Goal: Task Accomplishment & Management: Use online tool/utility

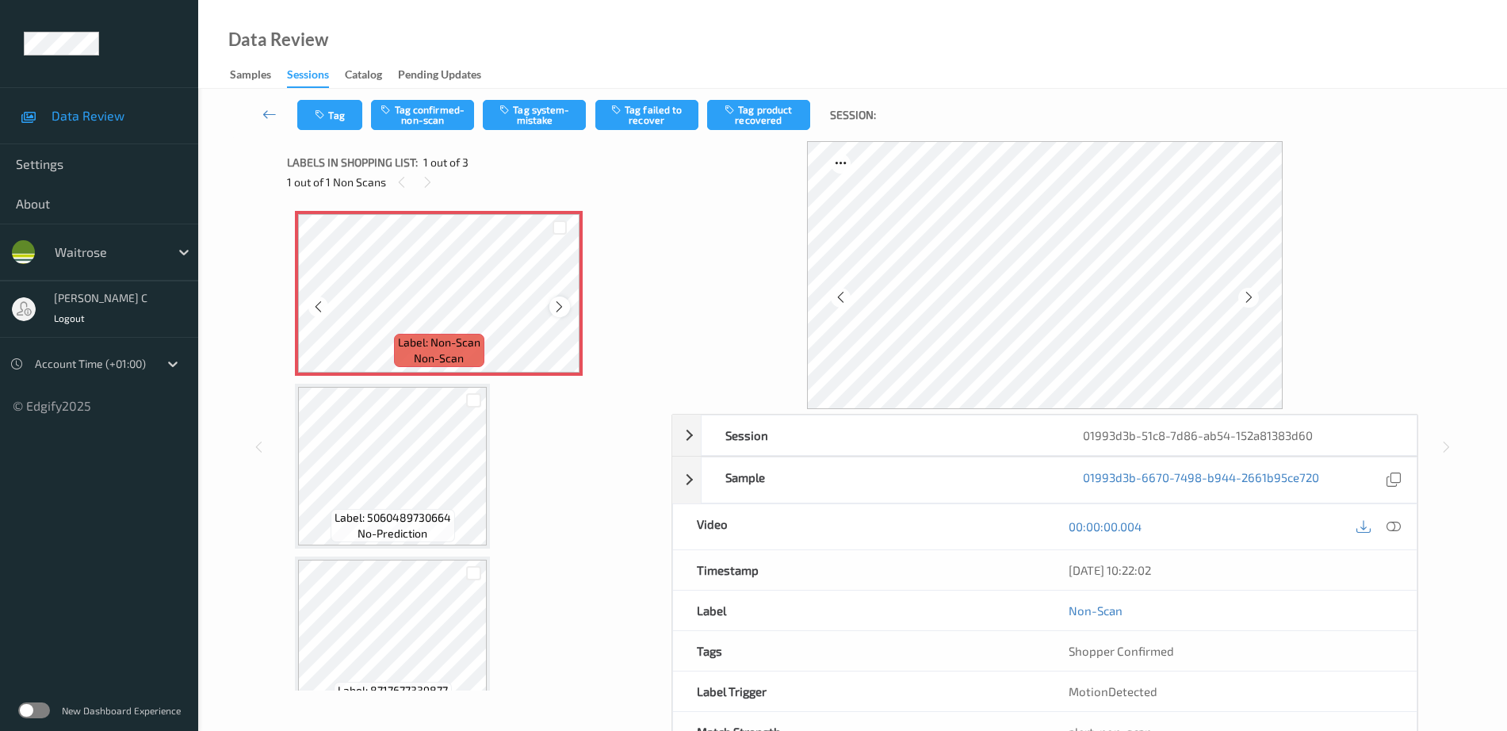
click at [562, 304] on icon at bounding box center [559, 307] width 13 height 14
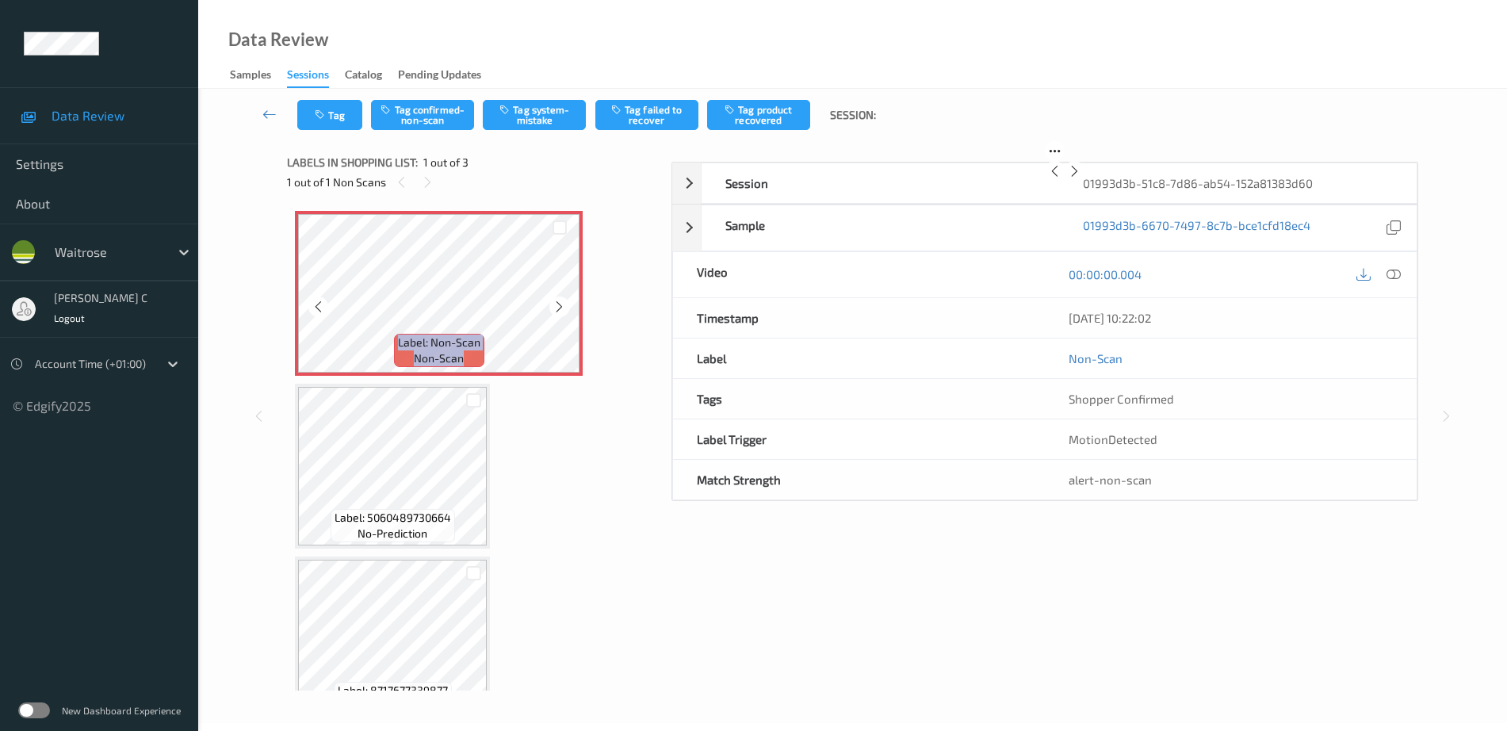
click at [562, 304] on icon at bounding box center [559, 307] width 13 height 14
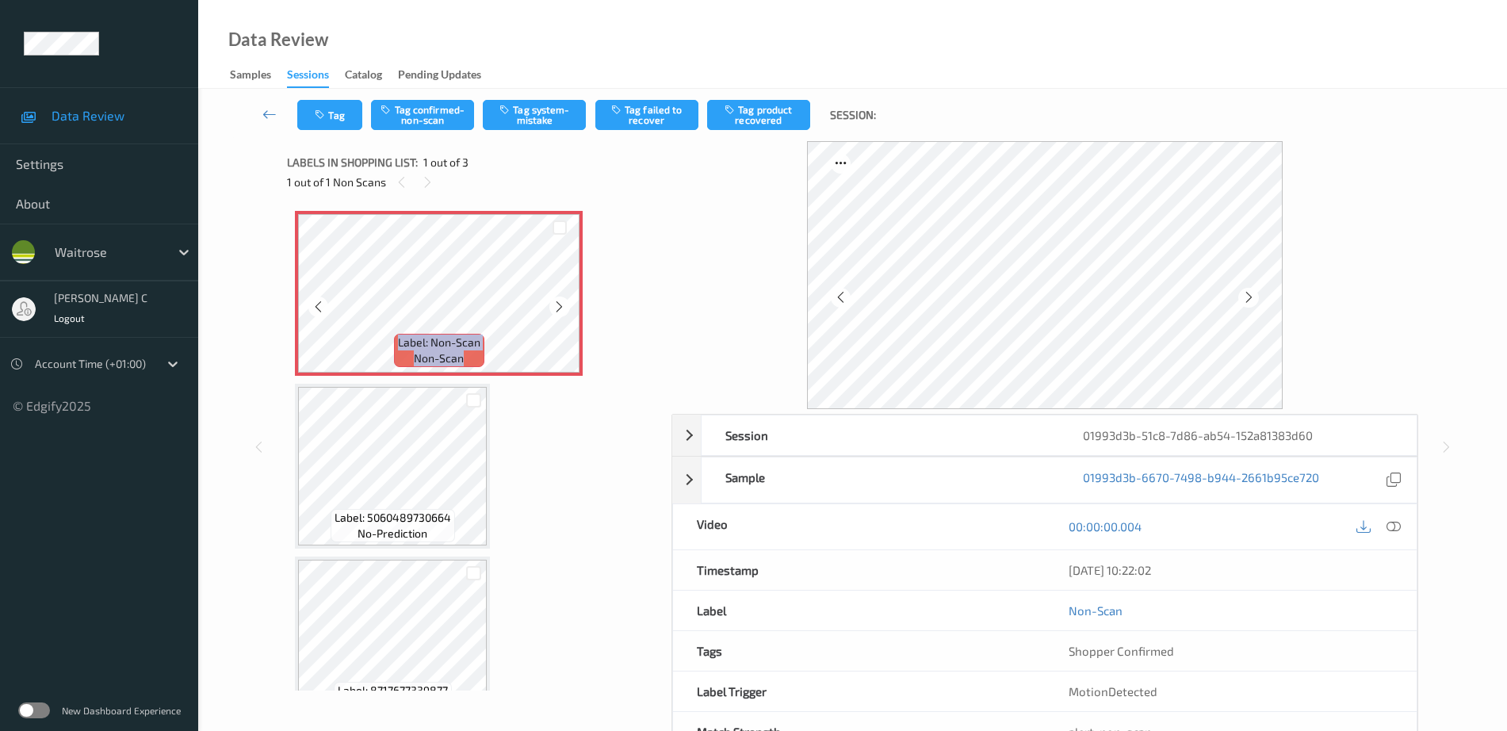
click at [562, 304] on icon at bounding box center [559, 307] width 13 height 14
click at [1389, 526] on icon at bounding box center [1394, 526] width 14 height 14
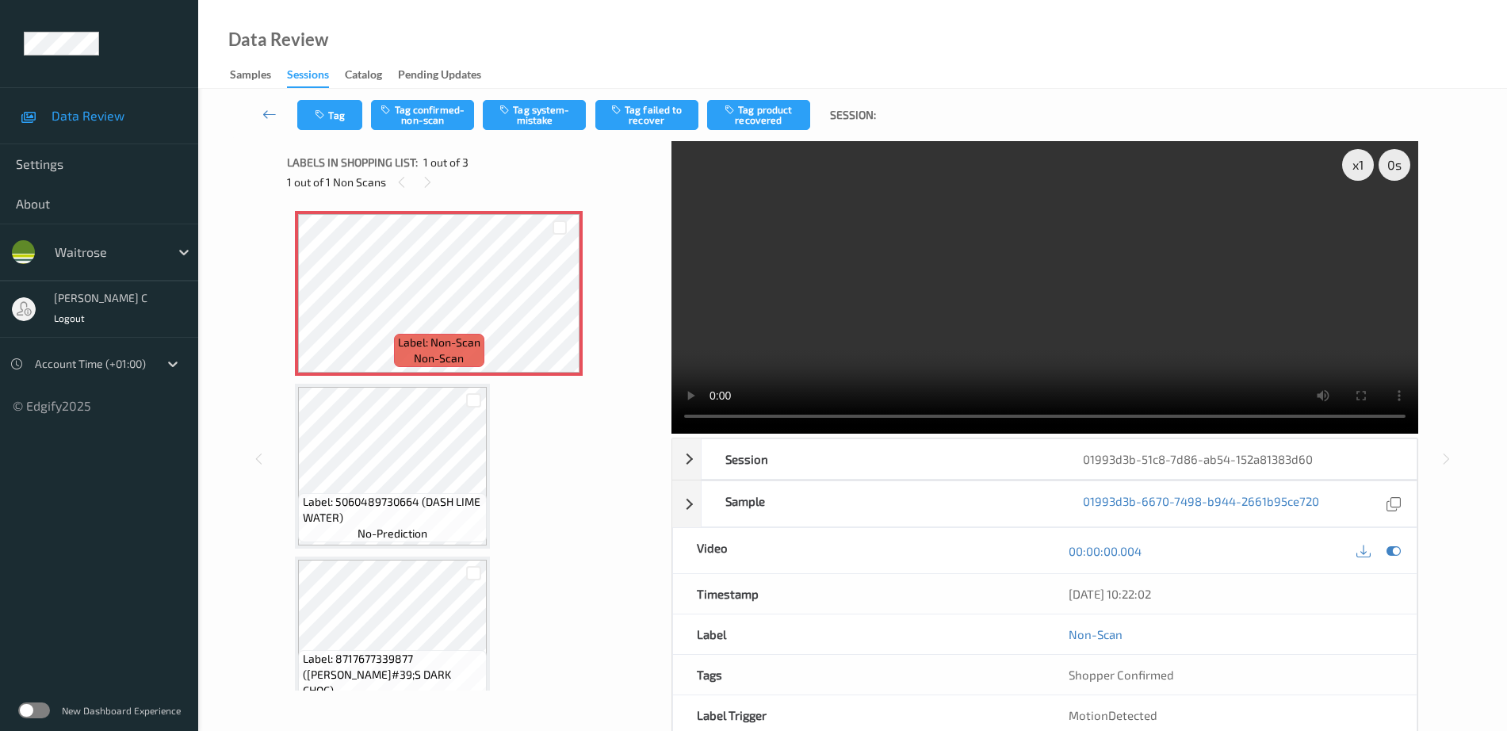
click at [1380, 225] on video at bounding box center [1044, 287] width 747 height 293
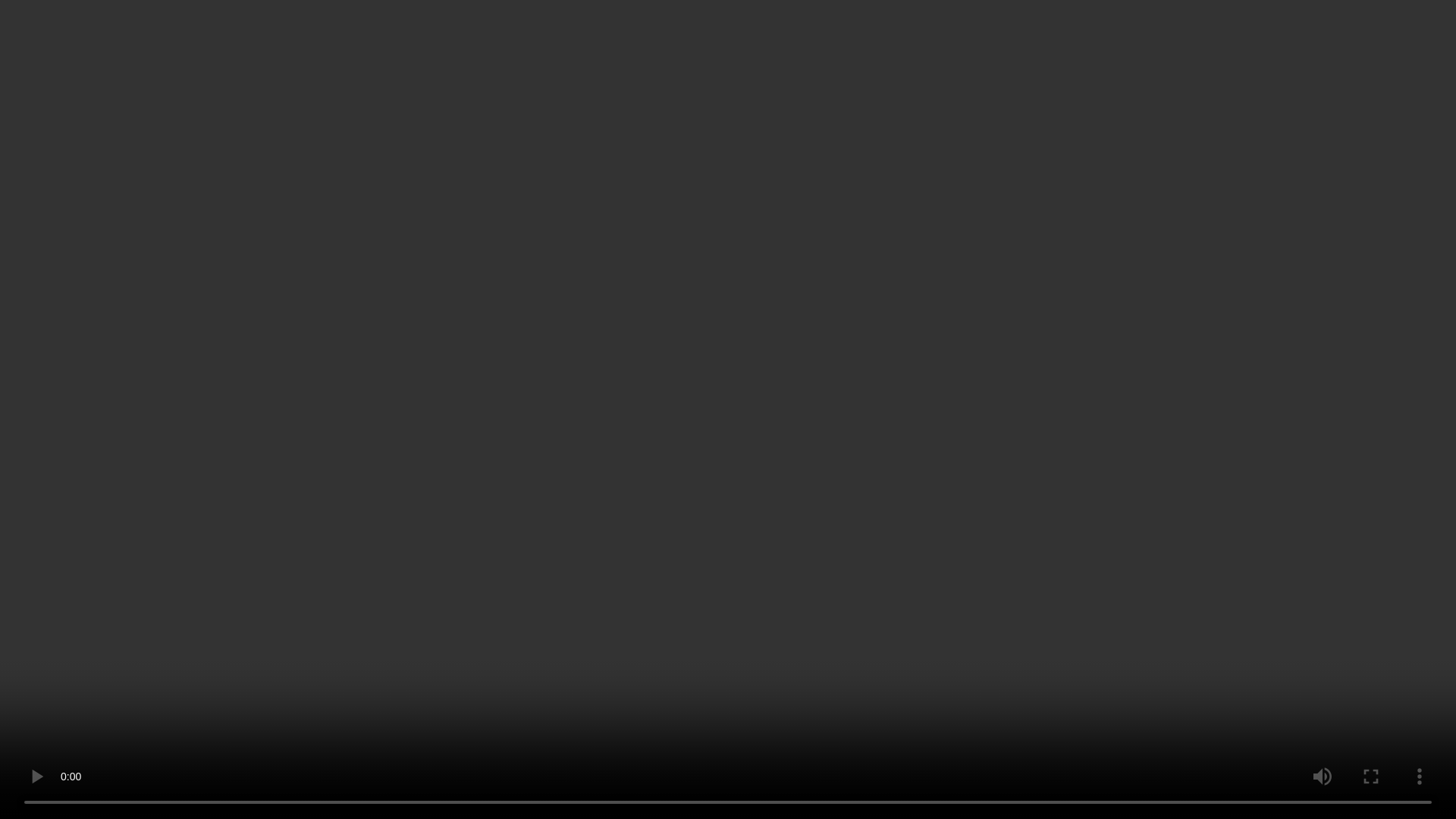
click at [1320, 299] on video at bounding box center [728, 410] width 1456 height 819
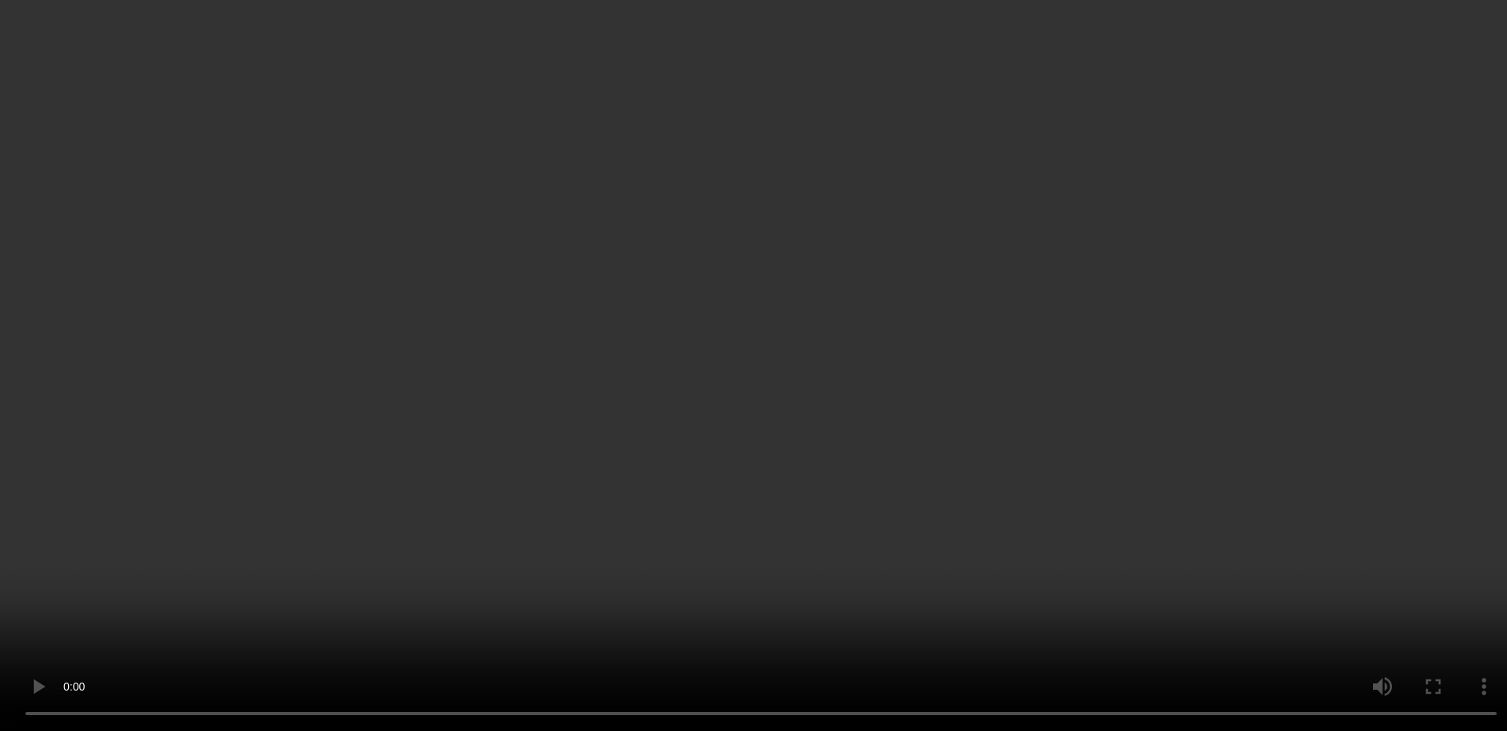
scroll to position [39, 0]
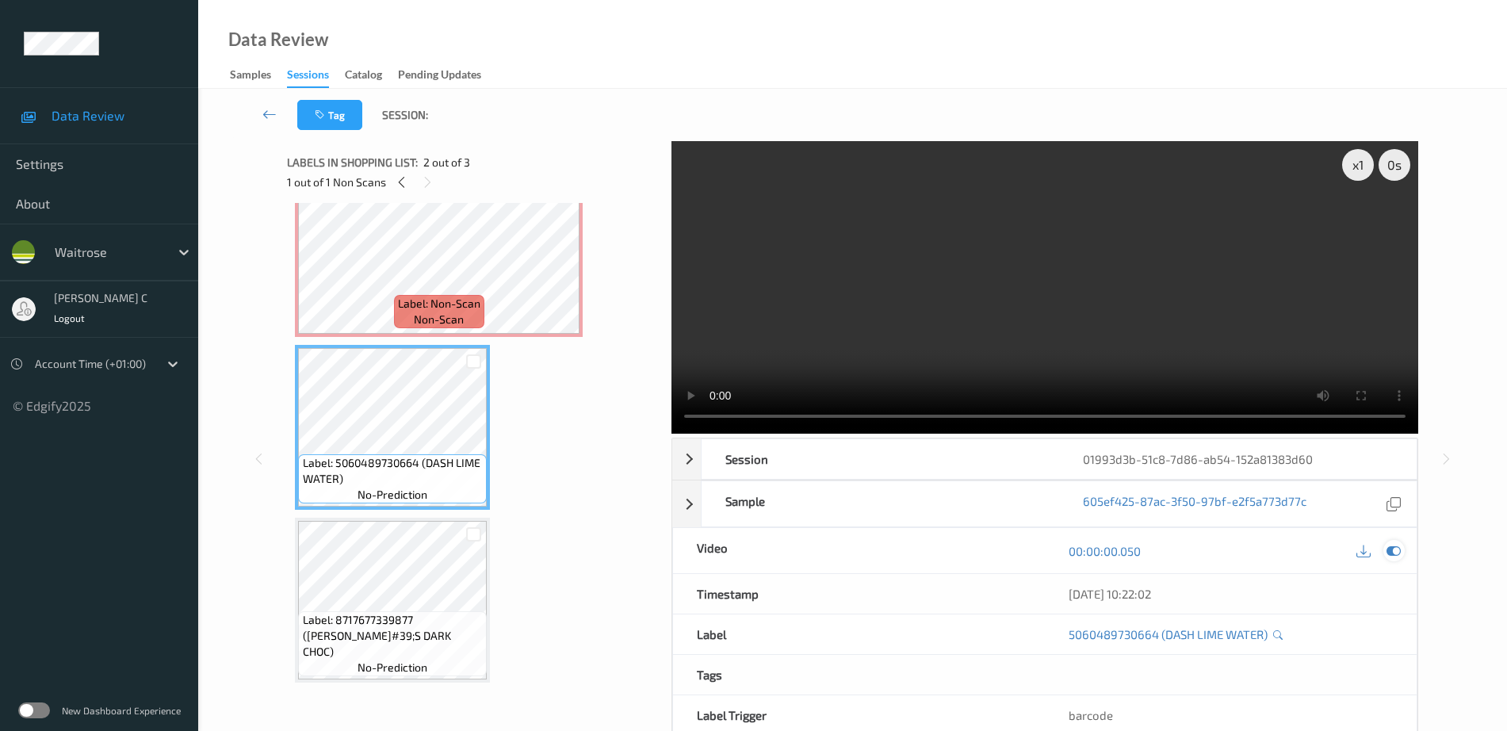
click at [1398, 559] on div at bounding box center [1393, 550] width 21 height 21
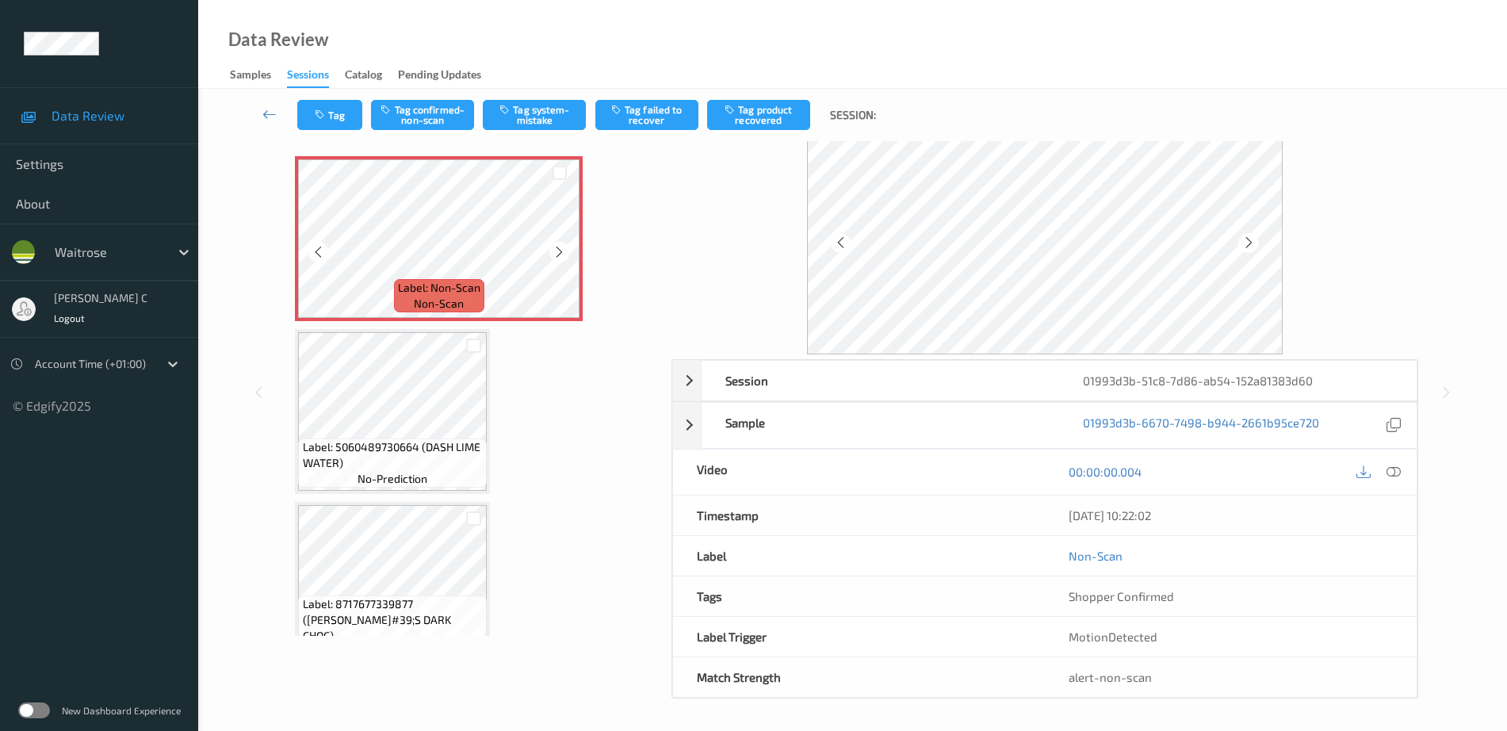
scroll to position [55, 0]
click at [1245, 240] on icon at bounding box center [1248, 242] width 13 height 14
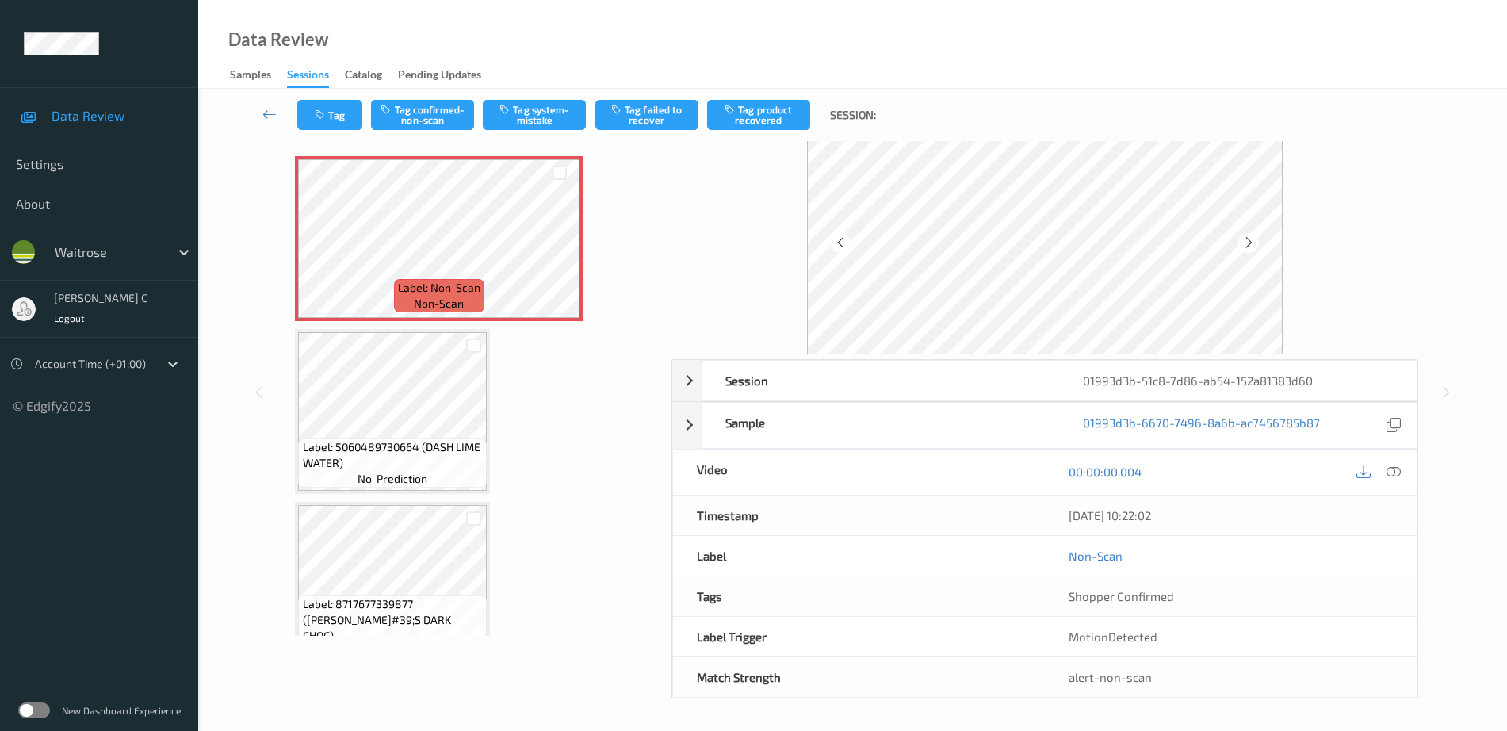
click at [1245, 240] on icon at bounding box center [1248, 242] width 13 height 14
click at [439, 285] on span "Label: Non-Scan" at bounding box center [439, 288] width 82 height 16
click at [400, 454] on span "Label: 5060489730664 (DASH LIME WATER)" at bounding box center [393, 455] width 181 height 32
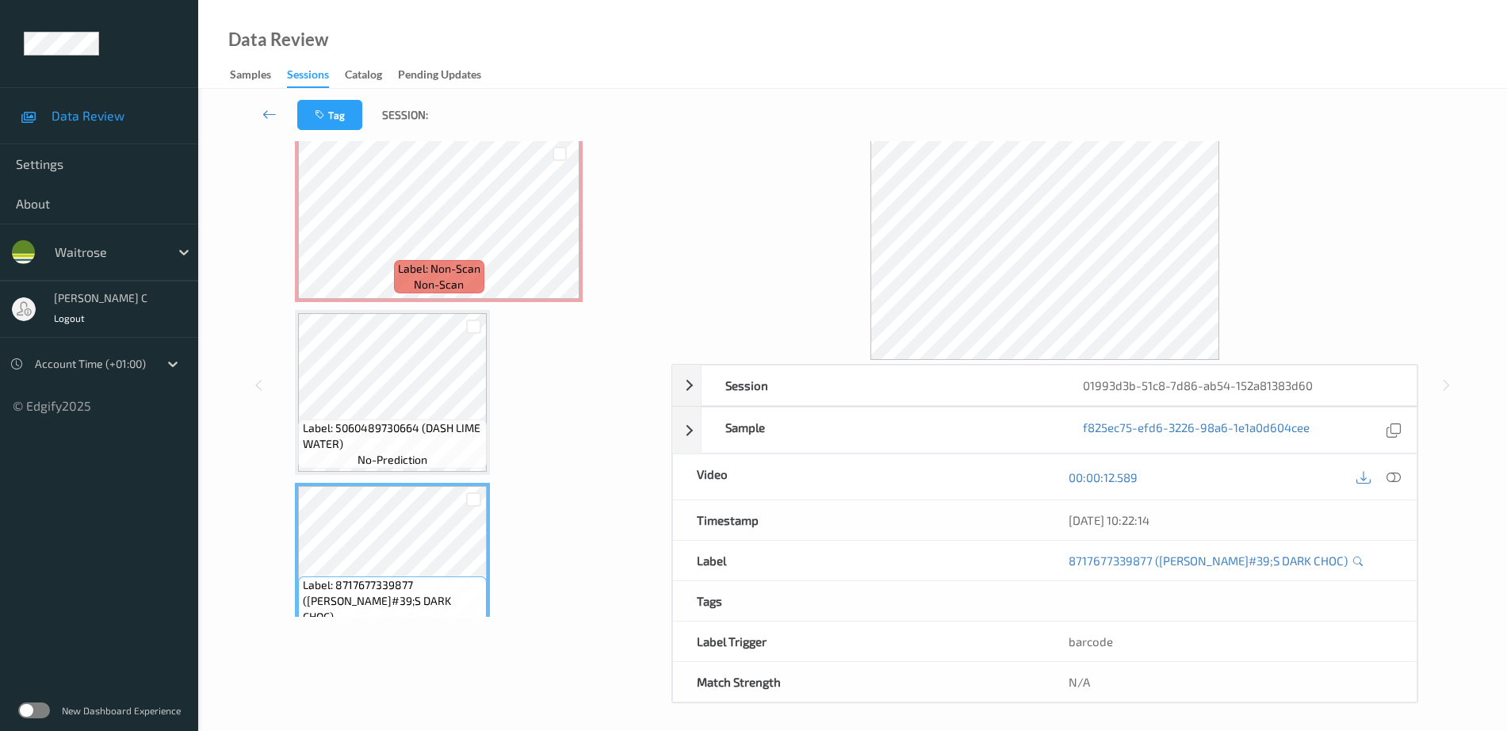
scroll to position [0, 0]
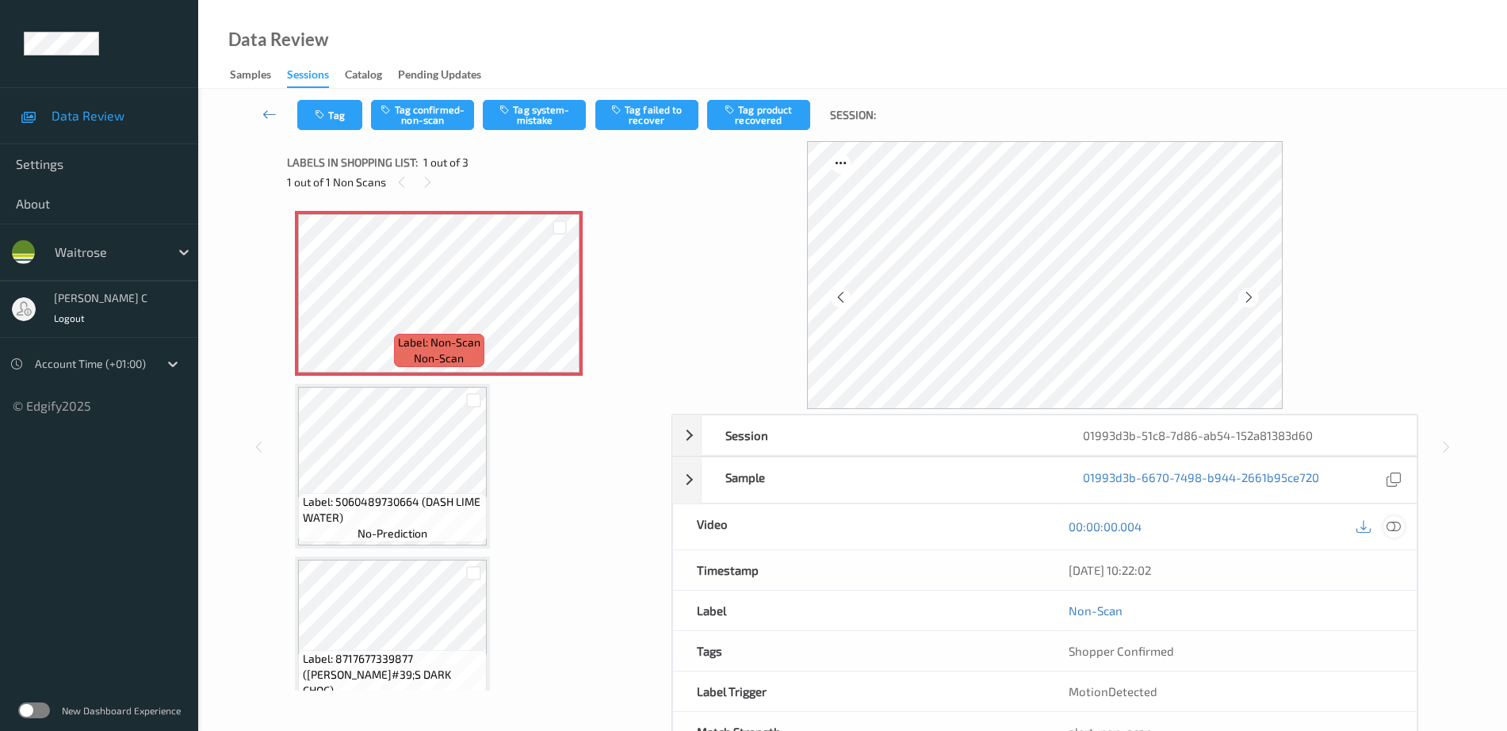
click at [1392, 523] on icon at bounding box center [1394, 526] width 14 height 14
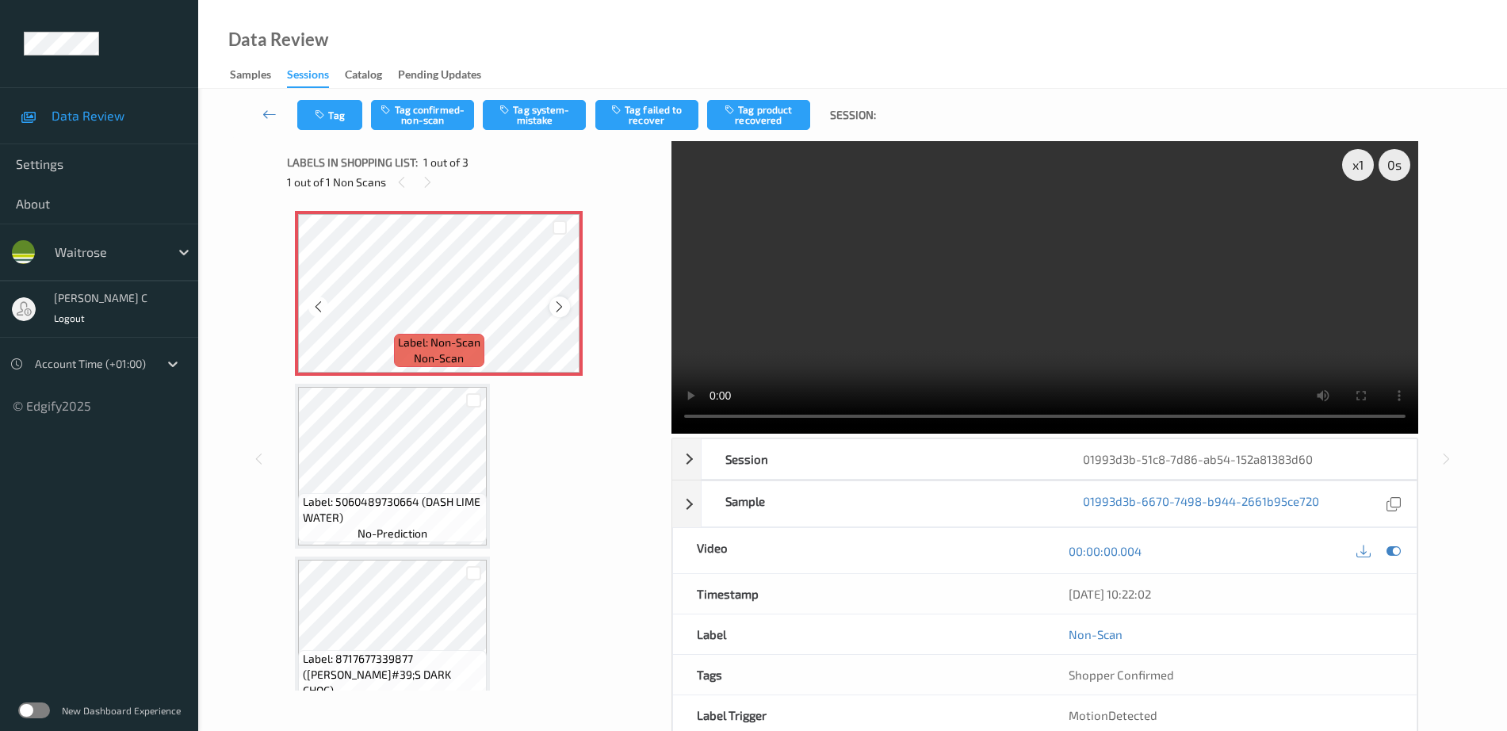
click at [558, 306] on icon at bounding box center [559, 307] width 13 height 14
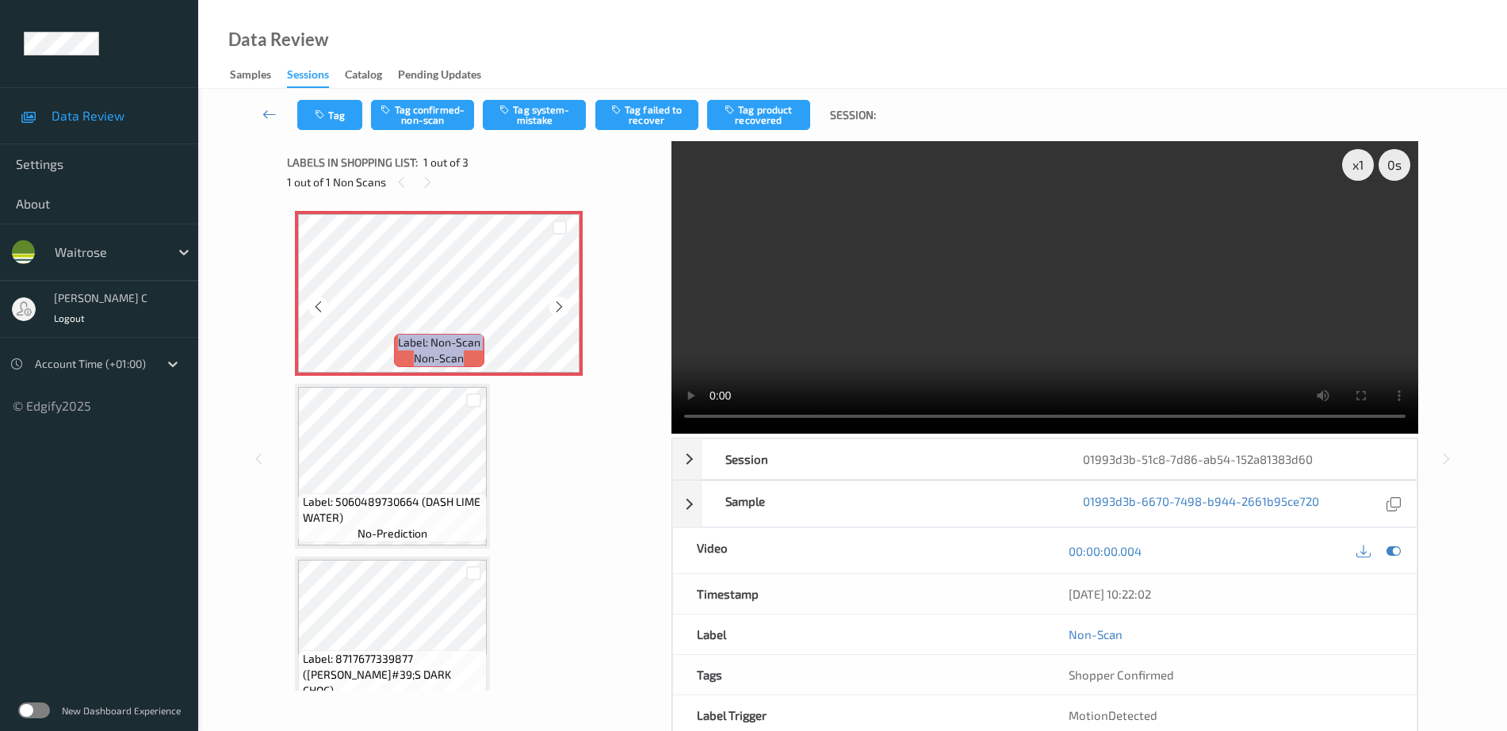
click at [558, 306] on icon at bounding box center [559, 307] width 13 height 14
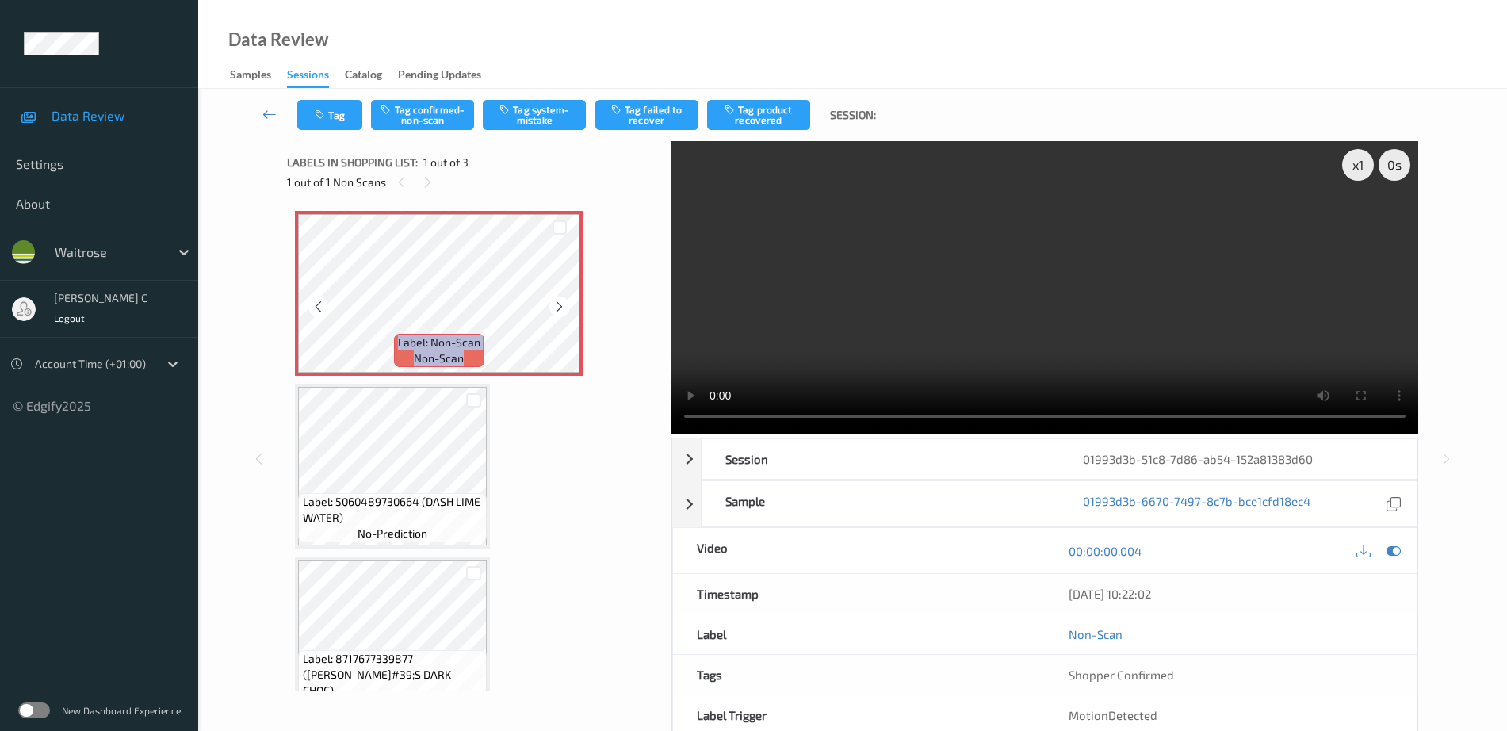
click at [558, 306] on icon at bounding box center [559, 307] width 13 height 14
click at [378, 668] on span "Label: 8717677339877 (TONY&#39;S DARK CHOC)" at bounding box center [393, 675] width 181 height 48
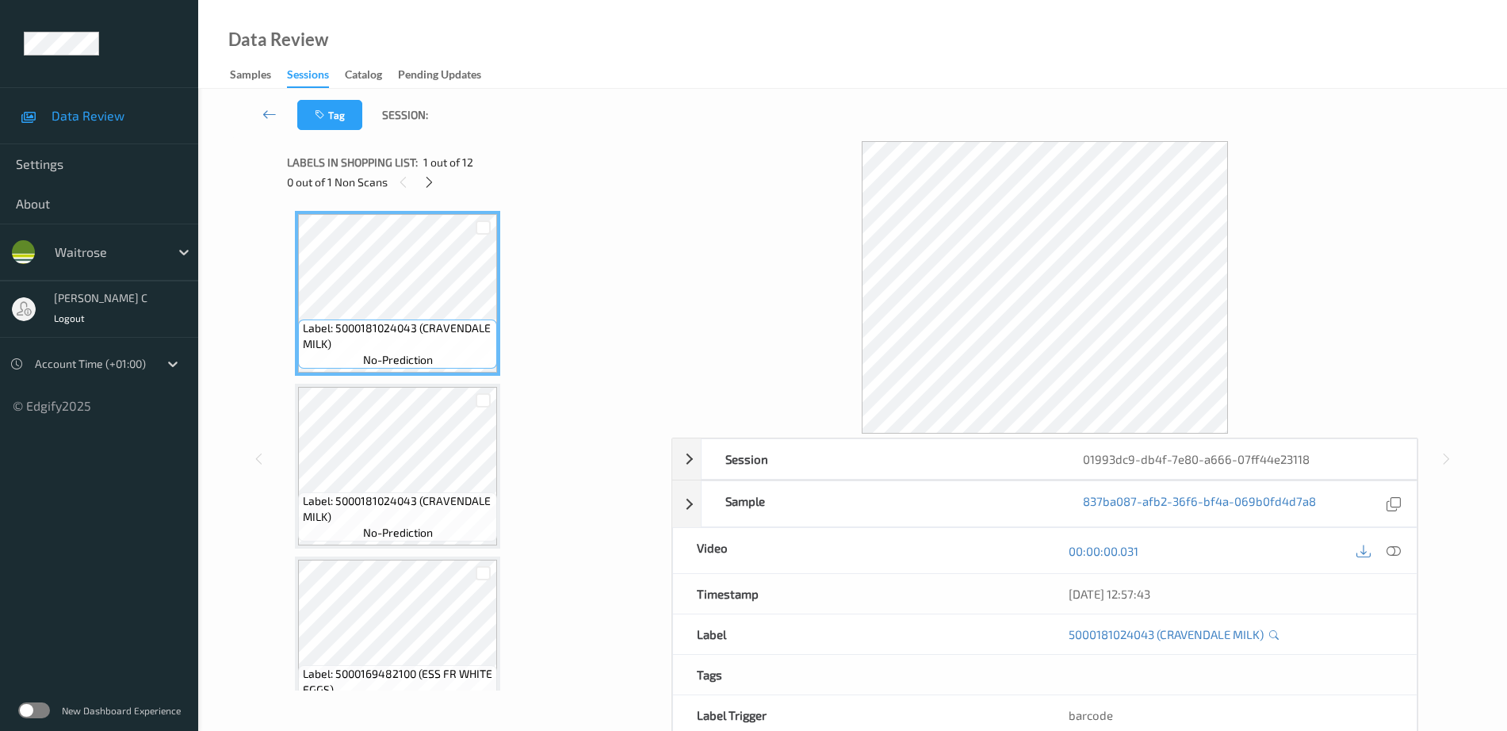
click at [438, 188] on div "0 out of 1 Non Scans" at bounding box center [473, 182] width 373 height 20
click at [437, 187] on div at bounding box center [429, 182] width 20 height 20
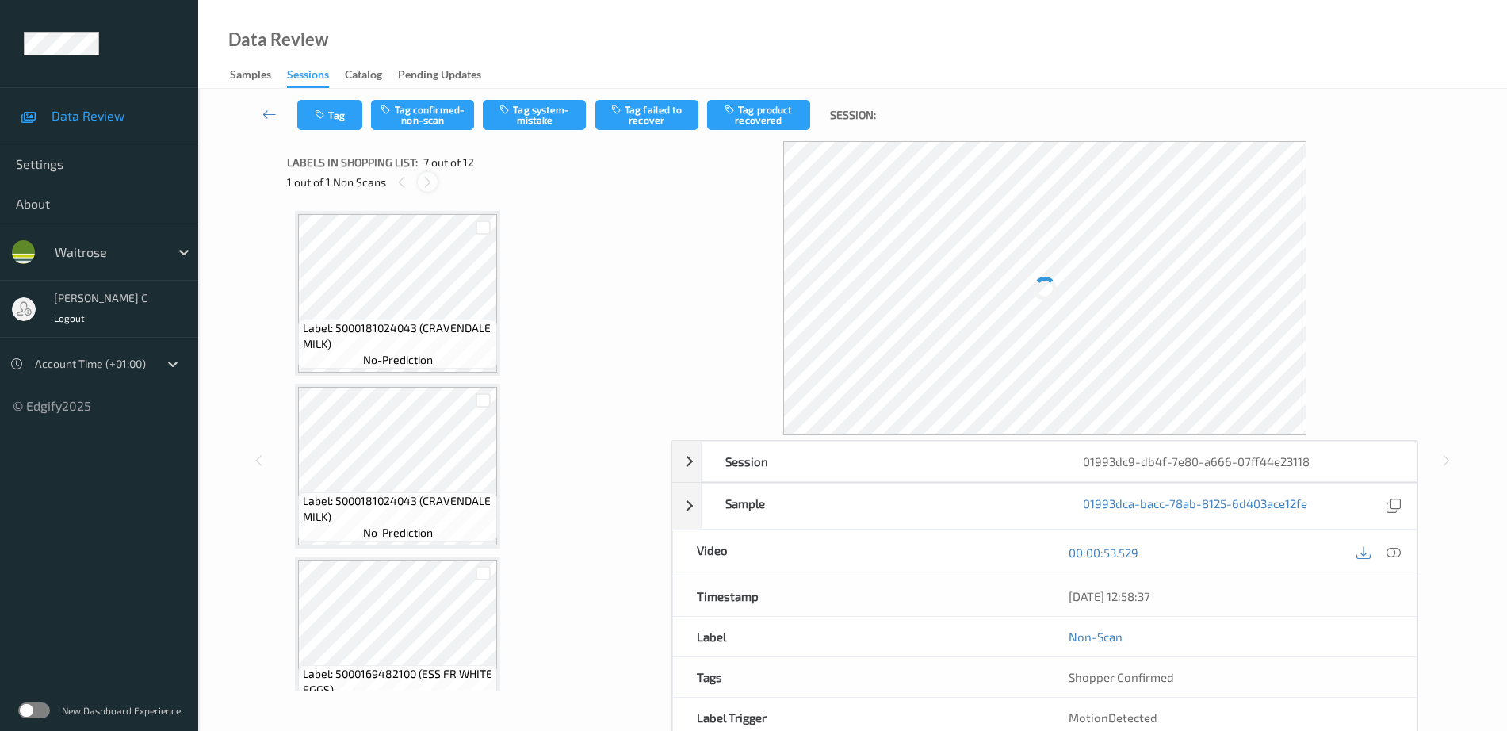
scroll to position [872, 0]
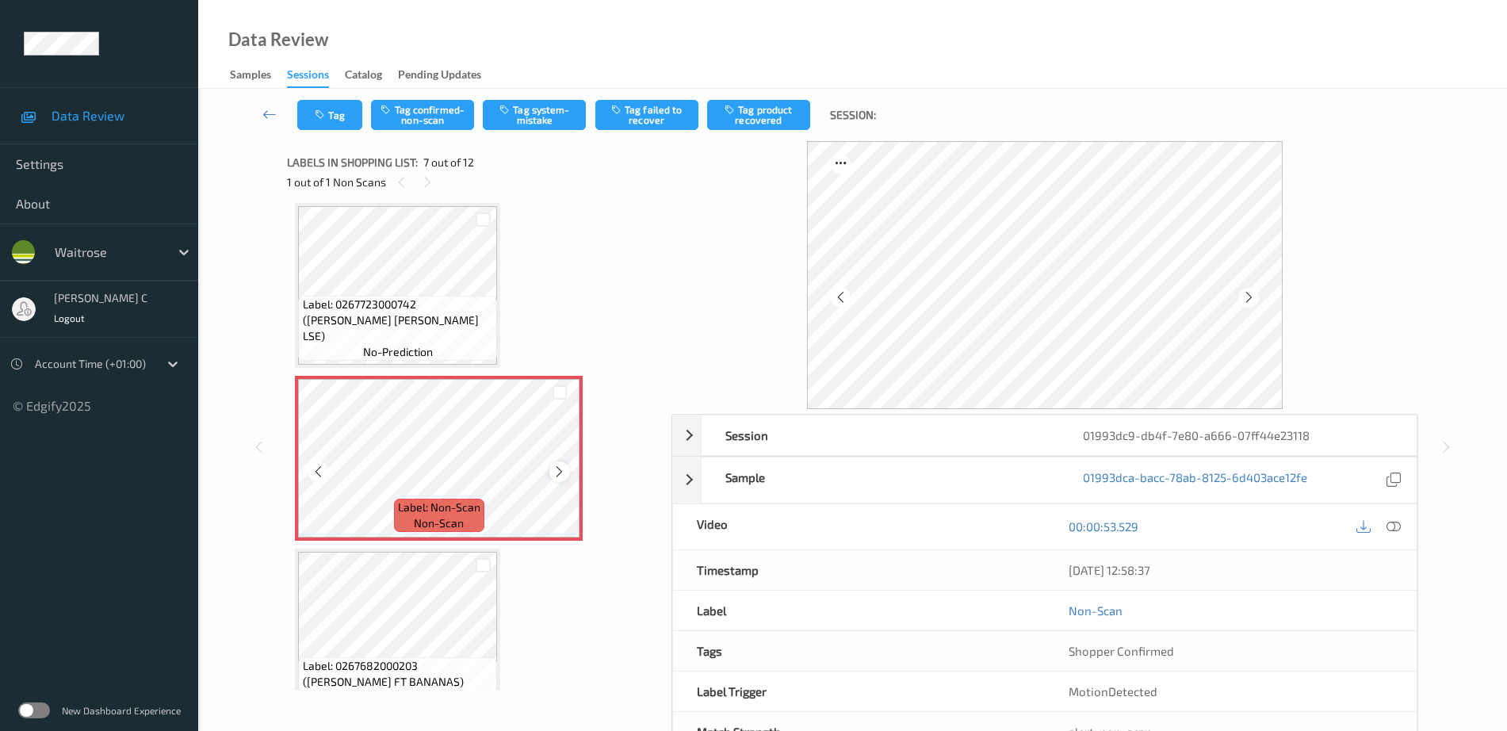
drag, startPoint x: 557, startPoint y: 471, endPoint x: 565, endPoint y: 465, distance: 10.3
click at [565, 465] on icon at bounding box center [559, 472] width 13 height 14
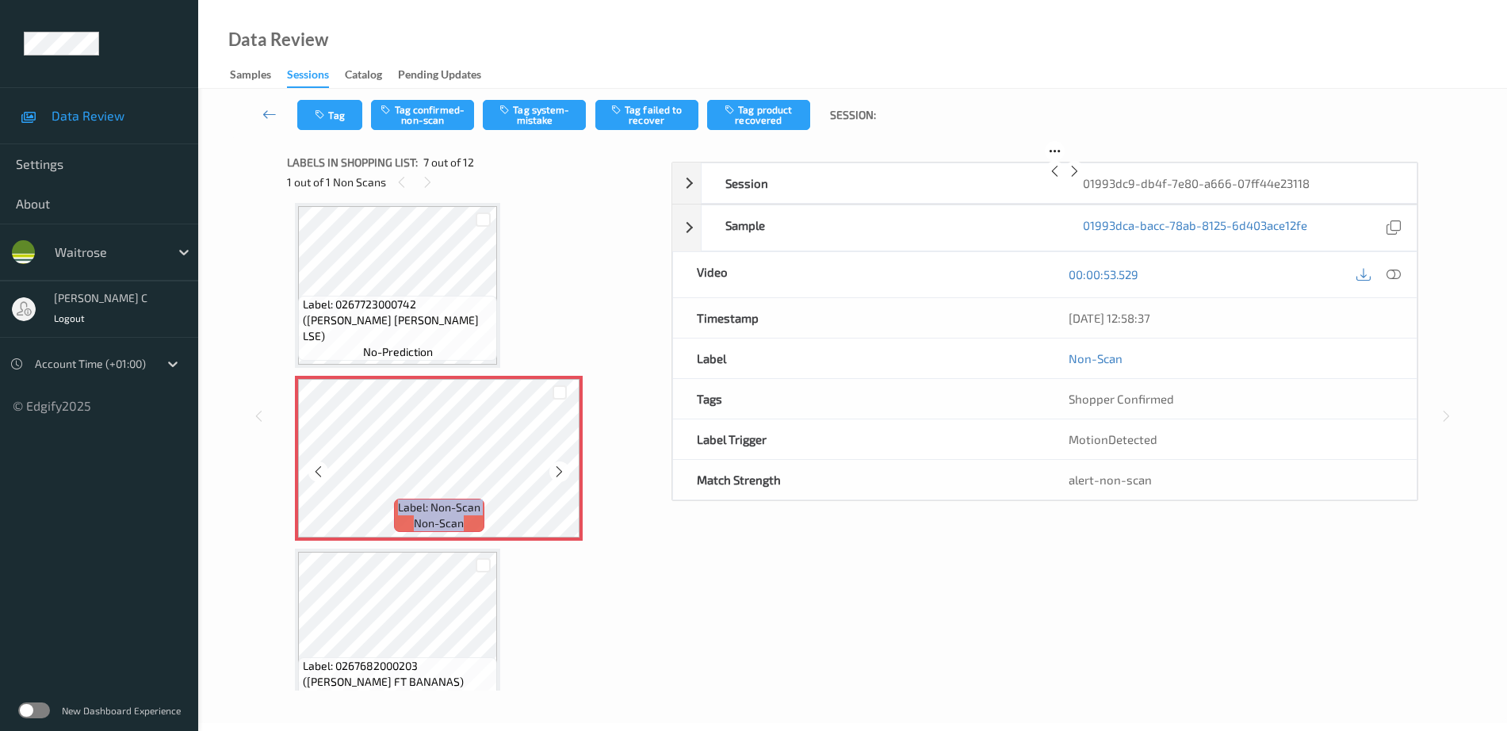
click at [566, 465] on icon at bounding box center [559, 472] width 13 height 14
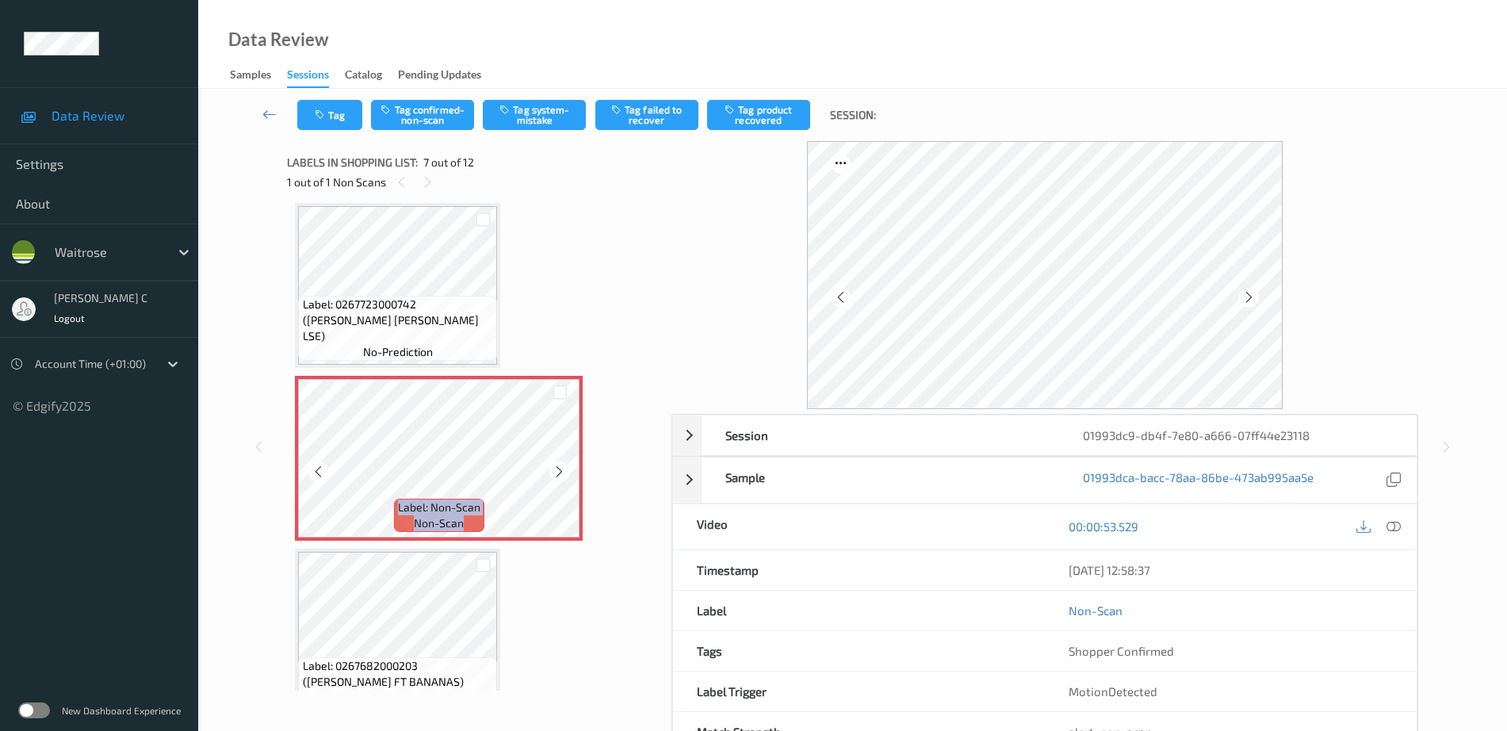
click at [566, 465] on icon at bounding box center [559, 472] width 13 height 14
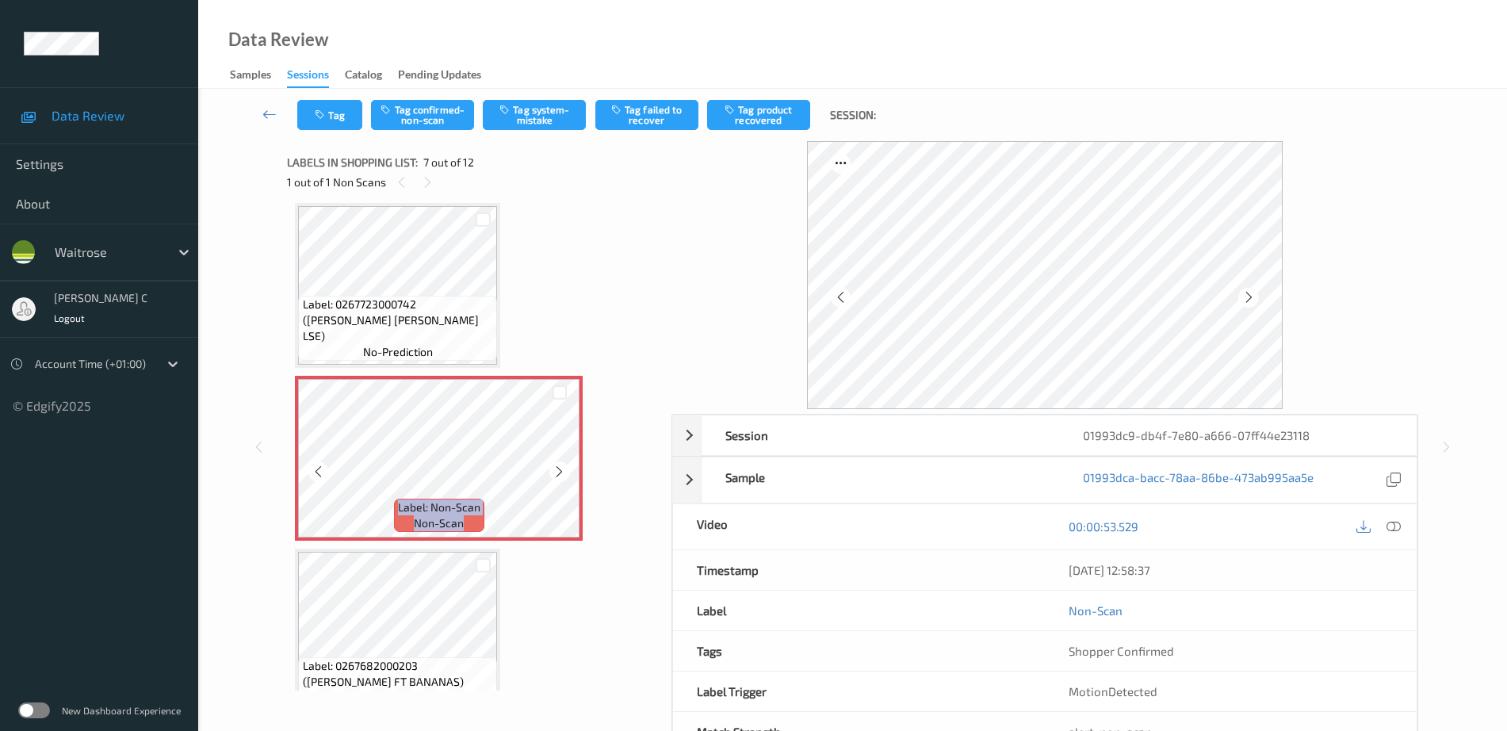
click at [566, 465] on icon at bounding box center [559, 472] width 13 height 14
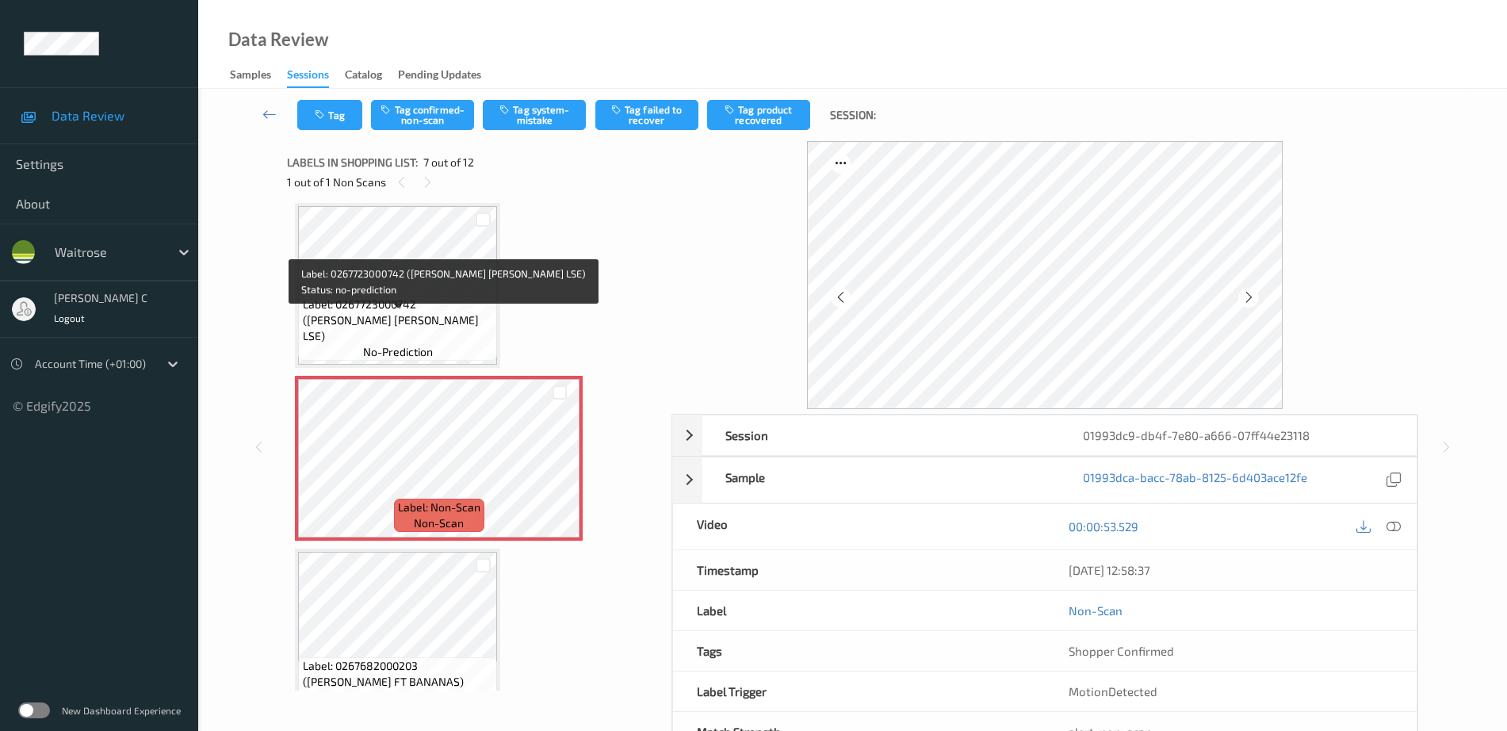
click at [480, 334] on span "Label: 0267723000742 (WR ESS BROC LSE)" at bounding box center [398, 320] width 191 height 48
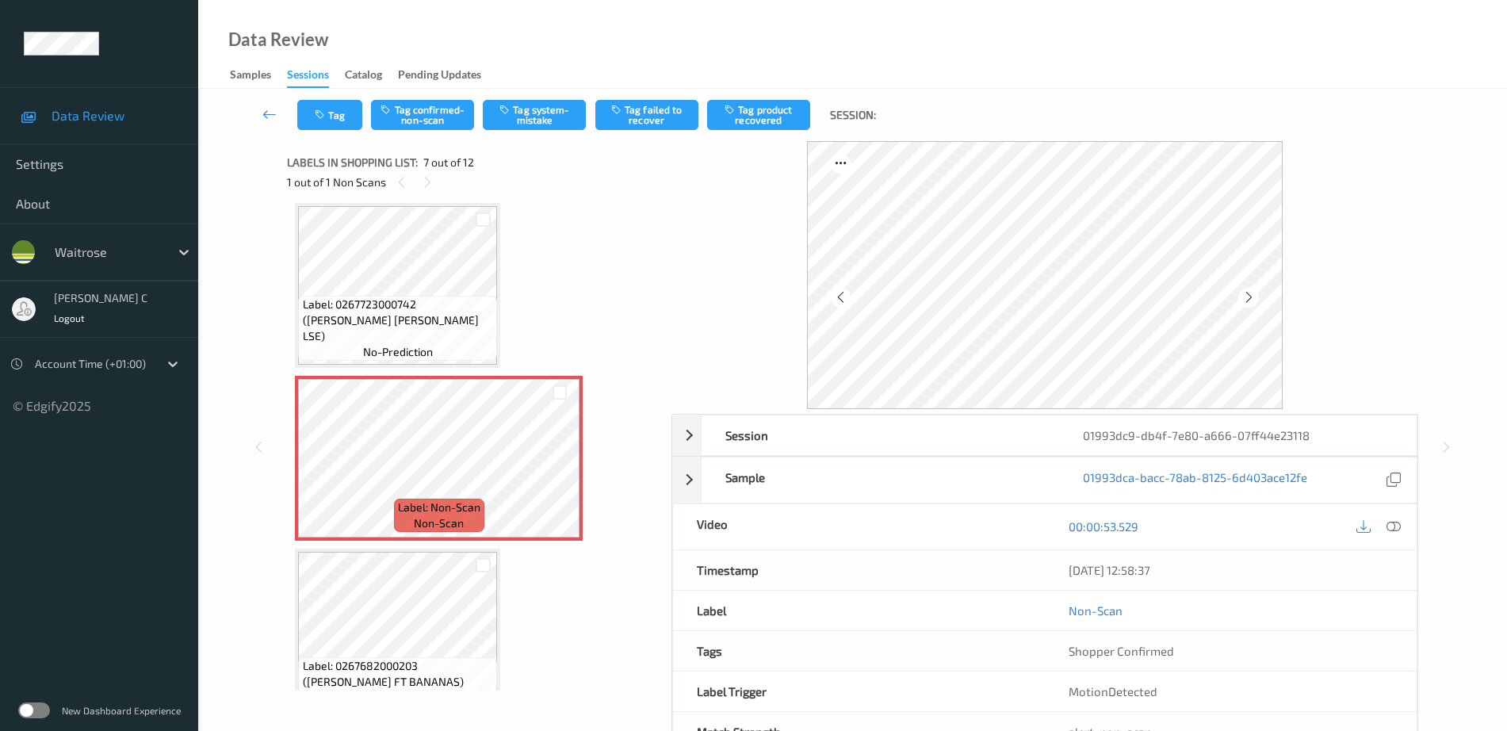
click at [411, 323] on span "Label: 0267723000742 (WR ESS BROC LSE)" at bounding box center [398, 320] width 191 height 48
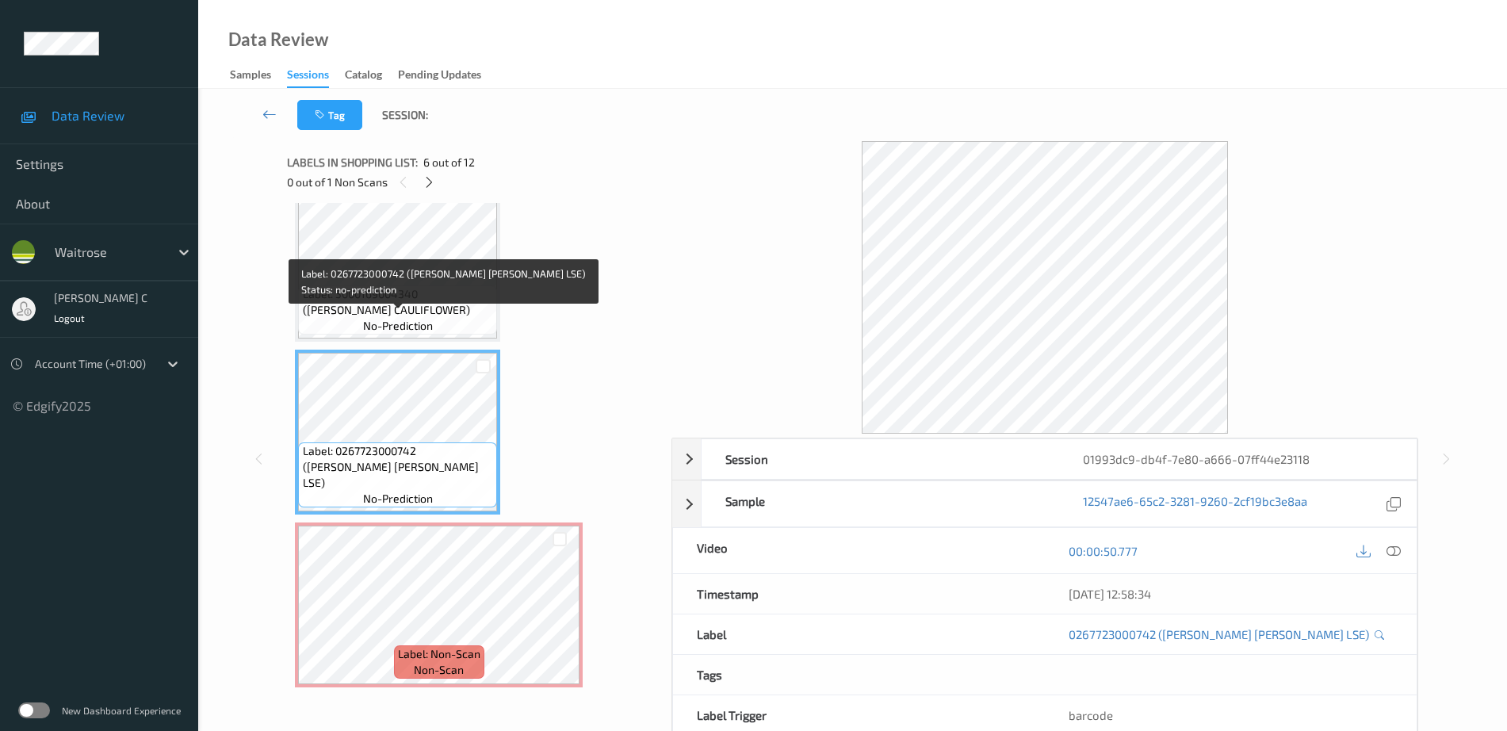
scroll to position [674, 0]
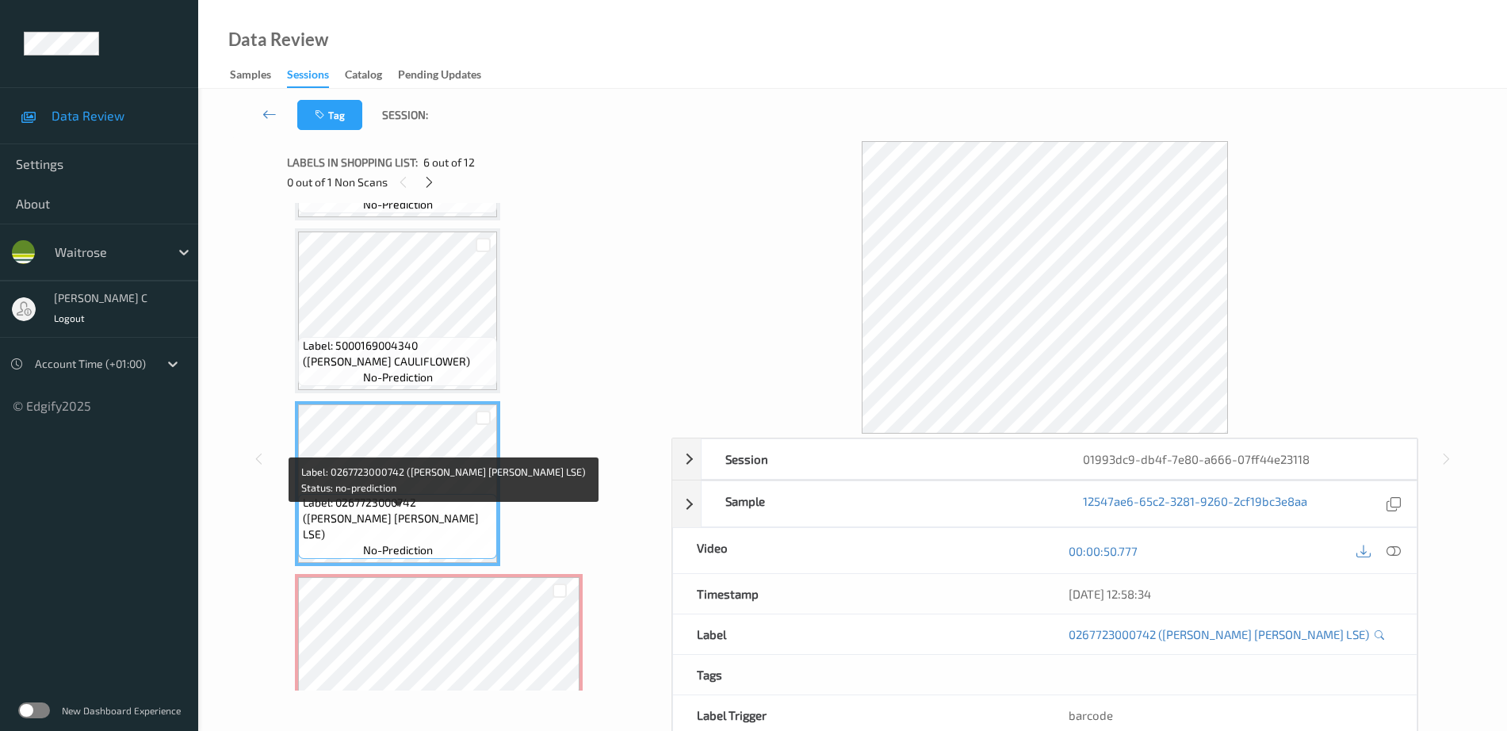
click at [408, 347] on span "Label: 5000169004340 (WR ESS CAULIFLOWER)" at bounding box center [398, 354] width 191 height 32
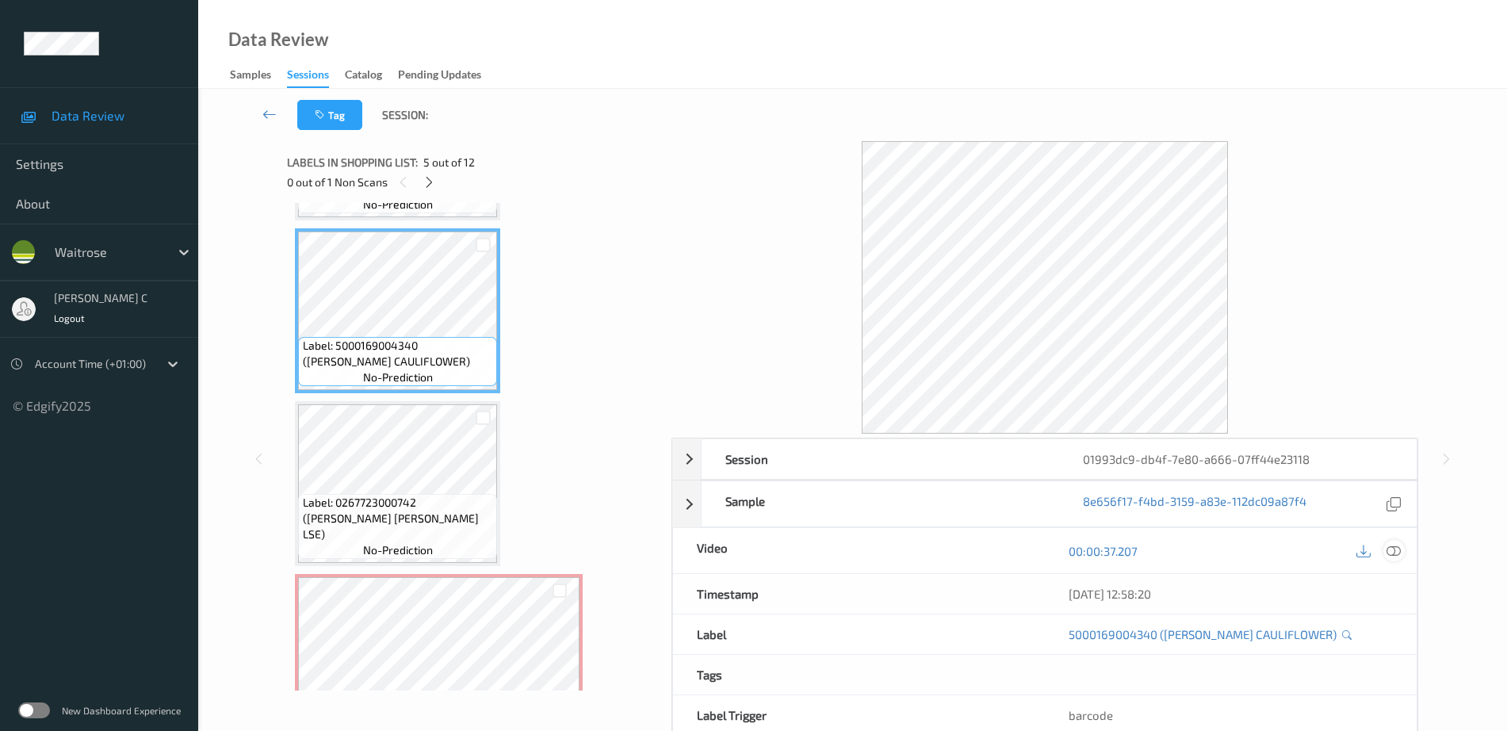
click at [1402, 554] on div at bounding box center [1393, 550] width 21 height 21
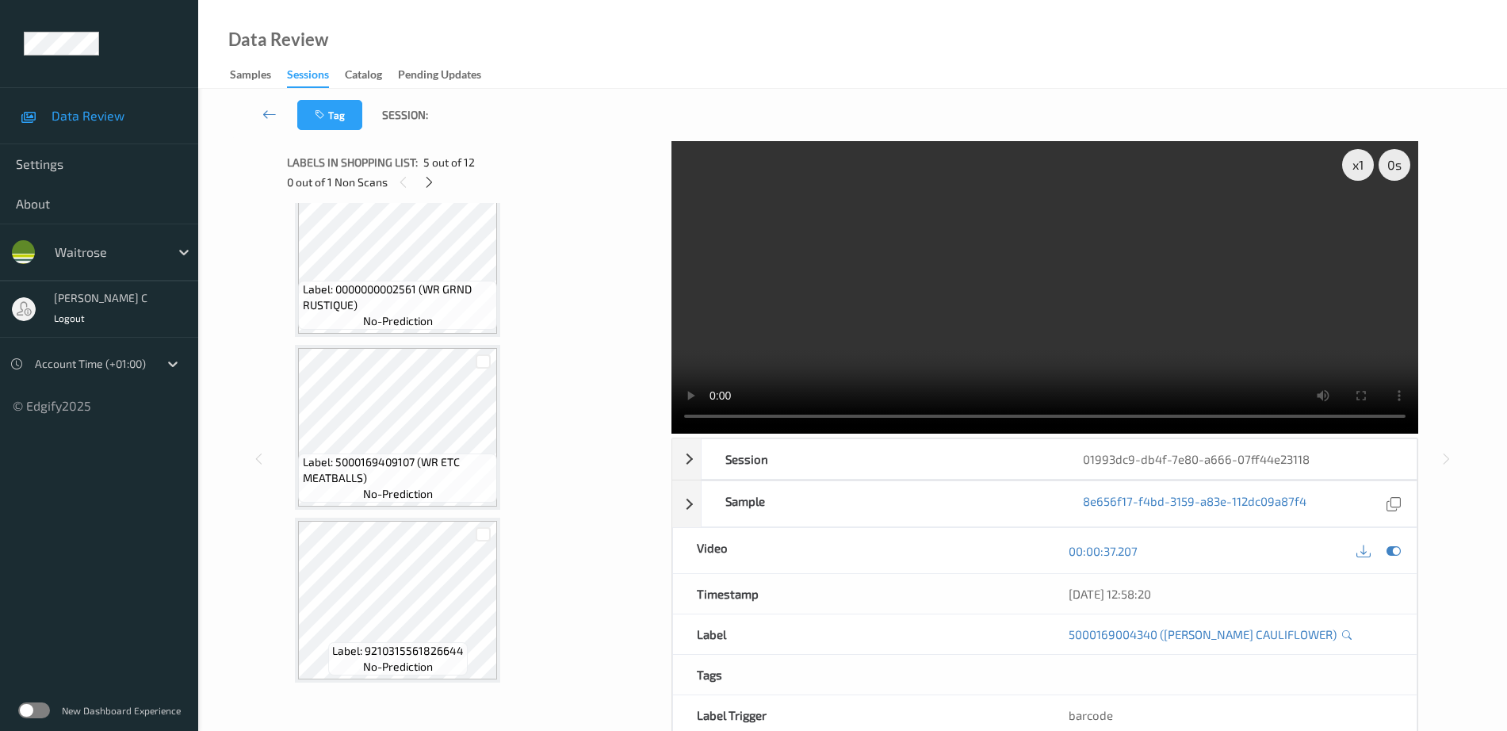
scroll to position [1099, 0]
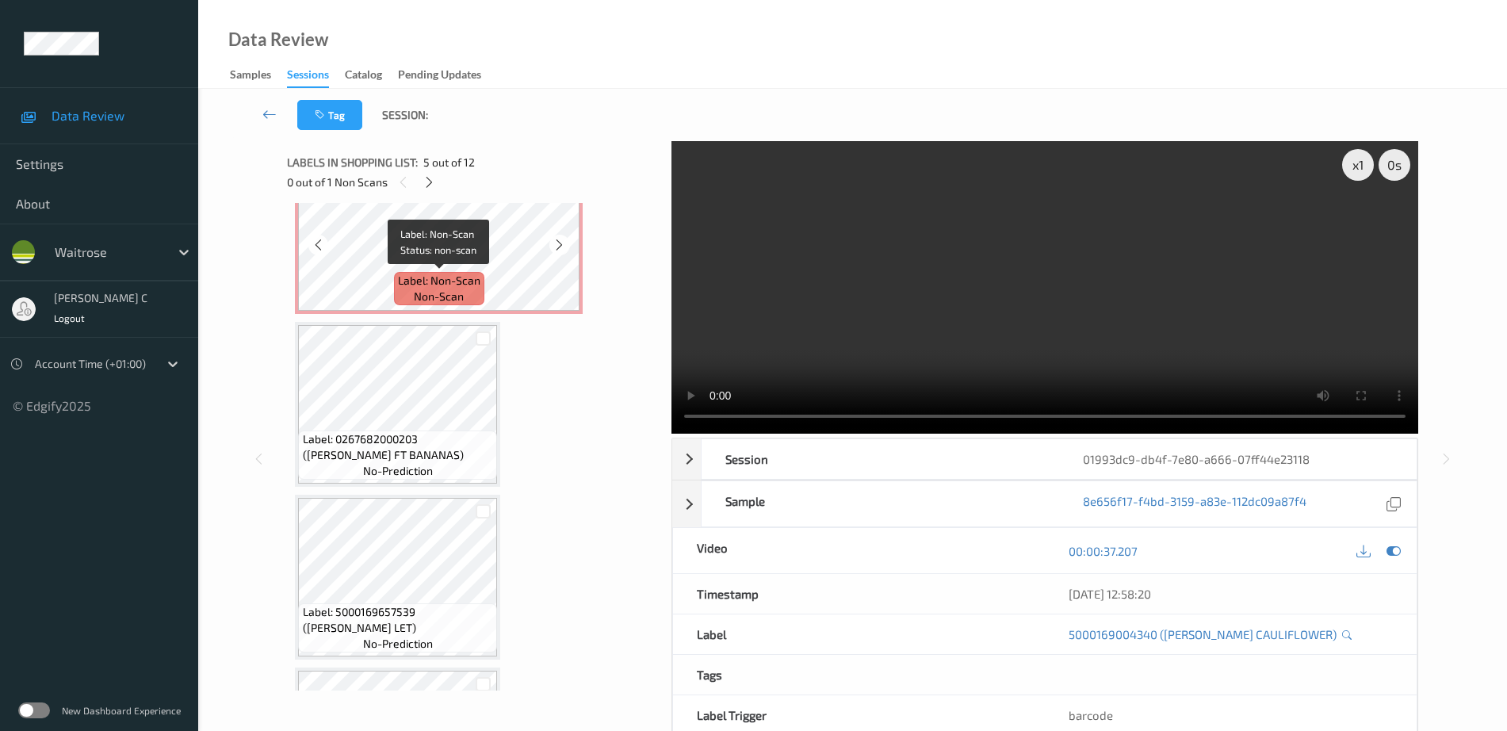
click at [419, 276] on span "Label: Non-Scan" at bounding box center [439, 281] width 82 height 16
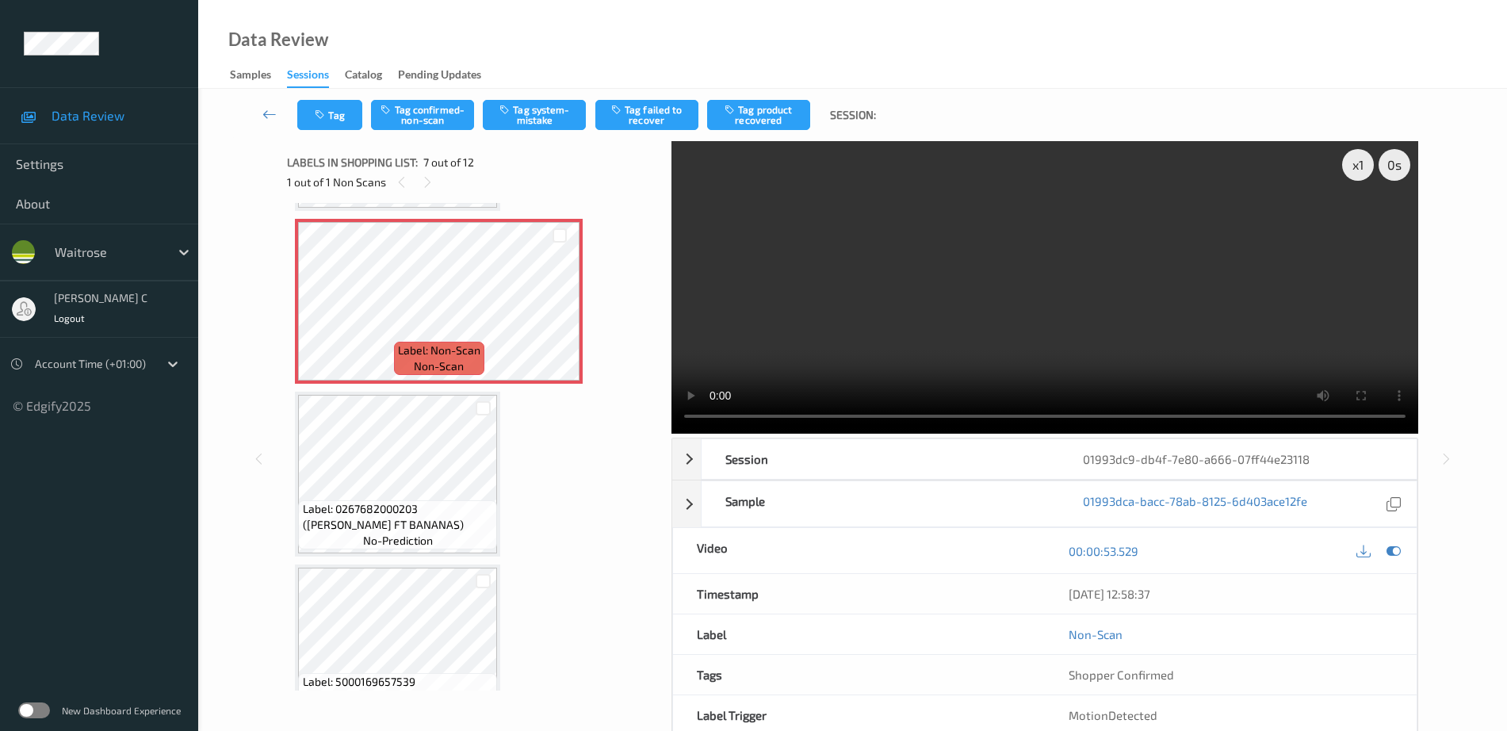
scroll to position [1000, 0]
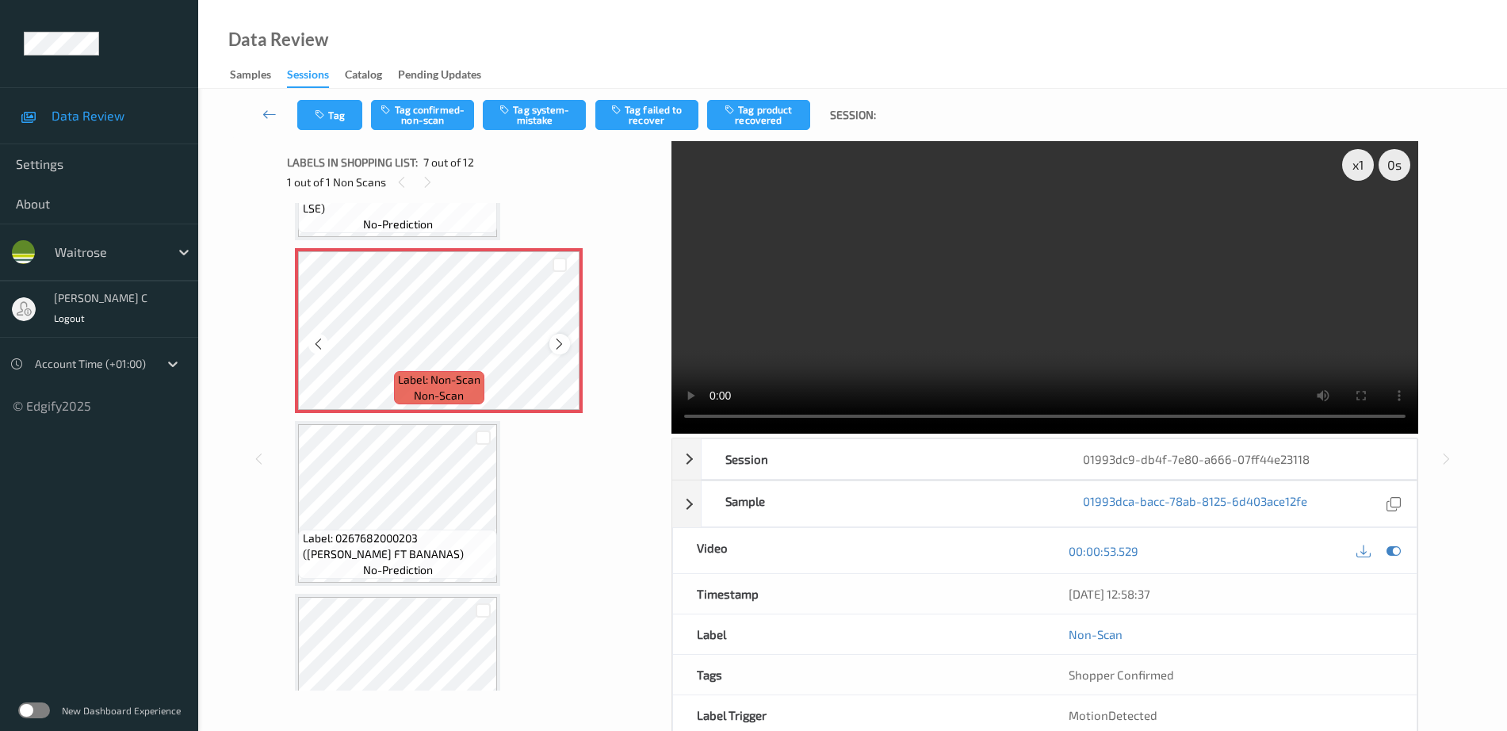
click at [563, 339] on icon at bounding box center [559, 344] width 13 height 14
click at [559, 338] on icon at bounding box center [559, 344] width 13 height 14
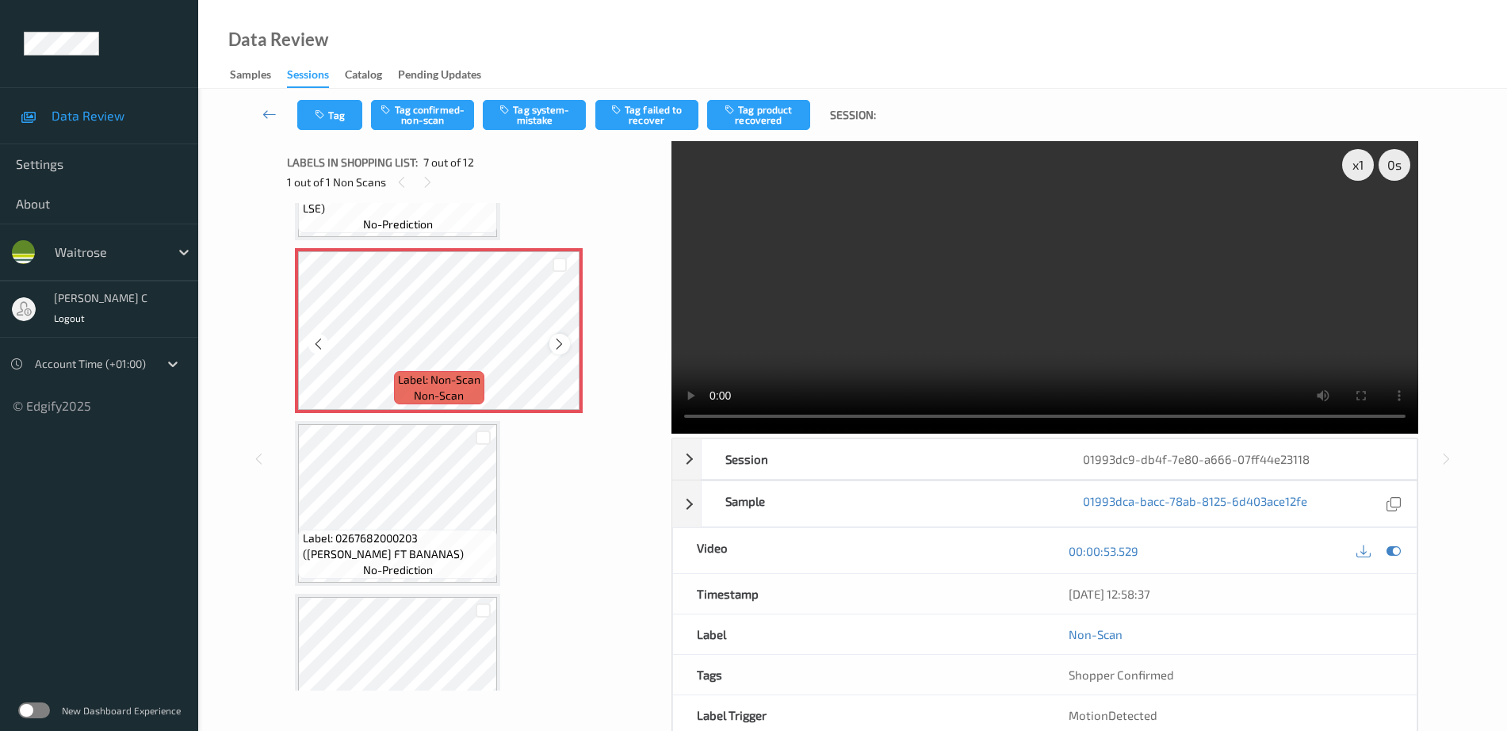
click at [564, 348] on icon at bounding box center [559, 344] width 13 height 14
click at [555, 345] on icon at bounding box center [559, 344] width 13 height 14
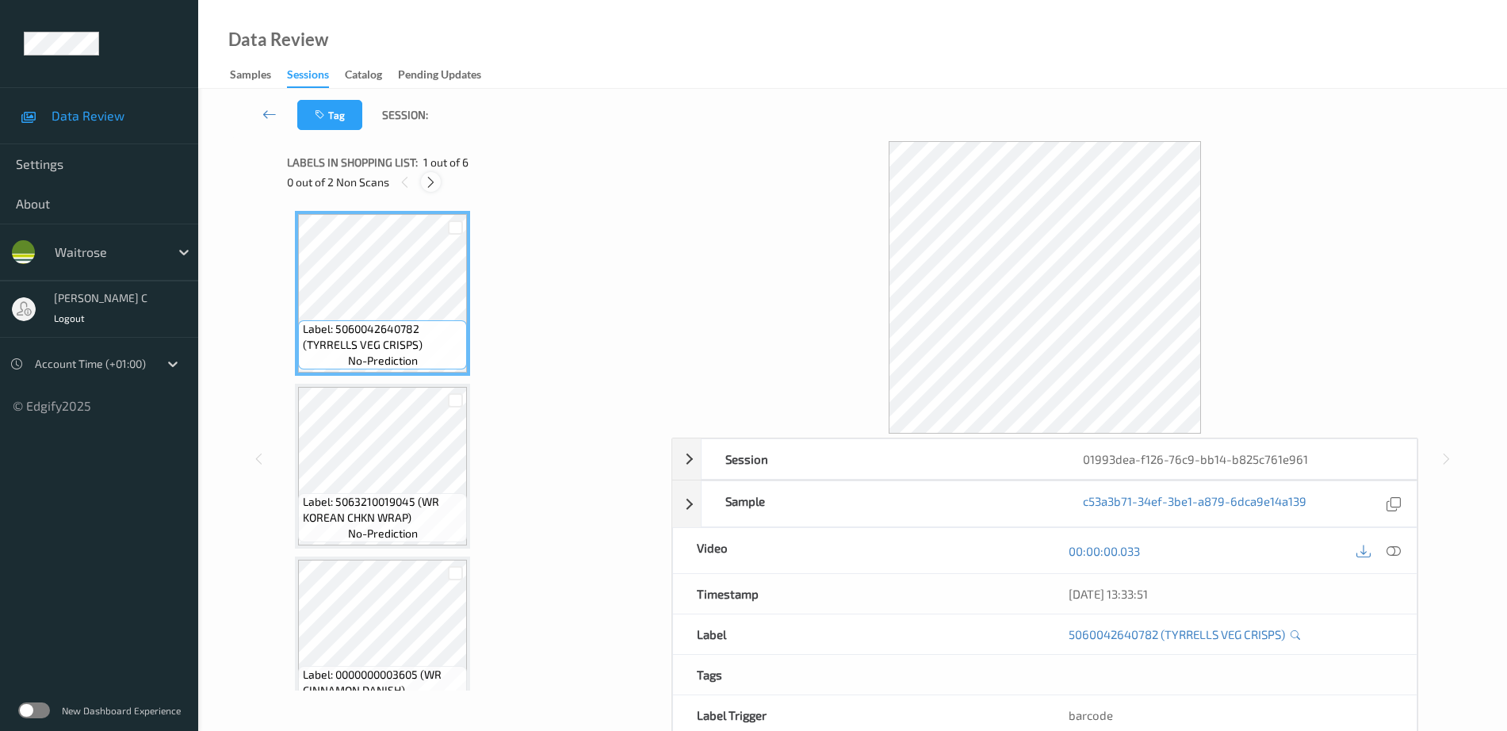
click at [430, 180] on icon at bounding box center [430, 182] width 13 height 14
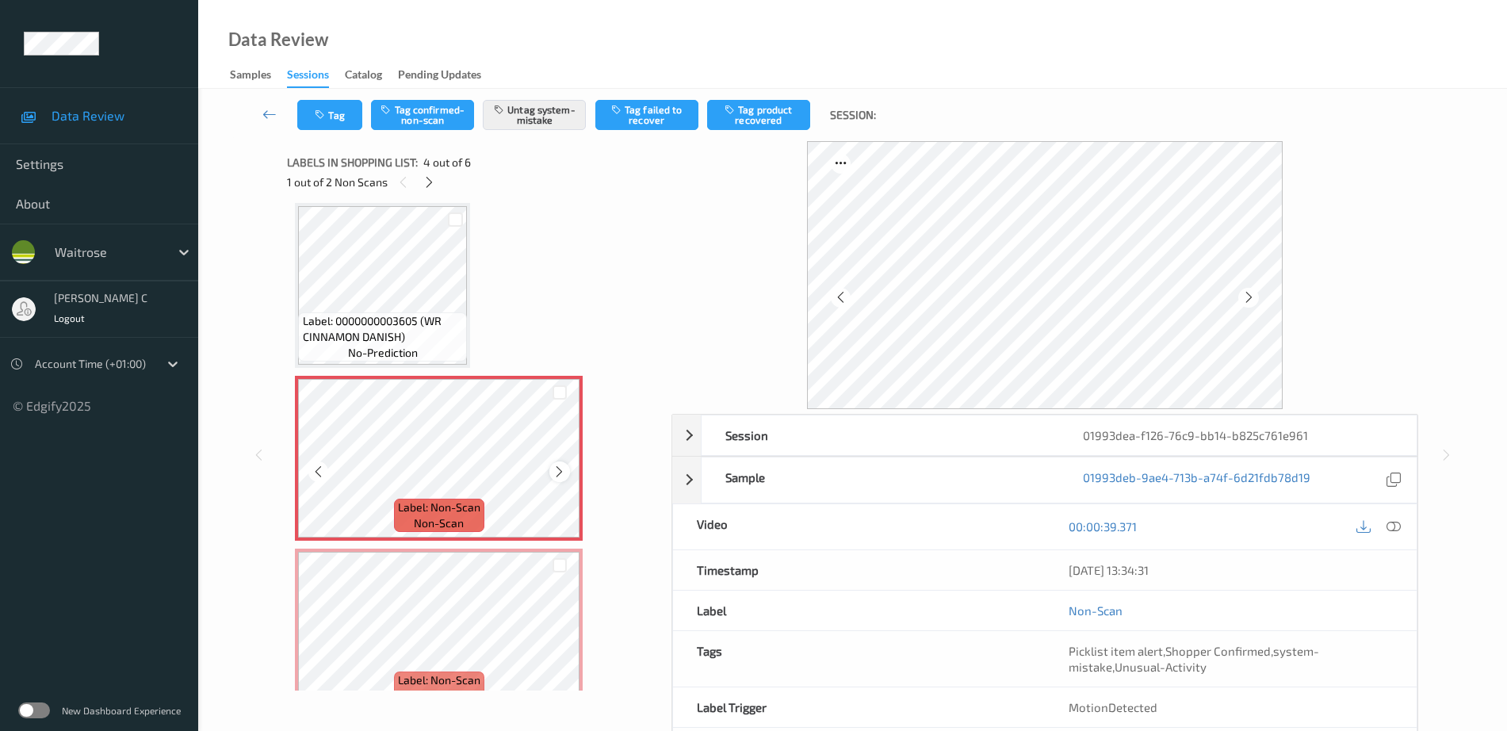
click at [560, 472] on icon at bounding box center [559, 472] width 13 height 14
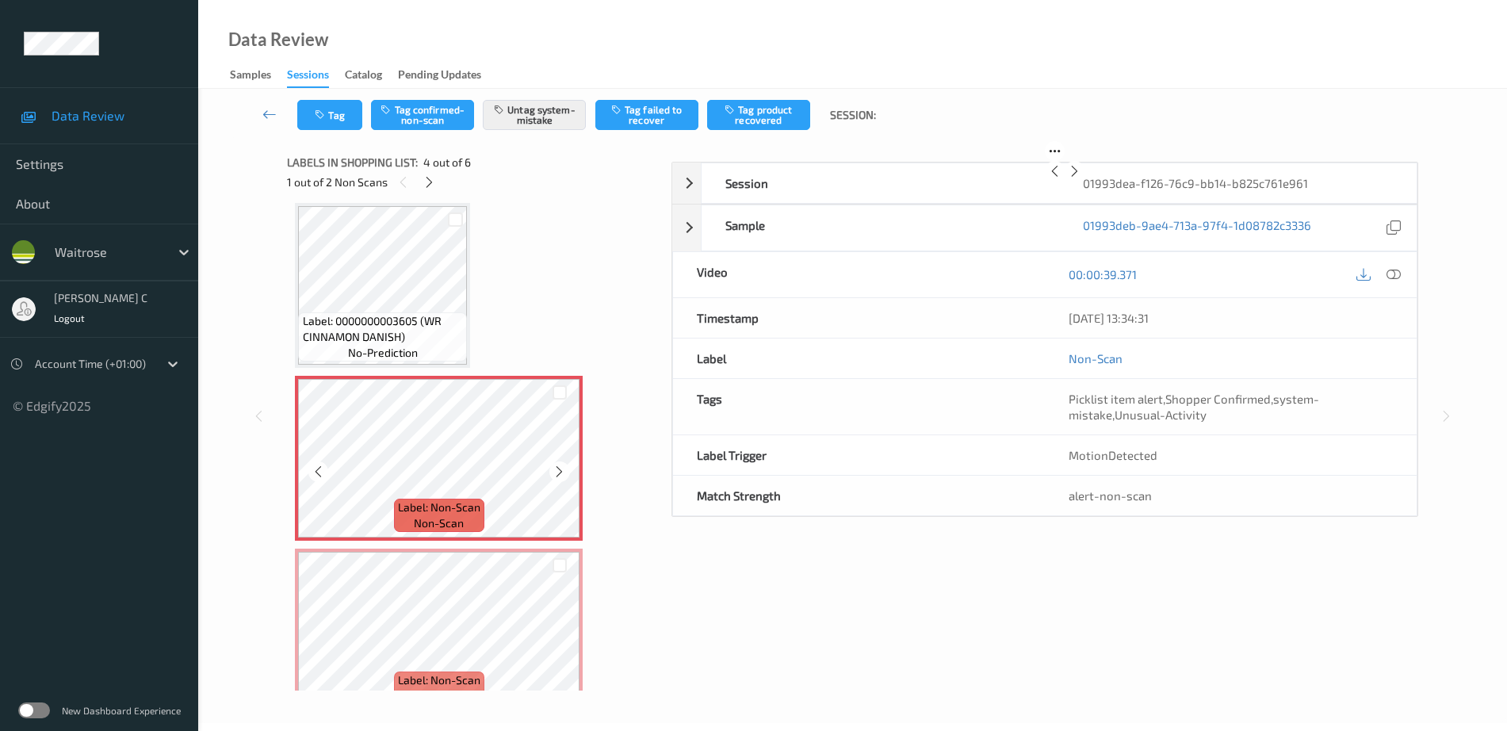
click at [560, 472] on icon at bounding box center [559, 472] width 13 height 14
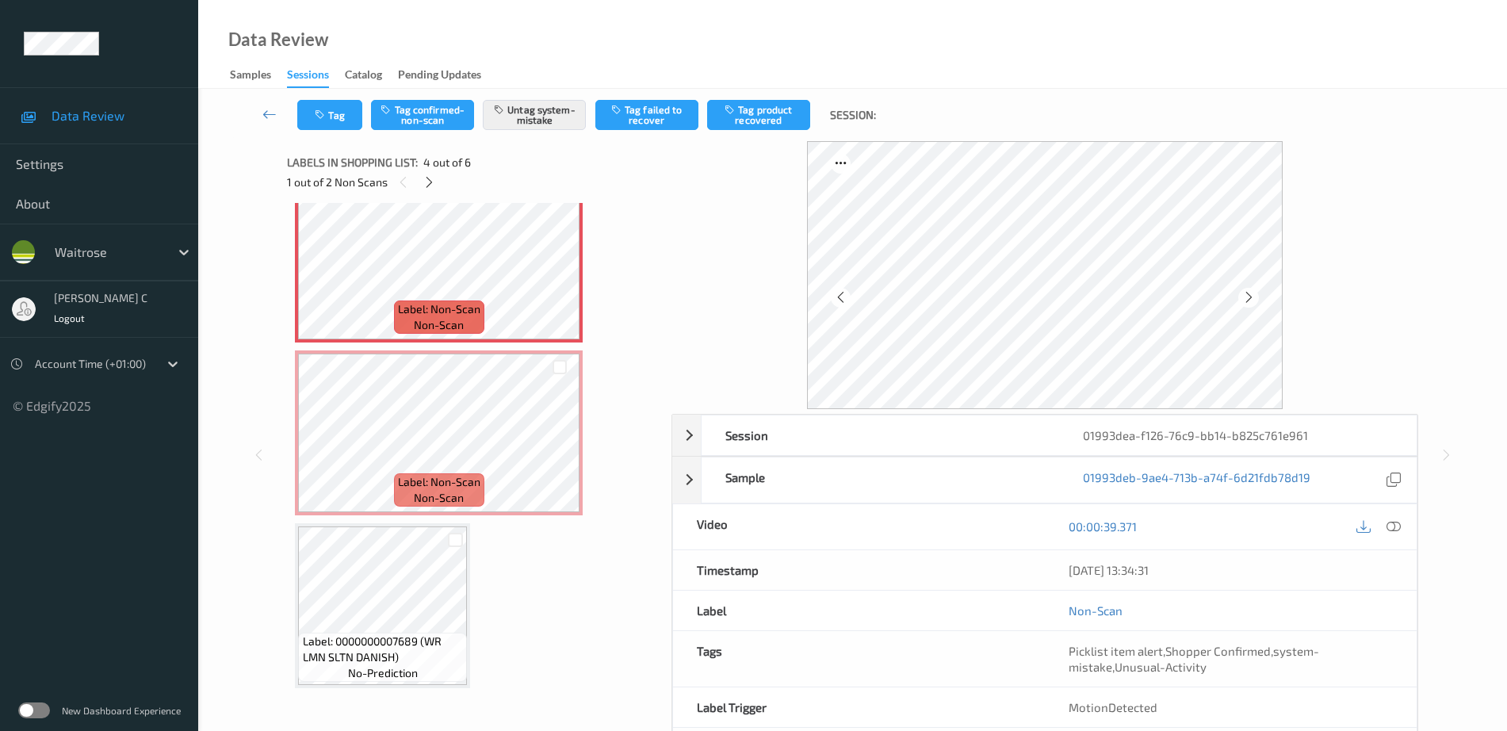
click at [466, 531] on div at bounding box center [455, 539] width 24 height 26
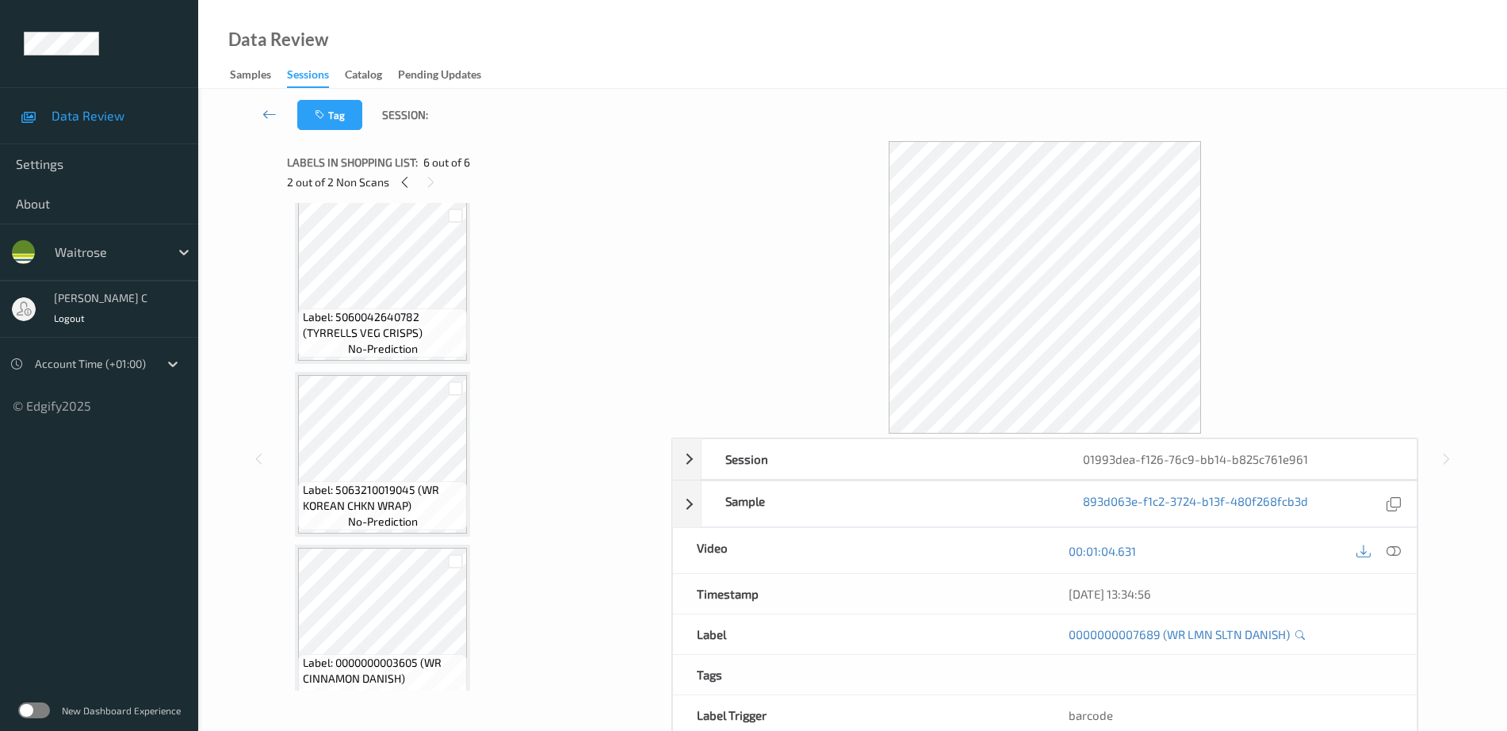
scroll to position [0, 0]
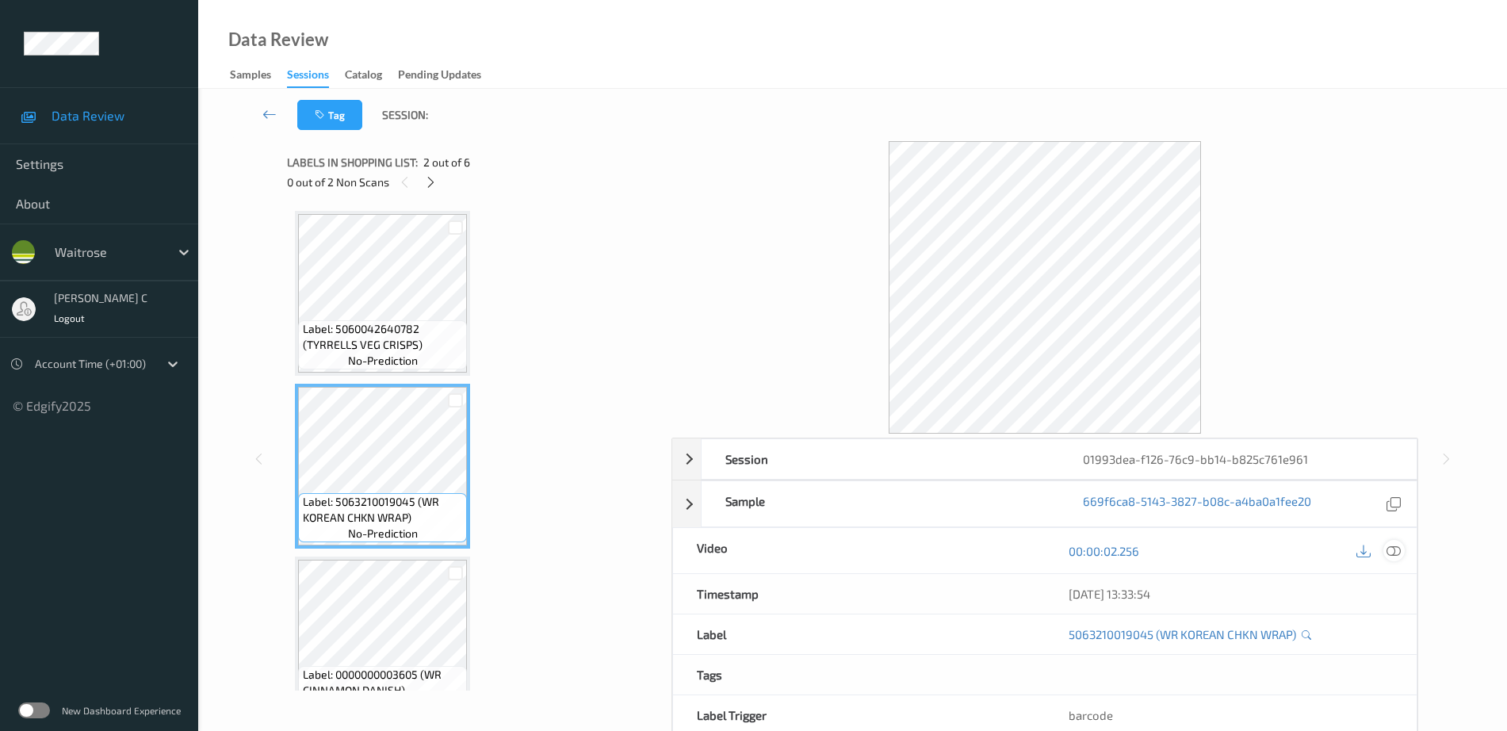
click at [1391, 558] on div at bounding box center [1393, 550] width 21 height 21
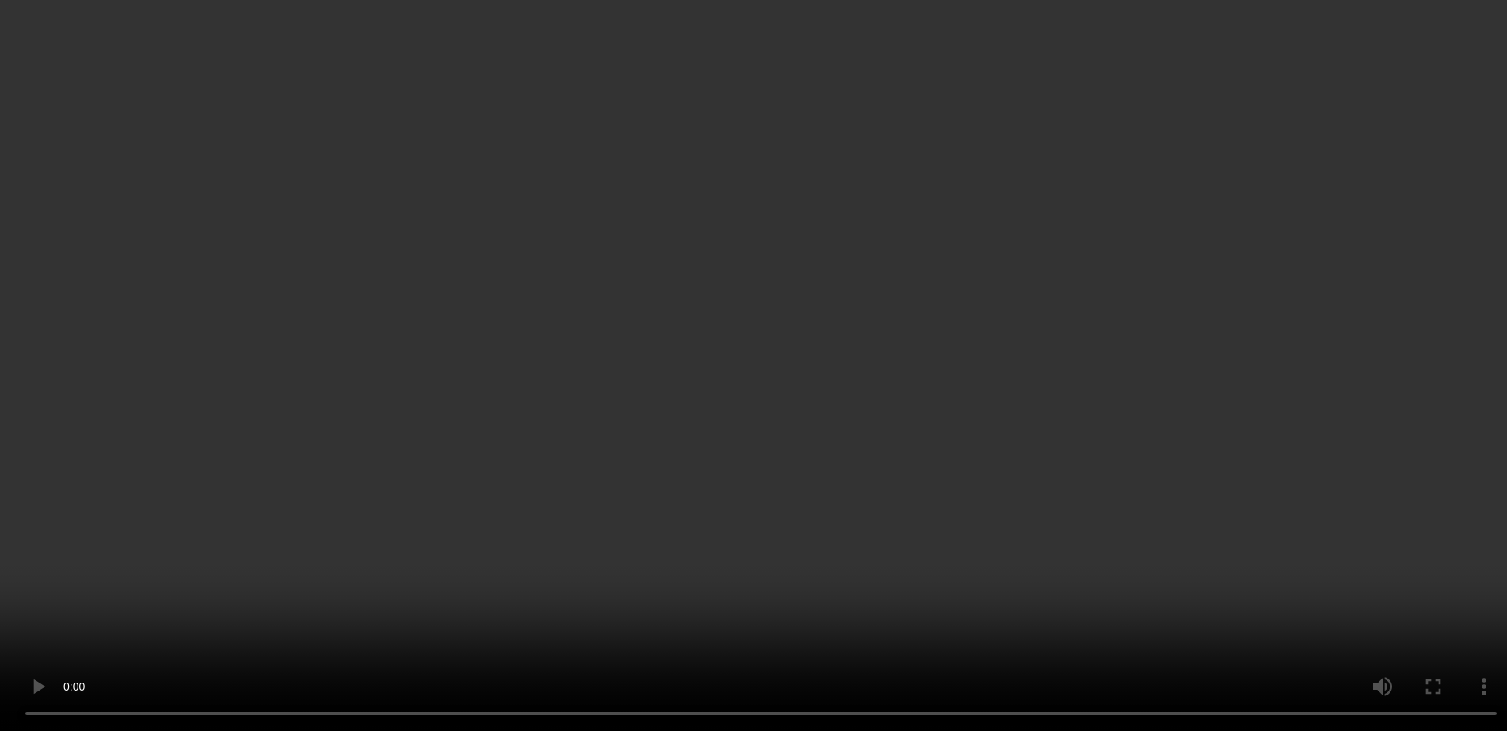
scroll to position [396, 0]
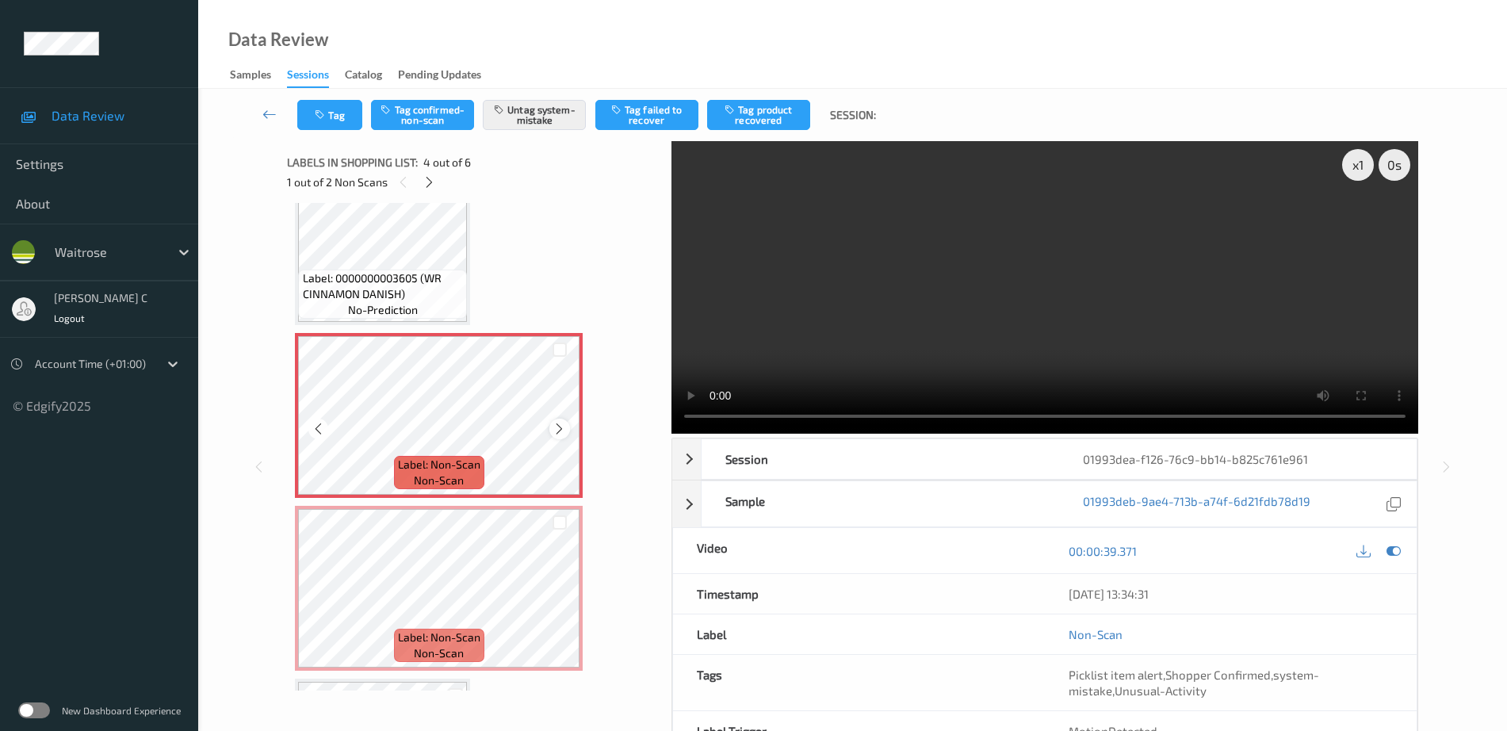
click at [560, 429] on icon at bounding box center [559, 429] width 13 height 14
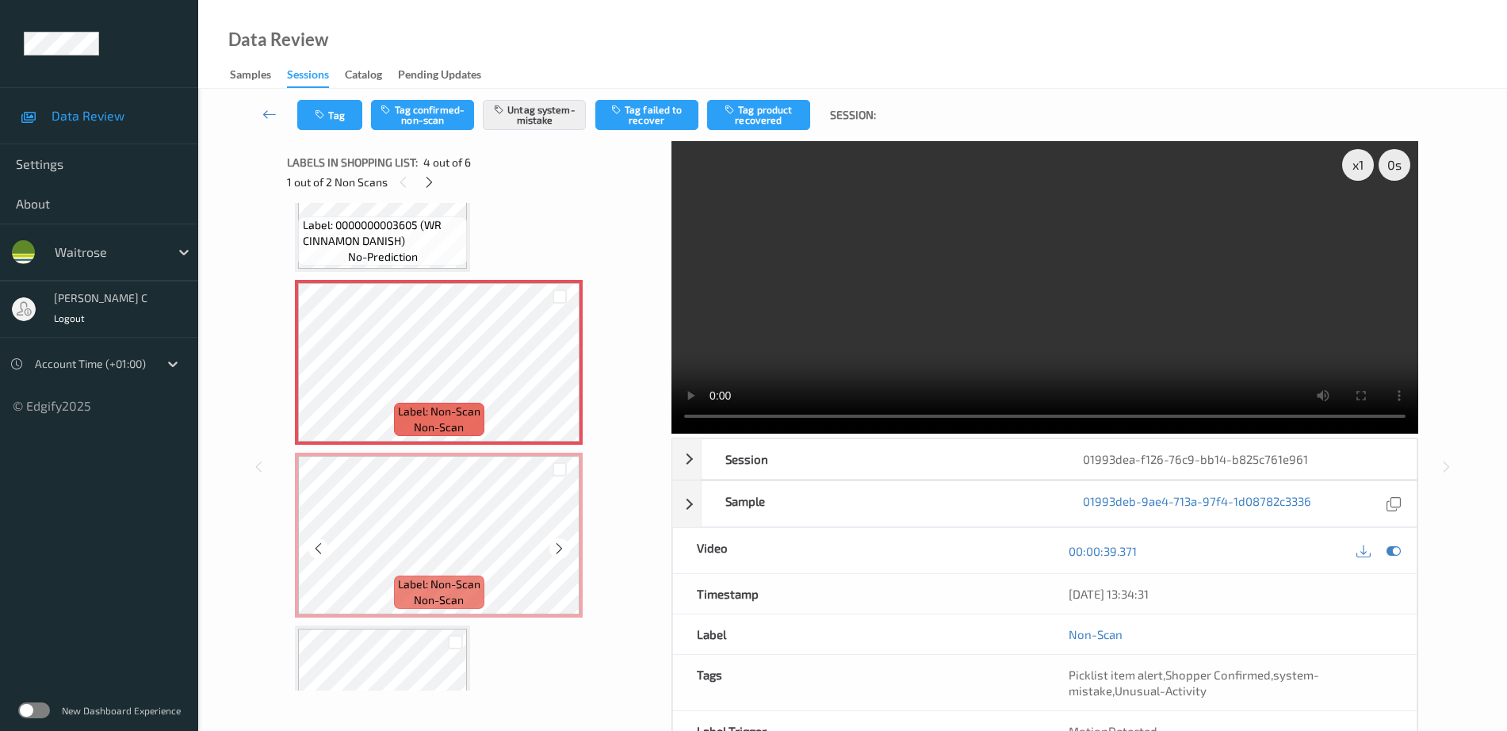
scroll to position [495, 0]
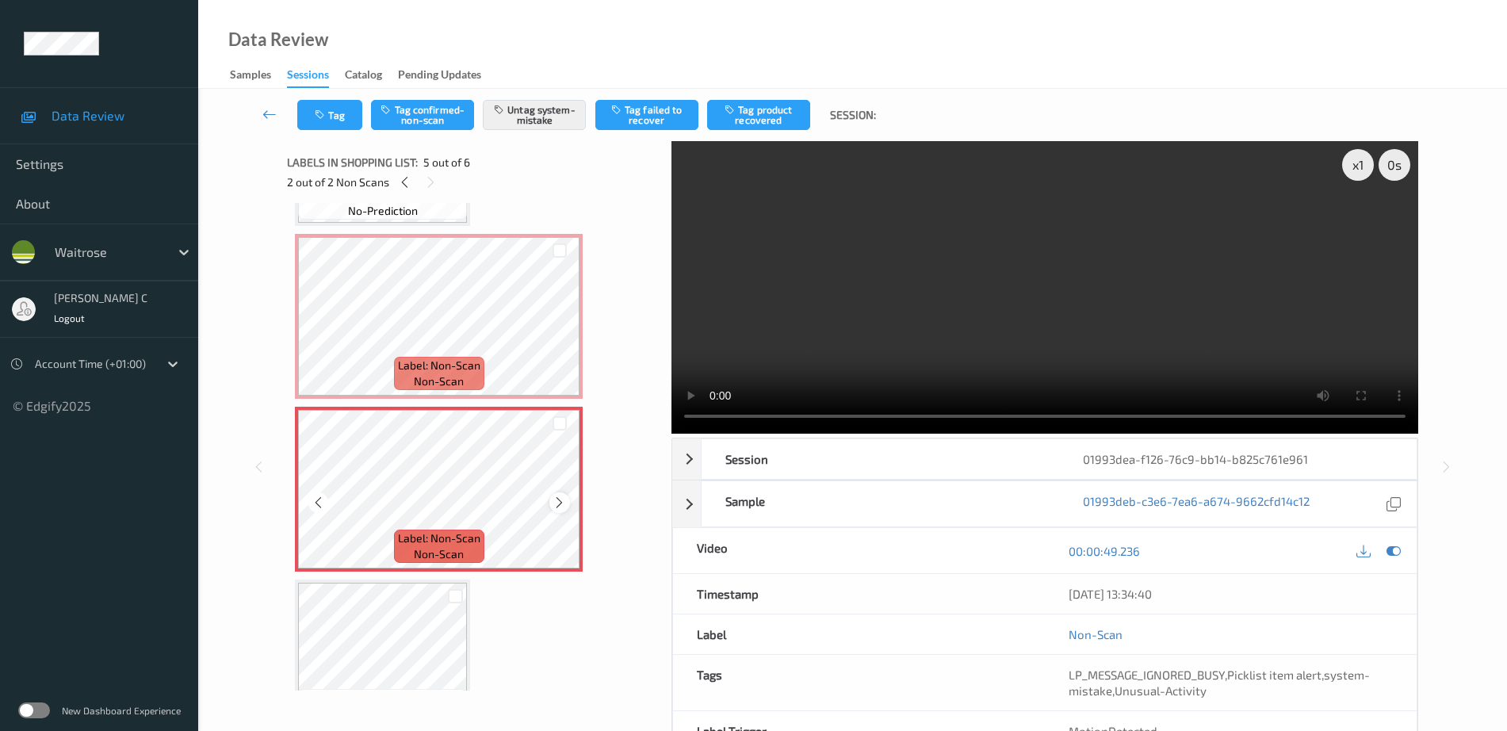
click at [560, 498] on icon at bounding box center [559, 502] width 13 height 14
click at [561, 498] on icon at bounding box center [559, 502] width 13 height 14
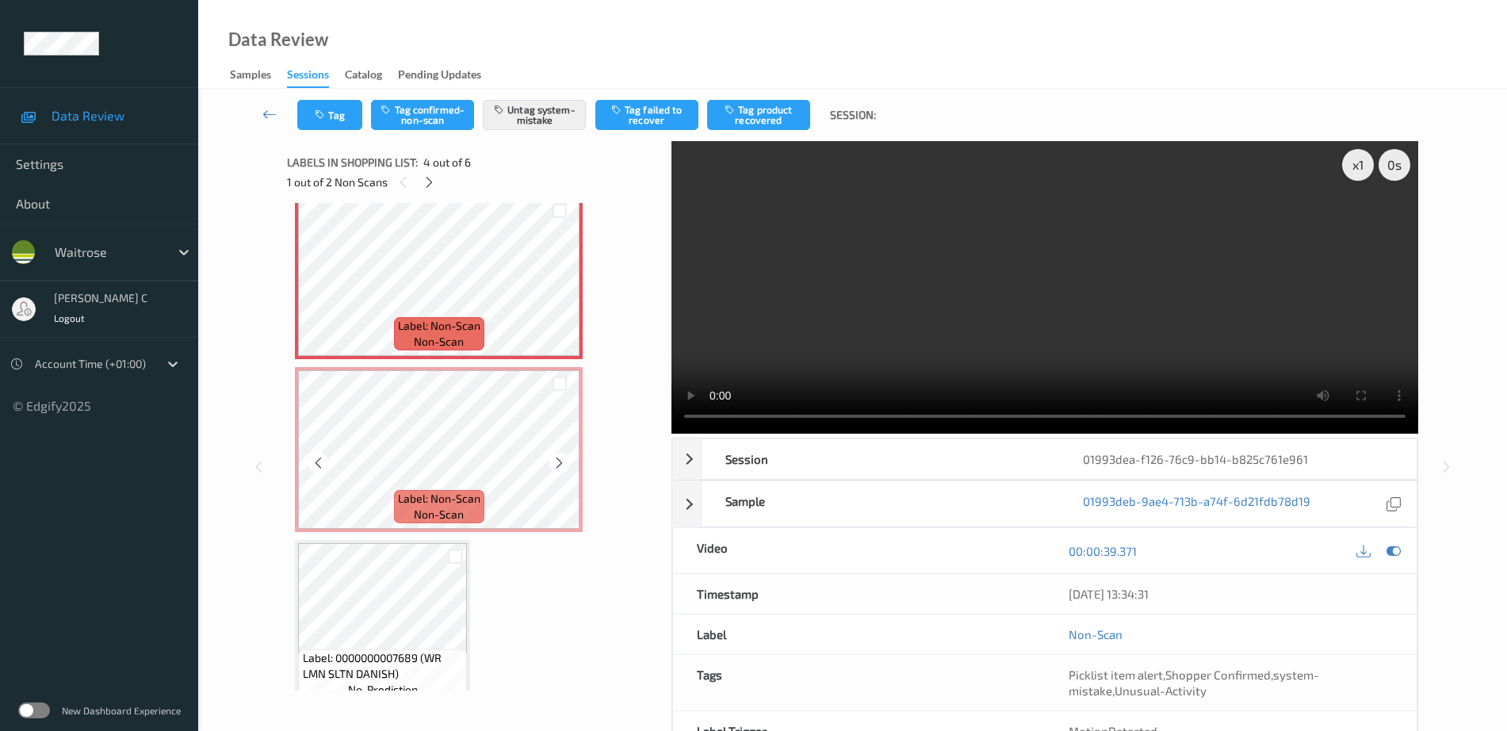
scroll to position [557, 0]
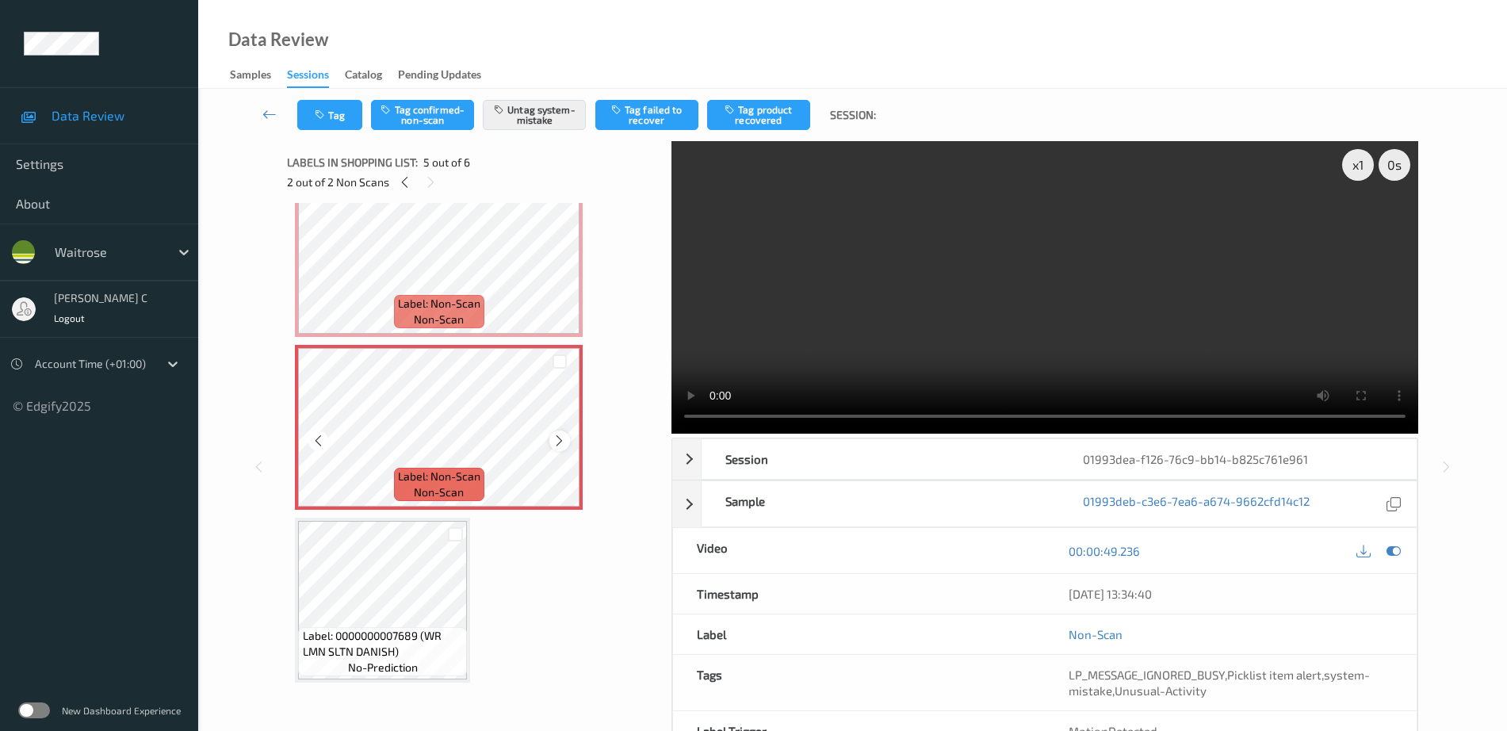
click at [562, 440] on icon at bounding box center [559, 441] width 13 height 14
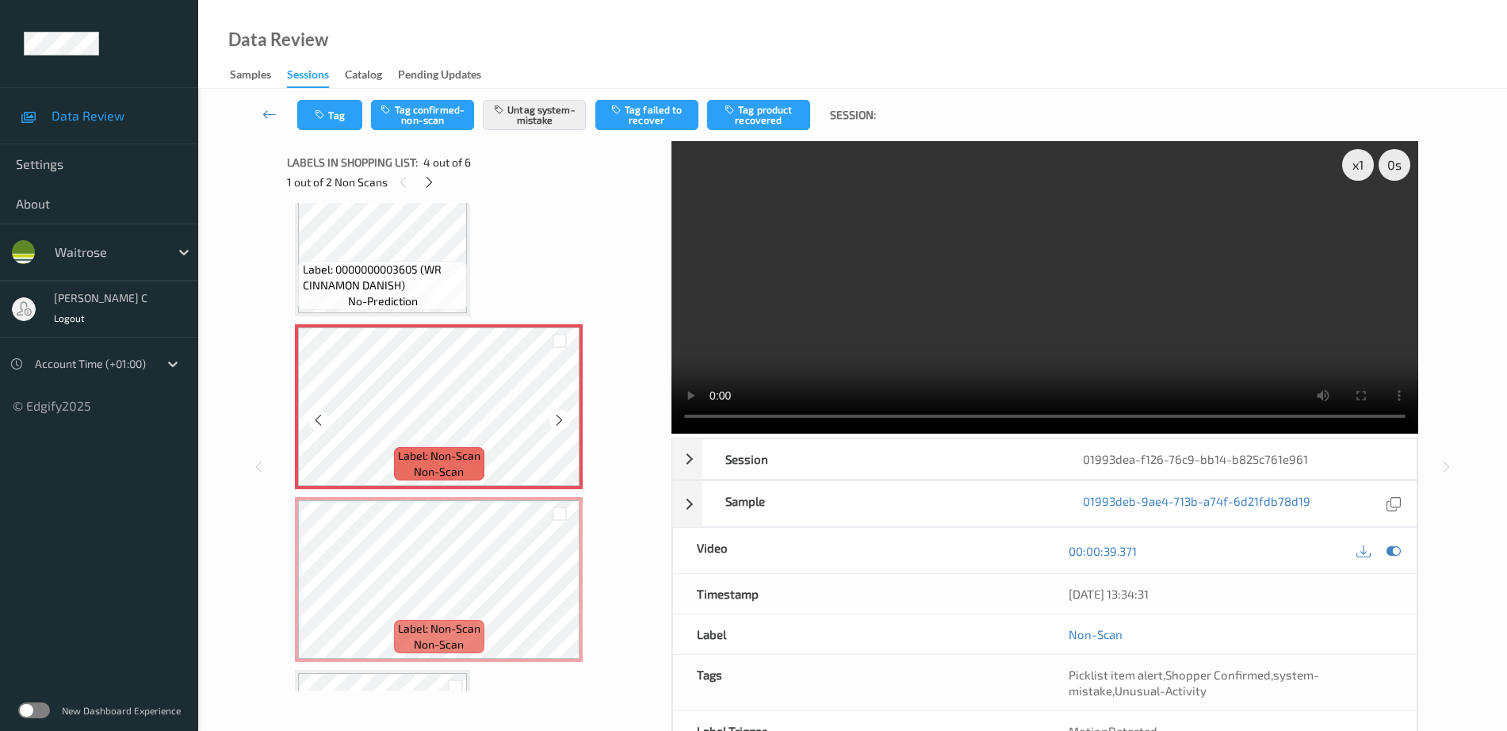
scroll to position [359, 0]
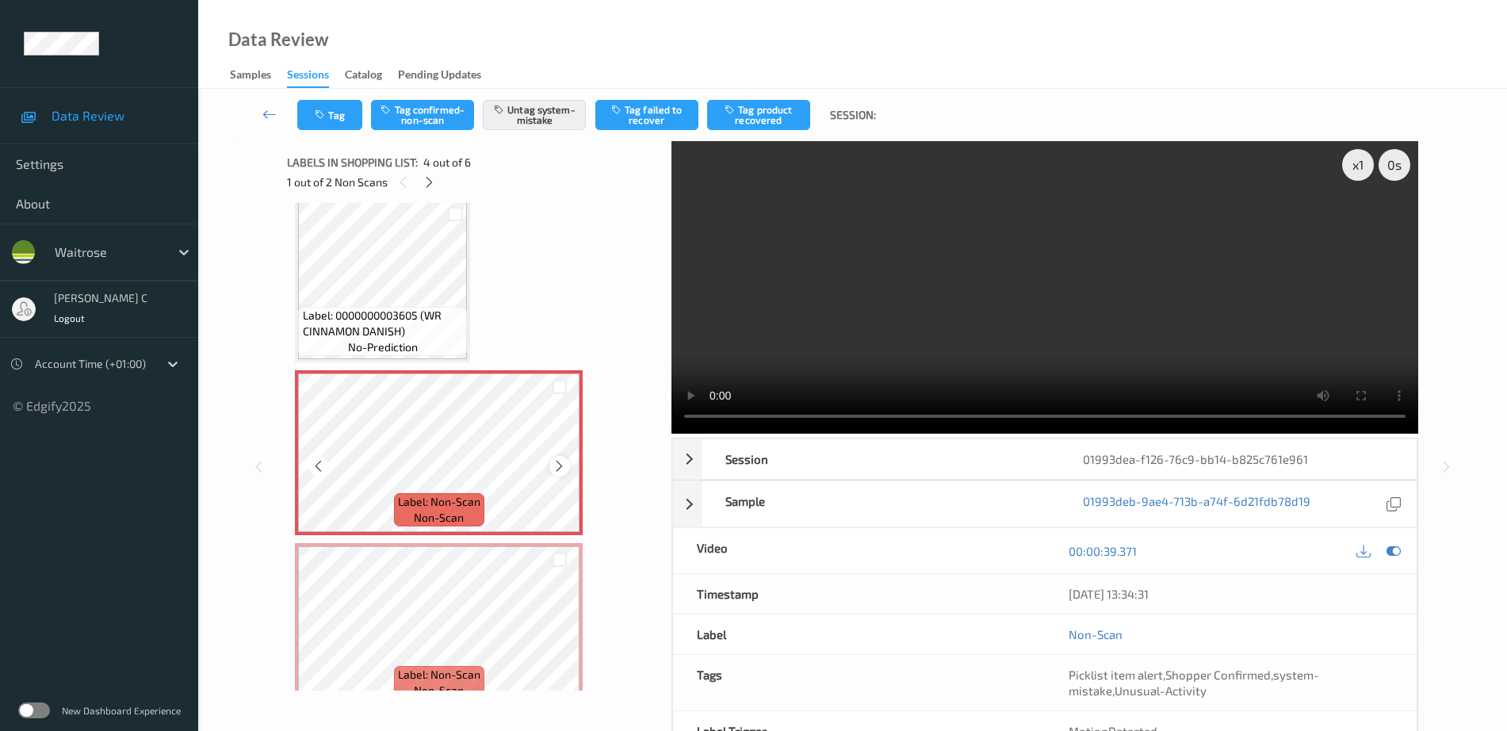
click at [553, 469] on icon at bounding box center [559, 466] width 13 height 14
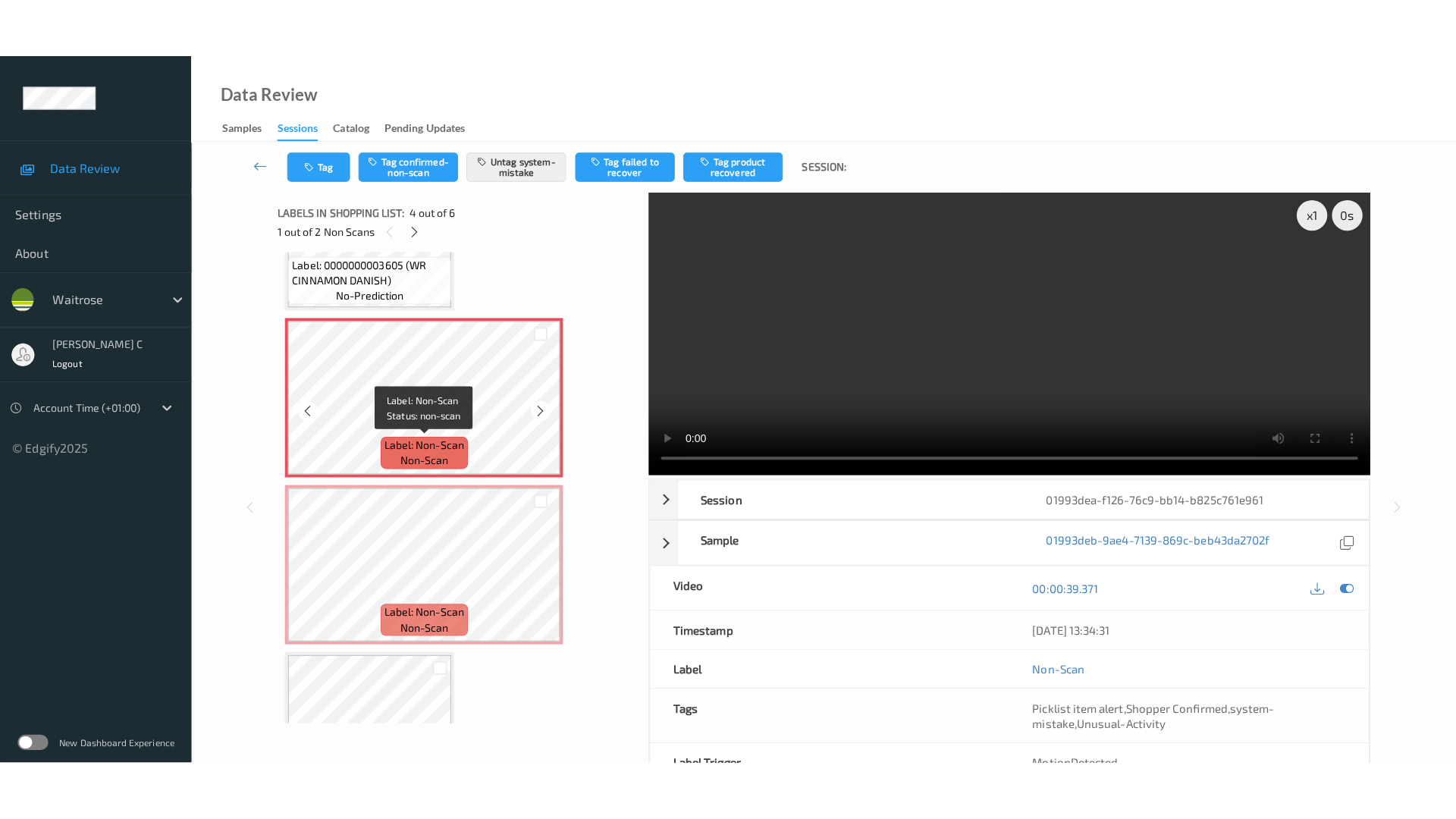
scroll to position [533, 0]
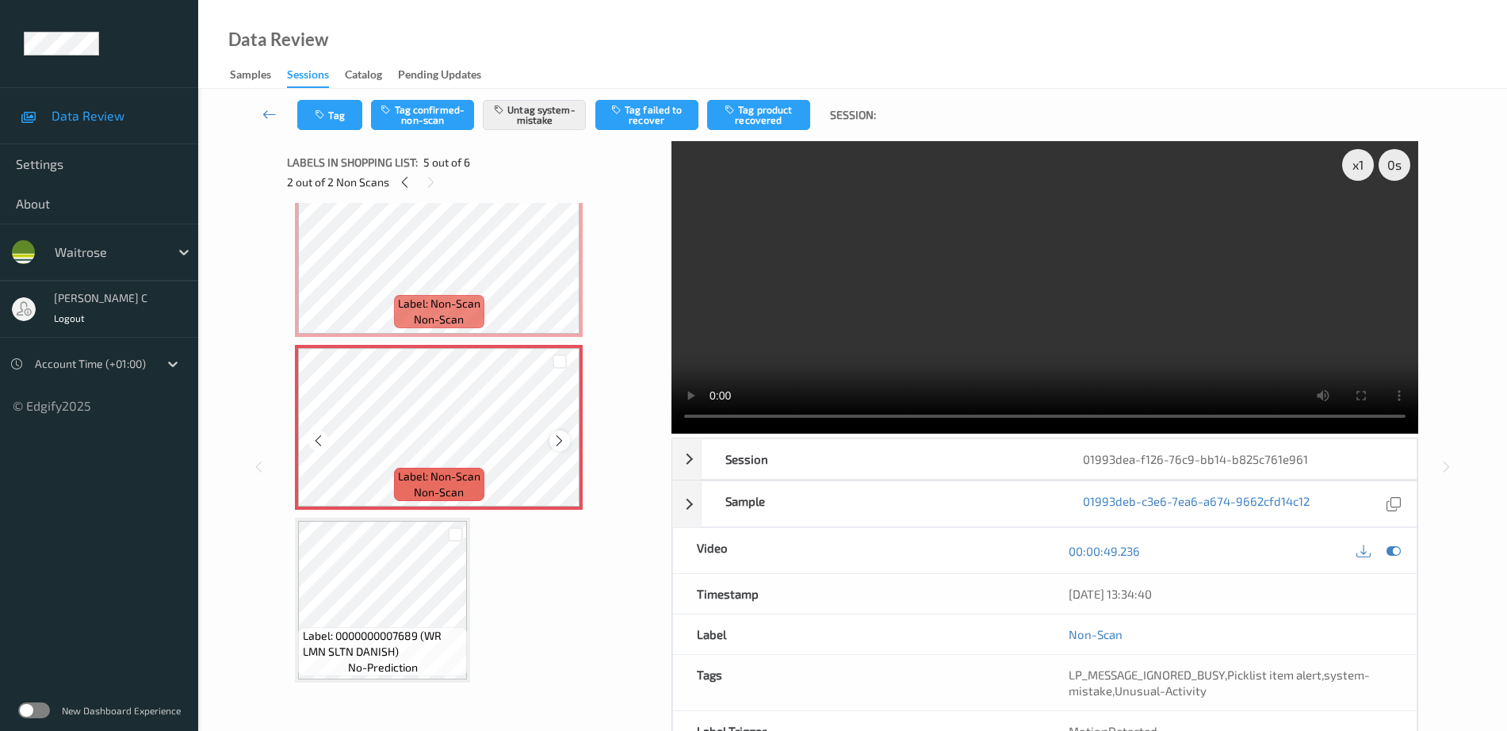
click at [564, 438] on icon at bounding box center [559, 441] width 13 height 14
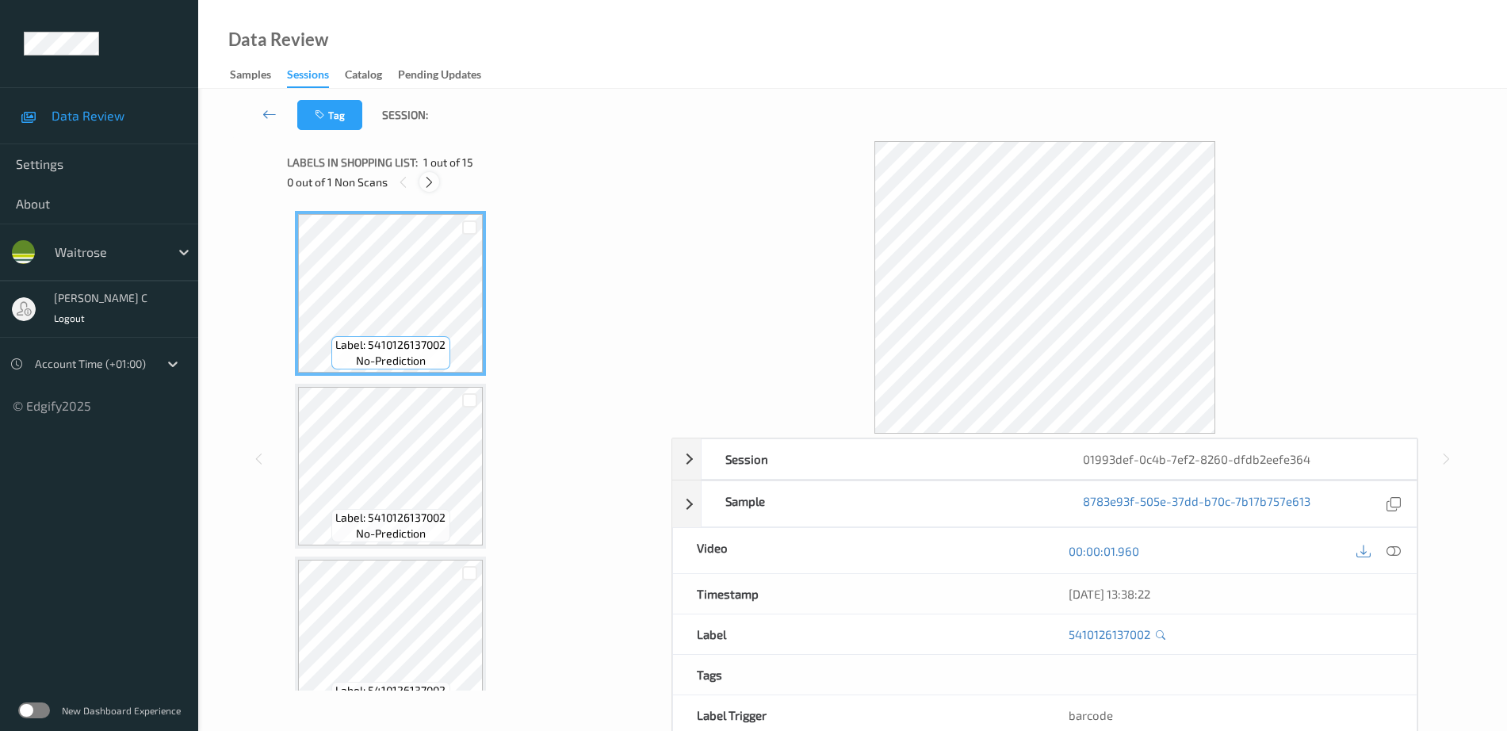
click at [432, 175] on icon at bounding box center [429, 182] width 13 height 14
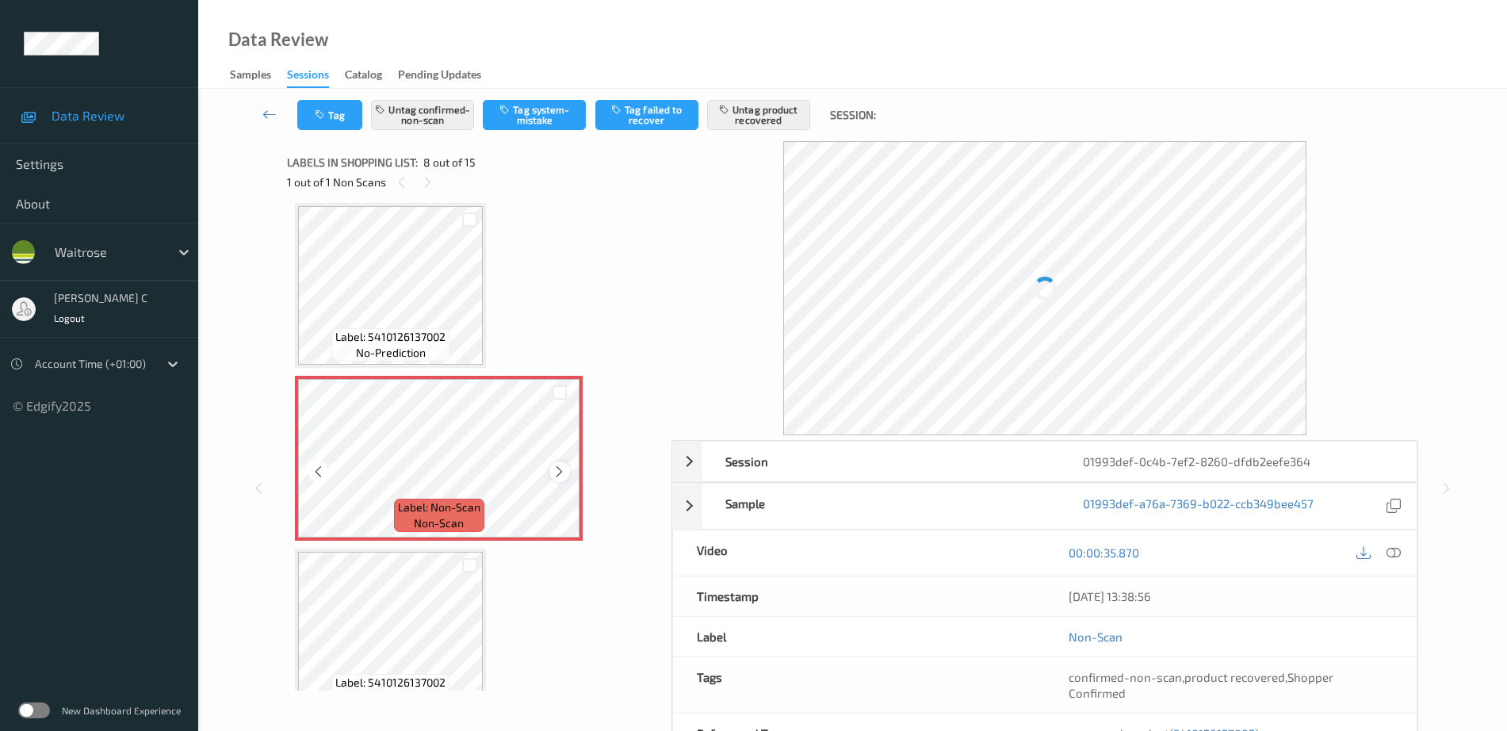
click at [557, 467] on icon at bounding box center [559, 472] width 13 height 14
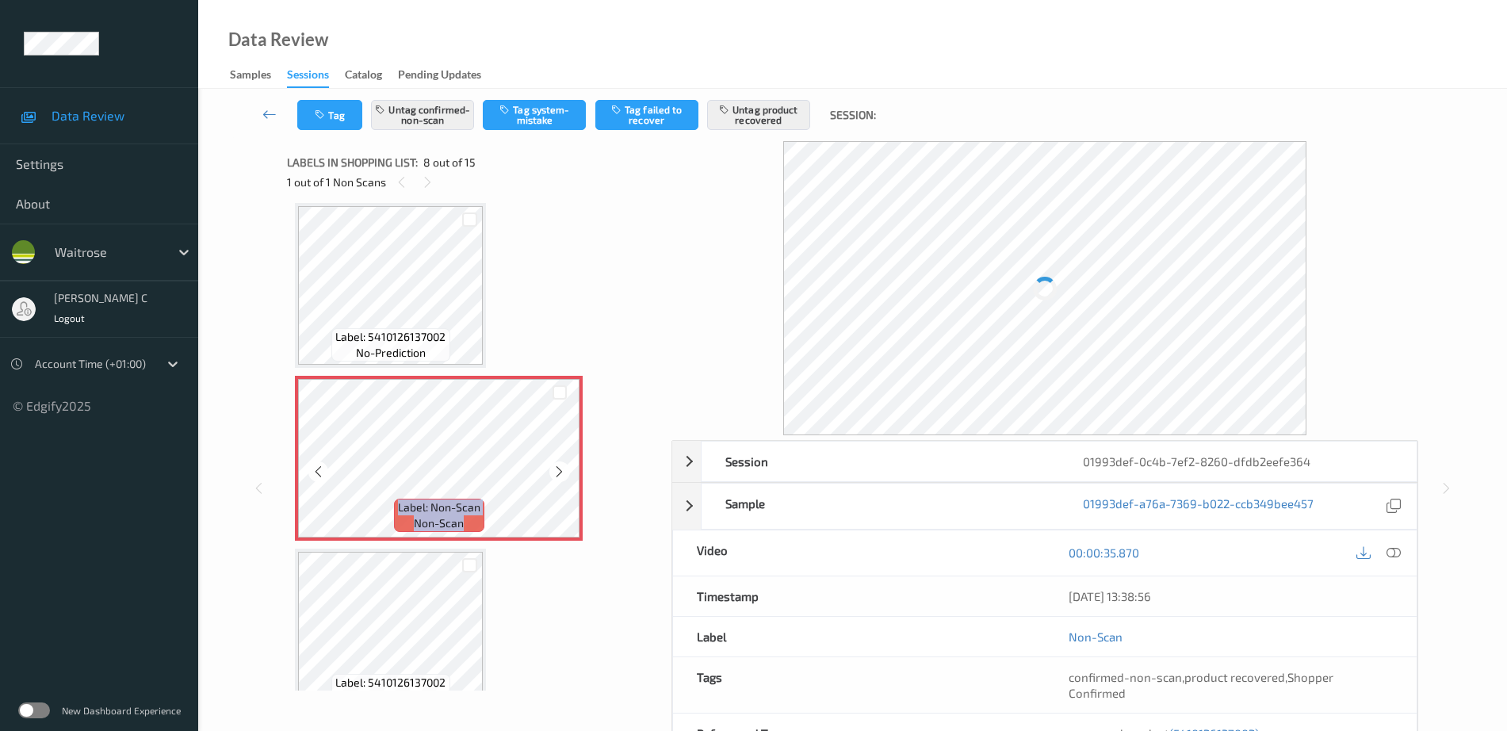
click at [557, 467] on icon at bounding box center [559, 472] width 13 height 14
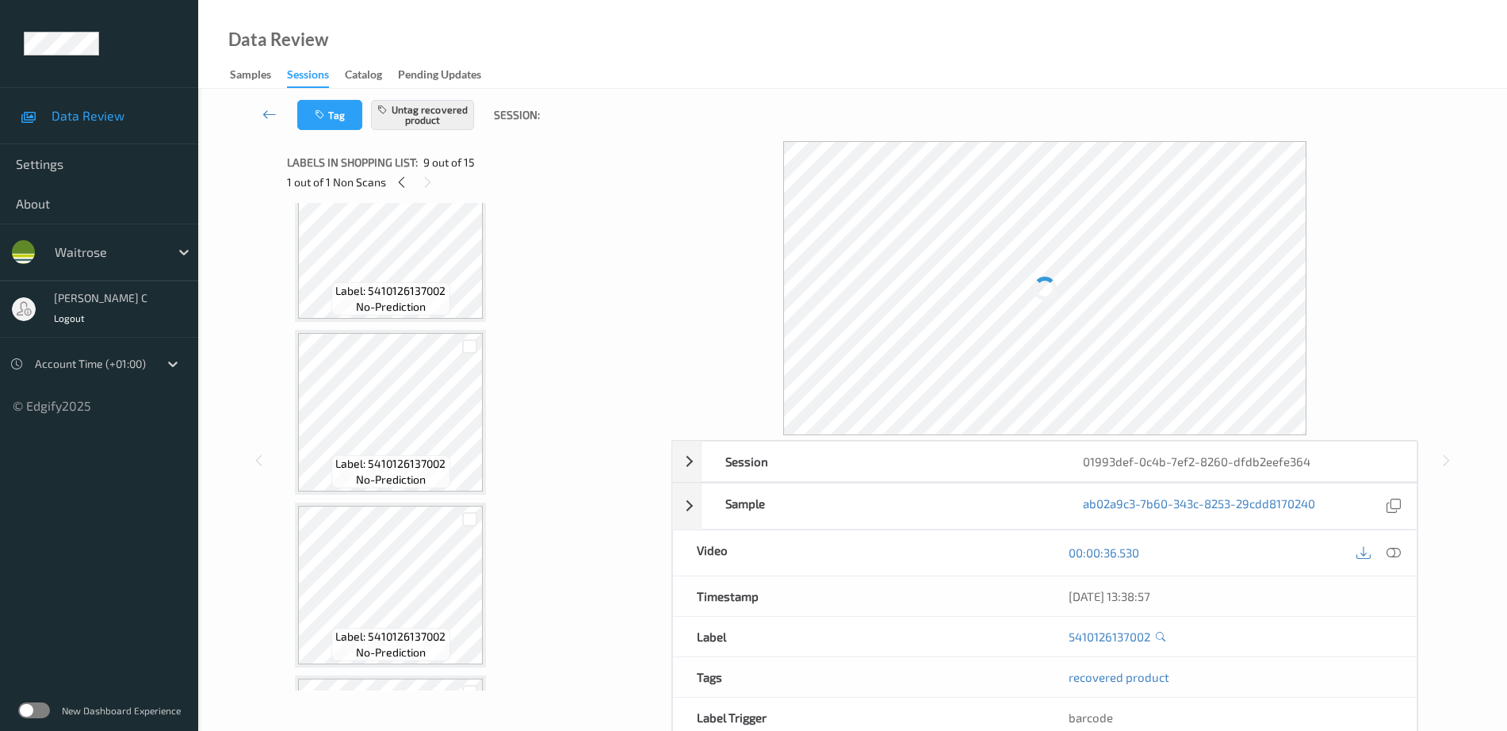
scroll to position [0, 0]
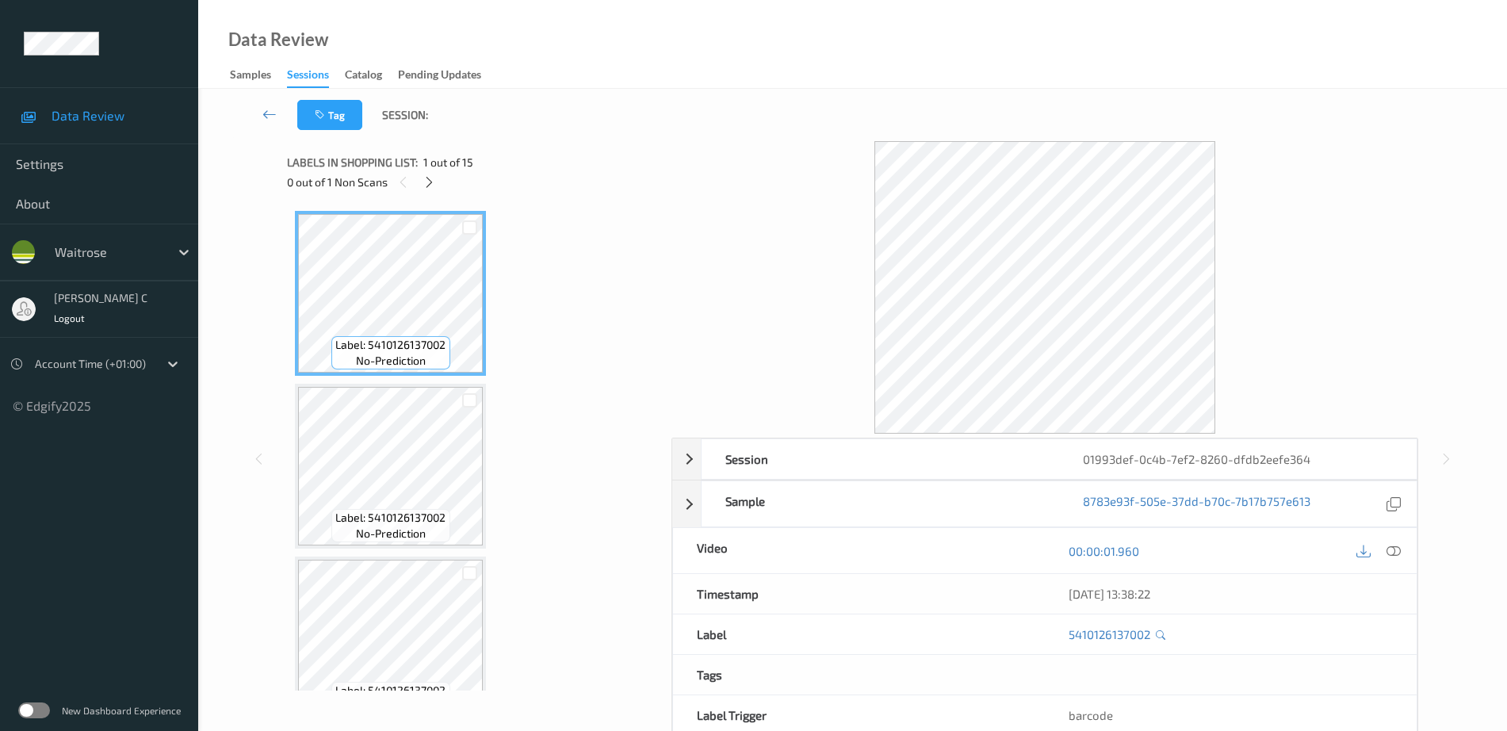
click at [1390, 549] on icon at bounding box center [1394, 551] width 14 height 14
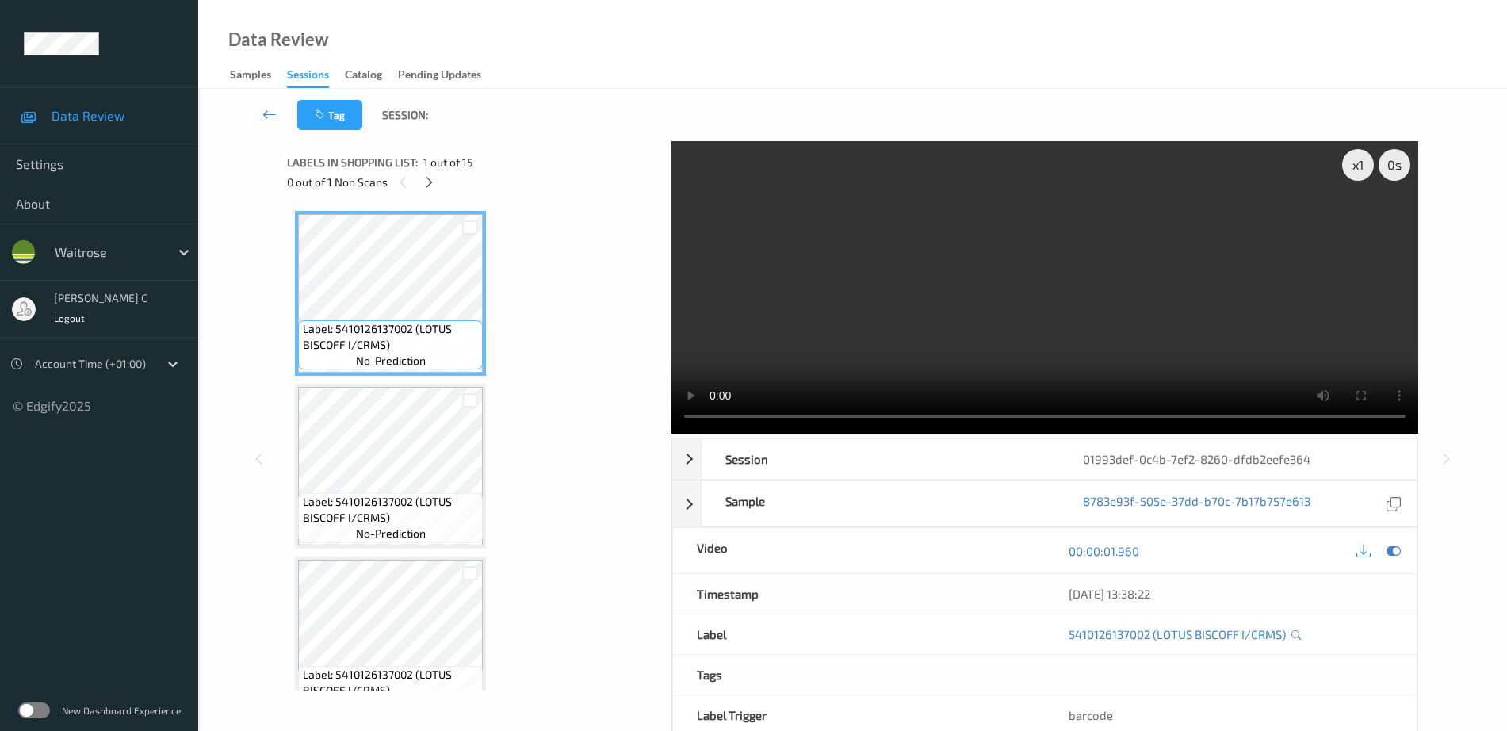
click at [371, 494] on span "Label: 5410126137002 (LOTUS BISCOFF I/CRMS)" at bounding box center [391, 510] width 177 height 32
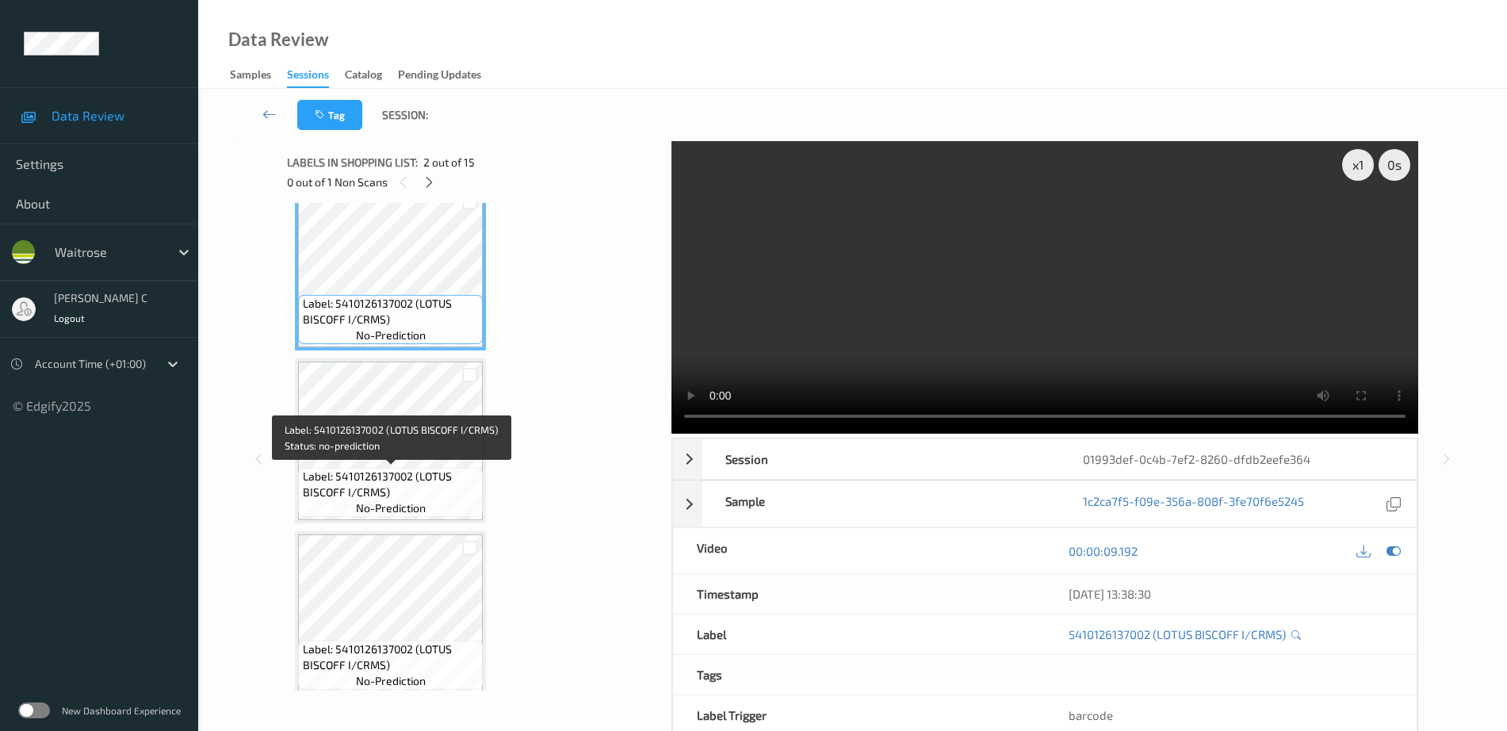
click at [364, 507] on span "no-prediction" at bounding box center [391, 508] width 70 height 16
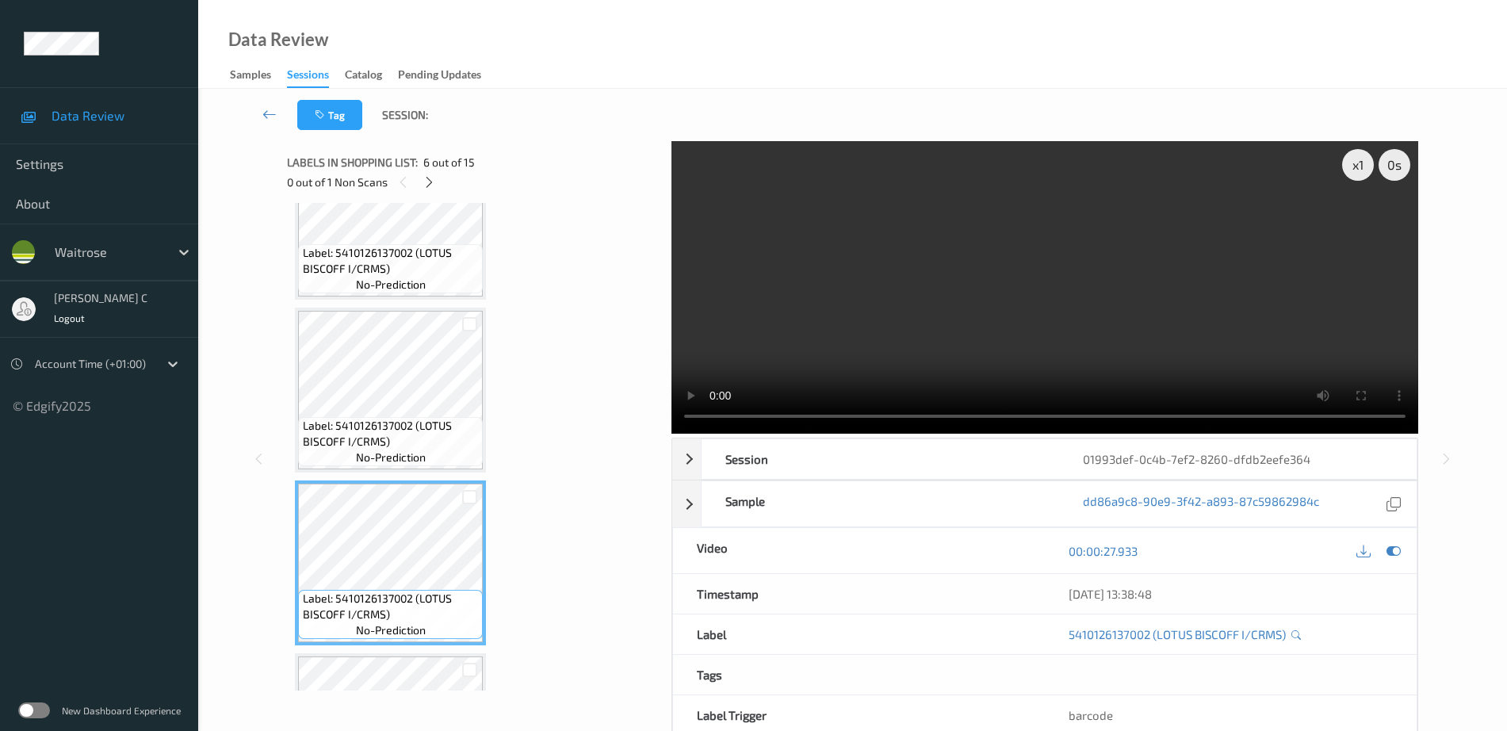
scroll to position [892, 0]
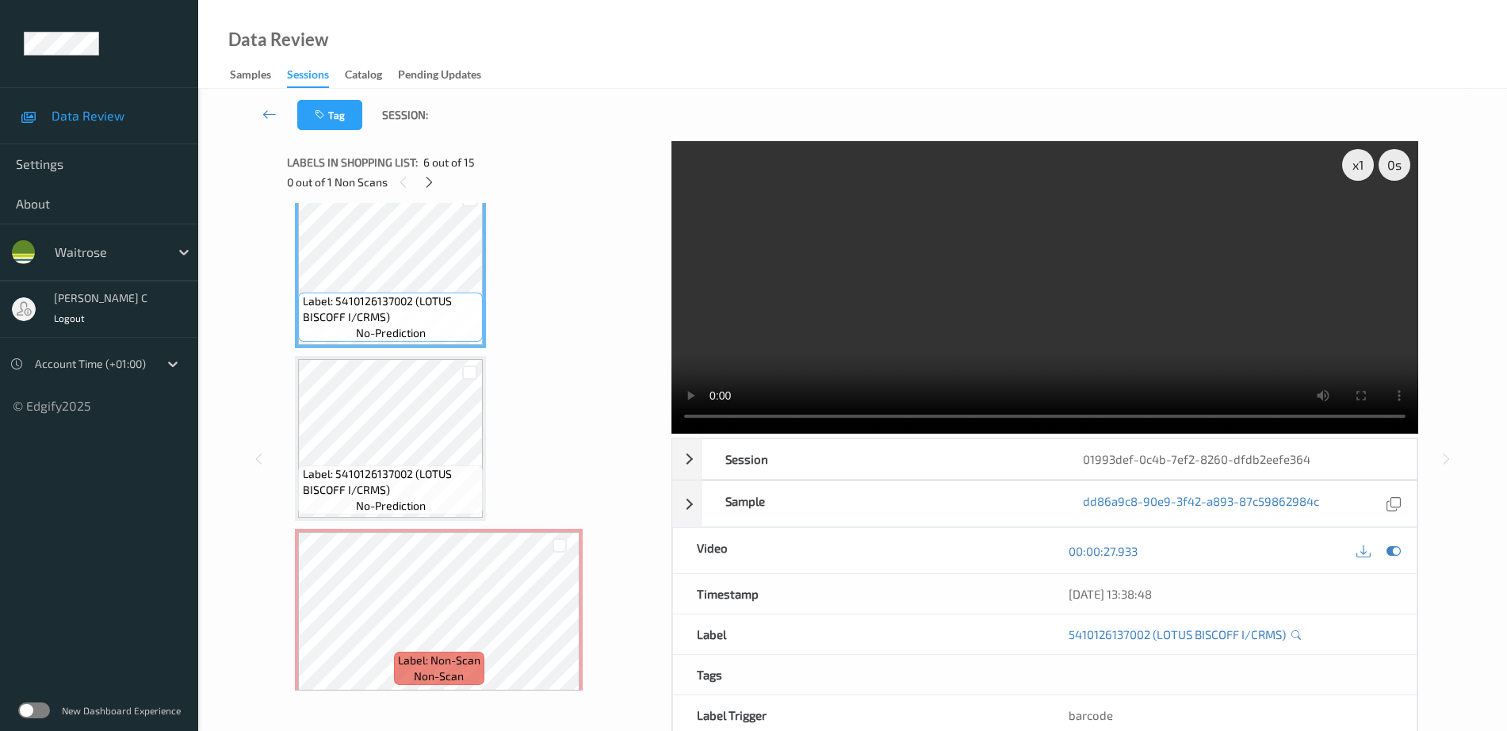
click at [375, 519] on div "Label: 5410126137002 (LOTUS BISCOFF I/CRMS) no-prediction" at bounding box center [390, 438] width 191 height 165
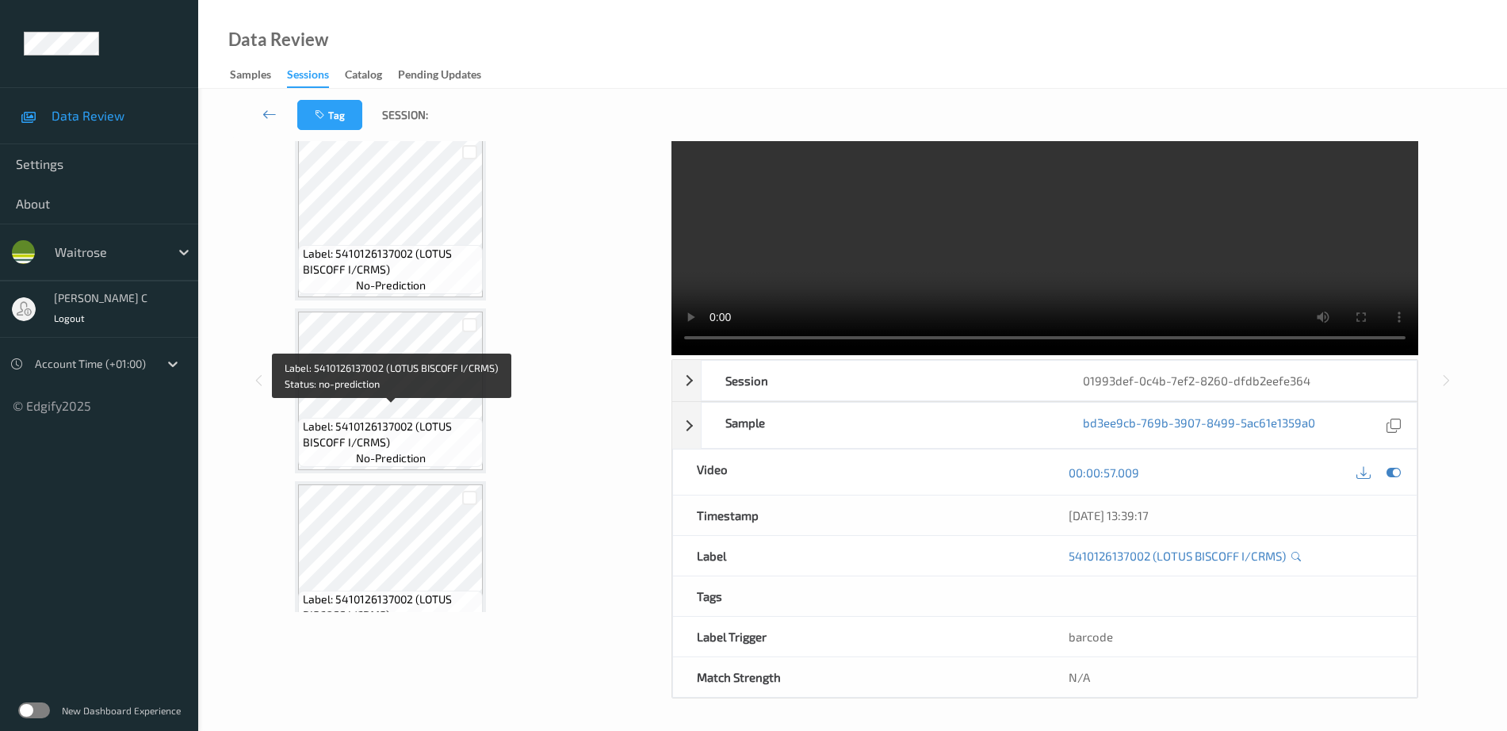
scroll to position [0, 0]
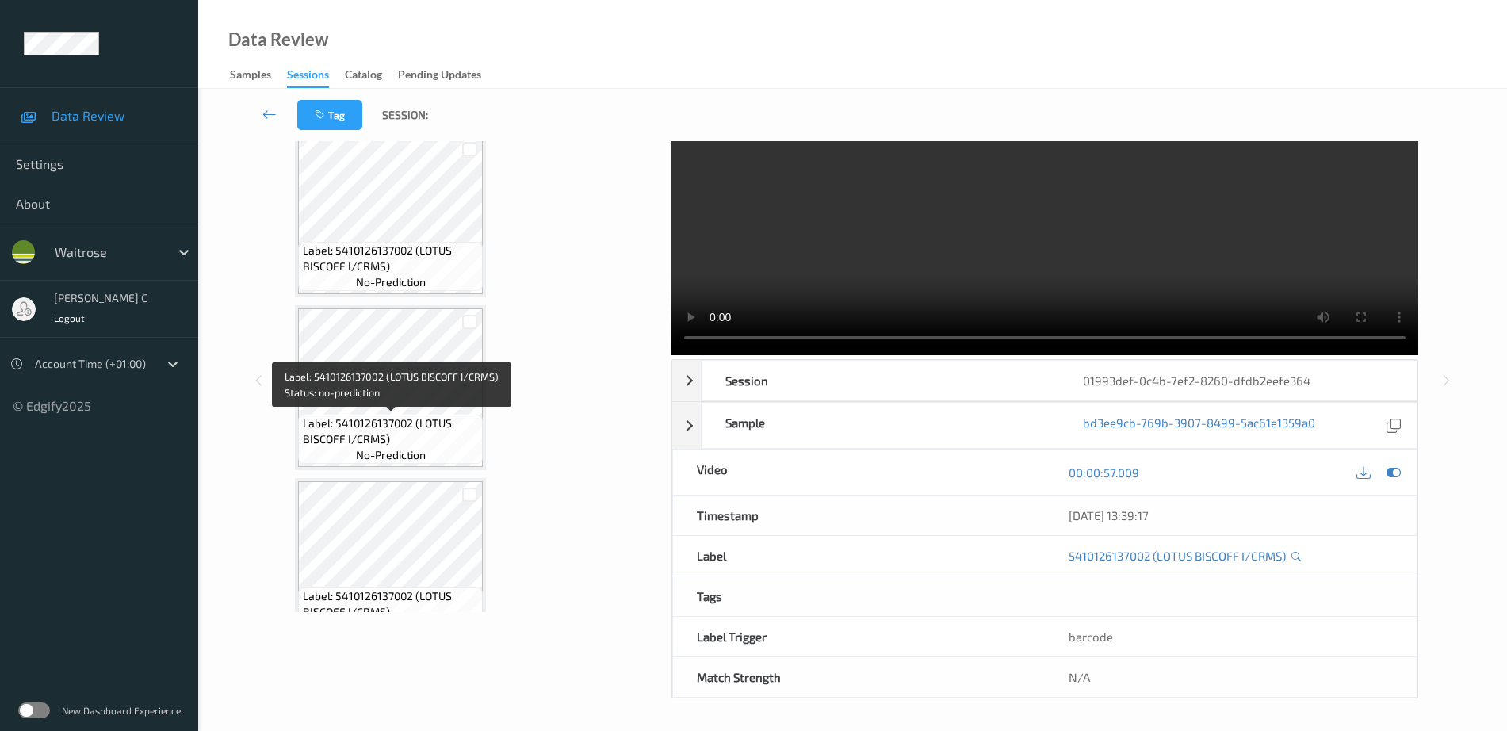
click at [421, 266] on span "Label: 5410126137002 (LOTUS BISCOFF I/CRMS)" at bounding box center [391, 259] width 177 height 32
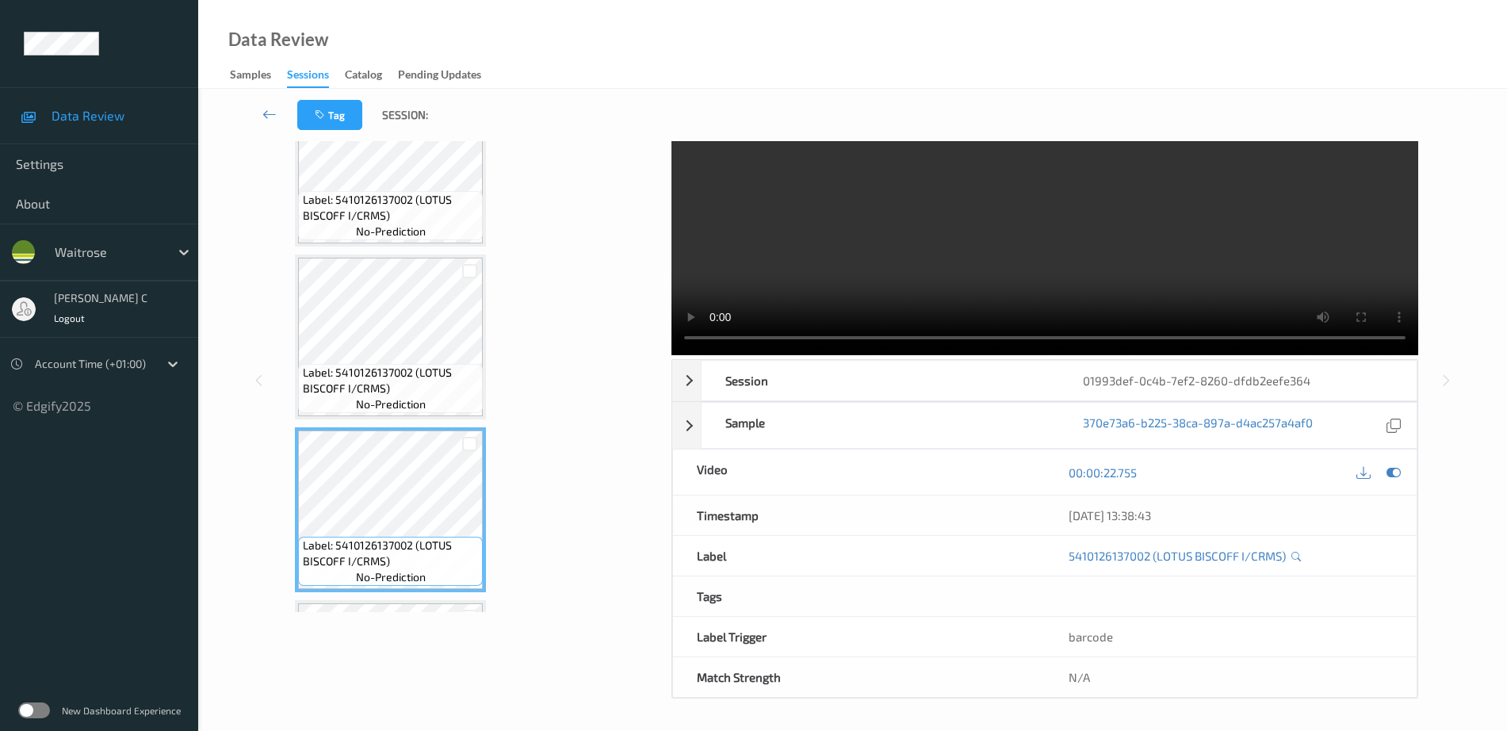
scroll to position [495, 0]
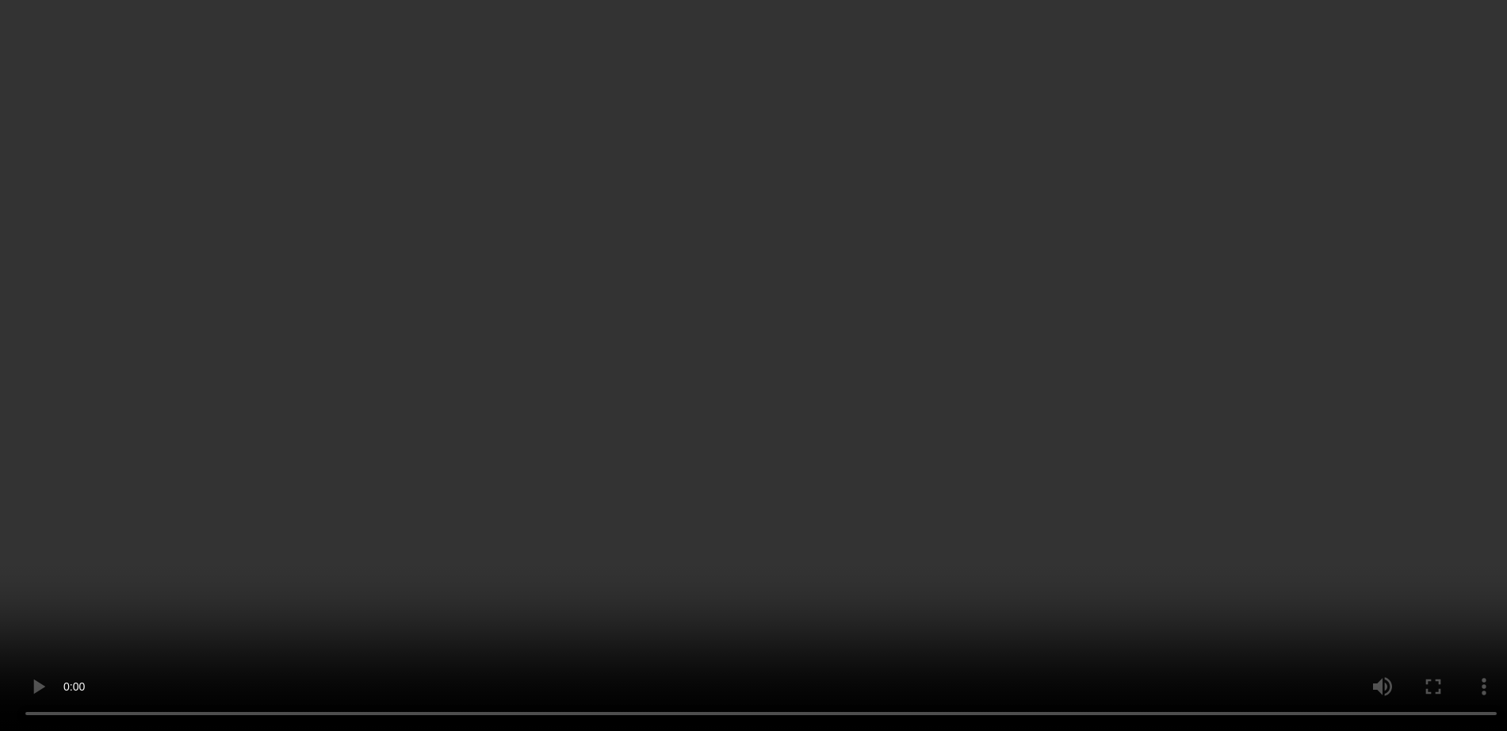
scroll to position [1189, 0]
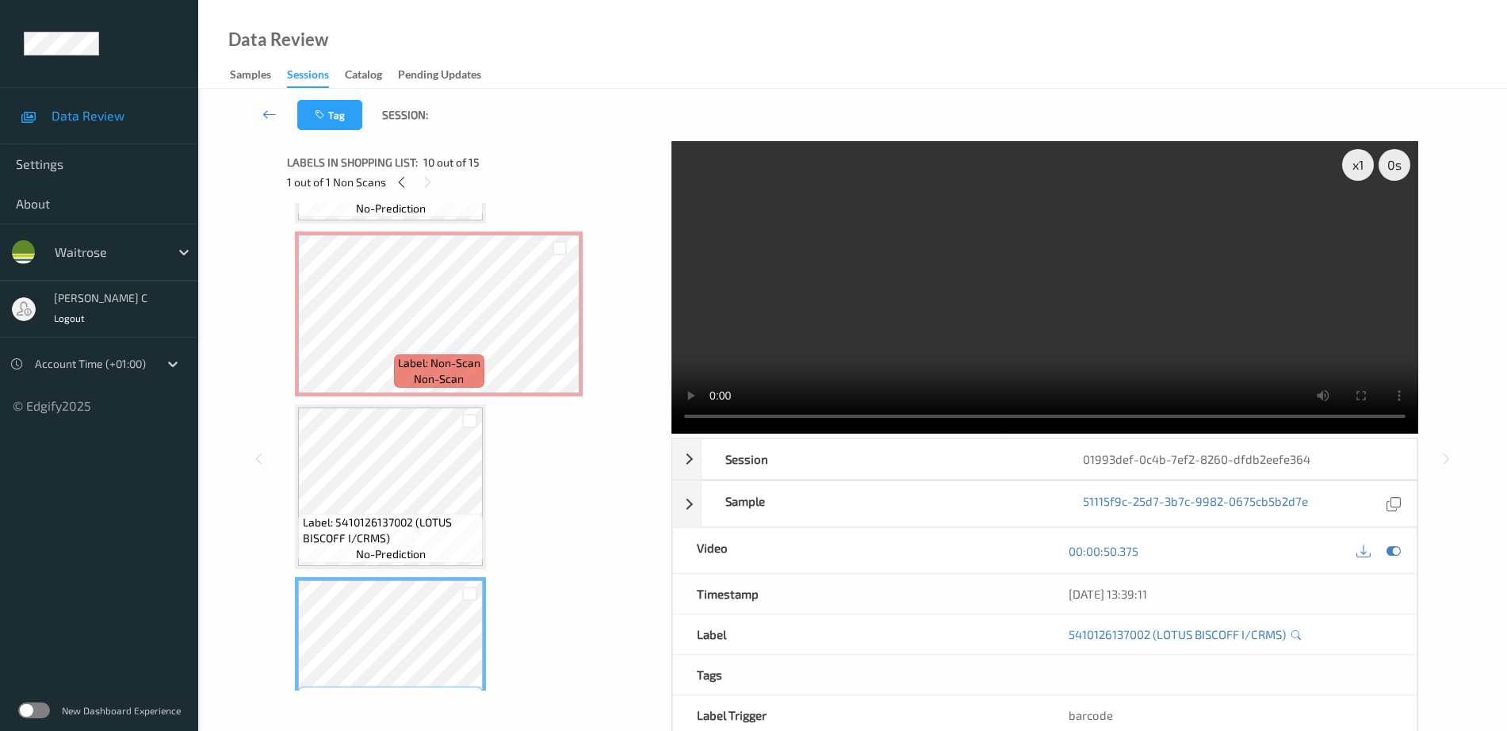
click at [411, 400] on div "Label: 5410126137002 (LOTUS BISCOFF I/CRMS) no-prediction Label: 5410126137002 …" at bounding box center [474, 314] width 358 height 2584
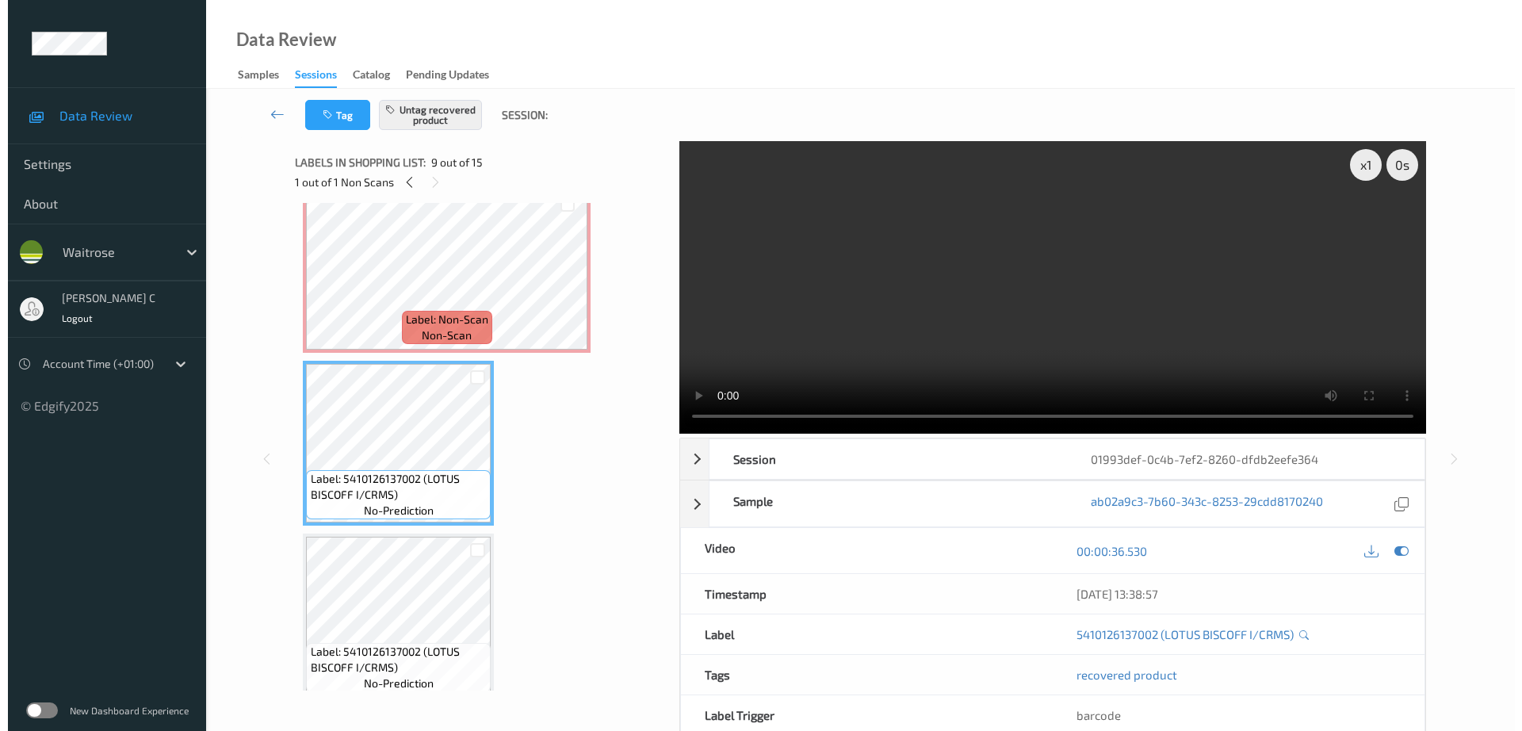
scroll to position [1288, 0]
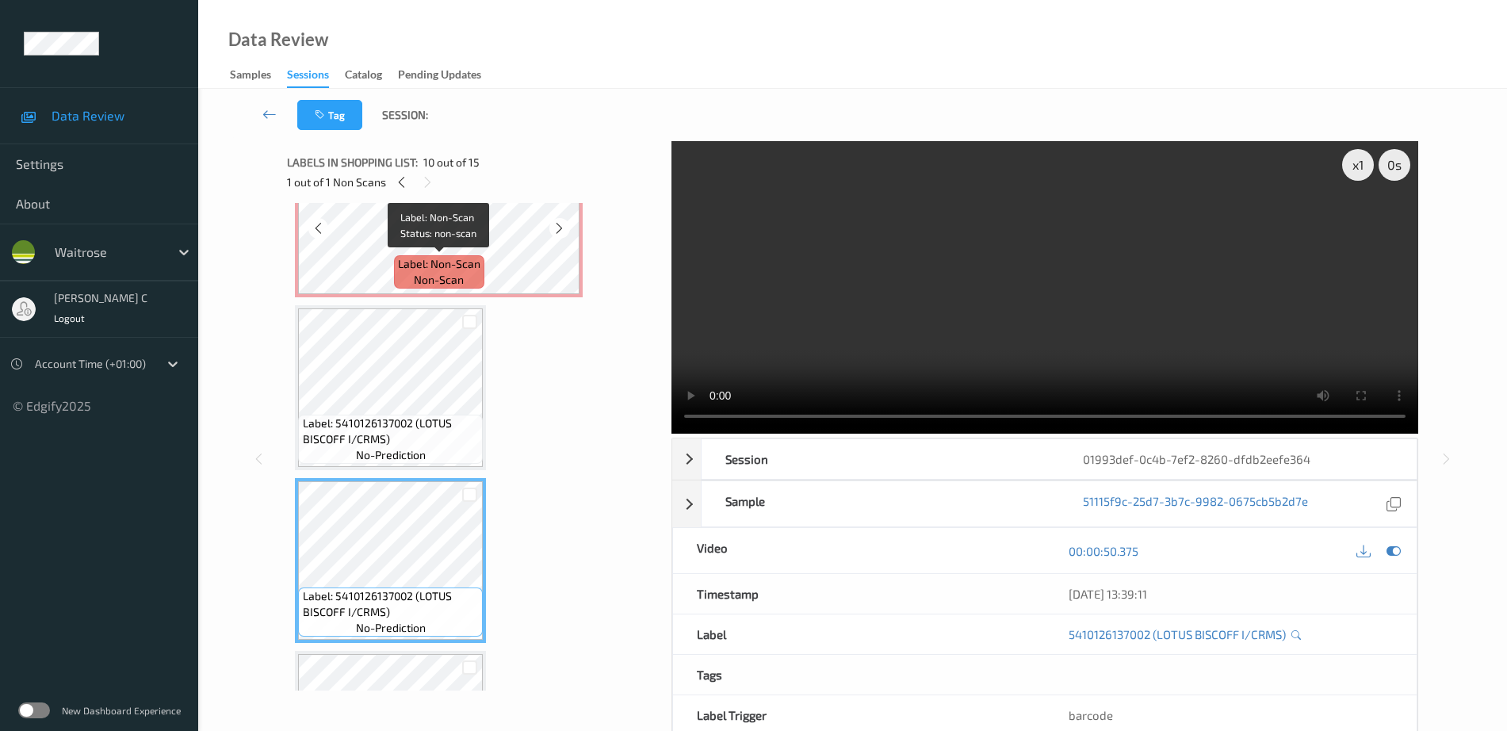
click at [441, 256] on span "Label: Non-Scan" at bounding box center [439, 264] width 82 height 16
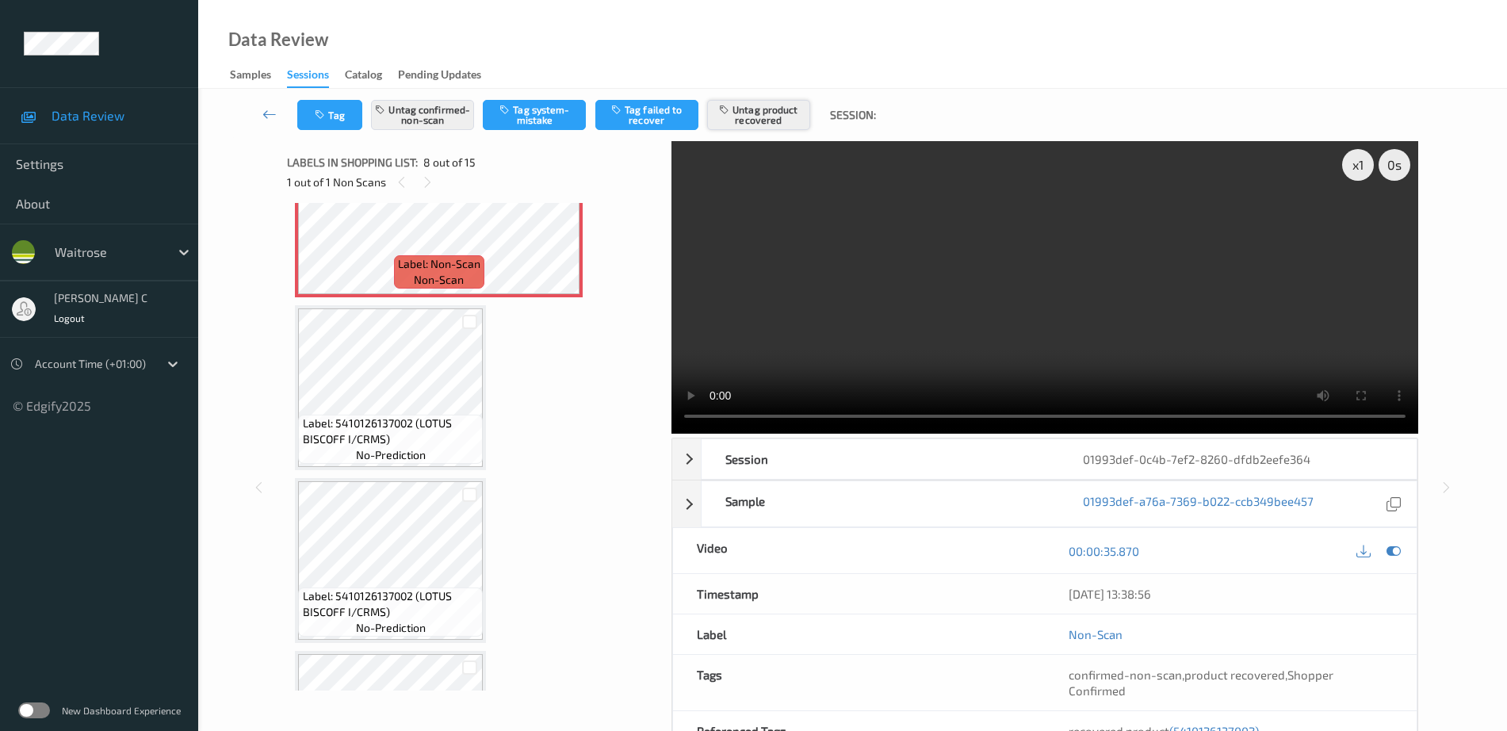
click at [759, 113] on button "Untag product recovered" at bounding box center [758, 115] width 103 height 30
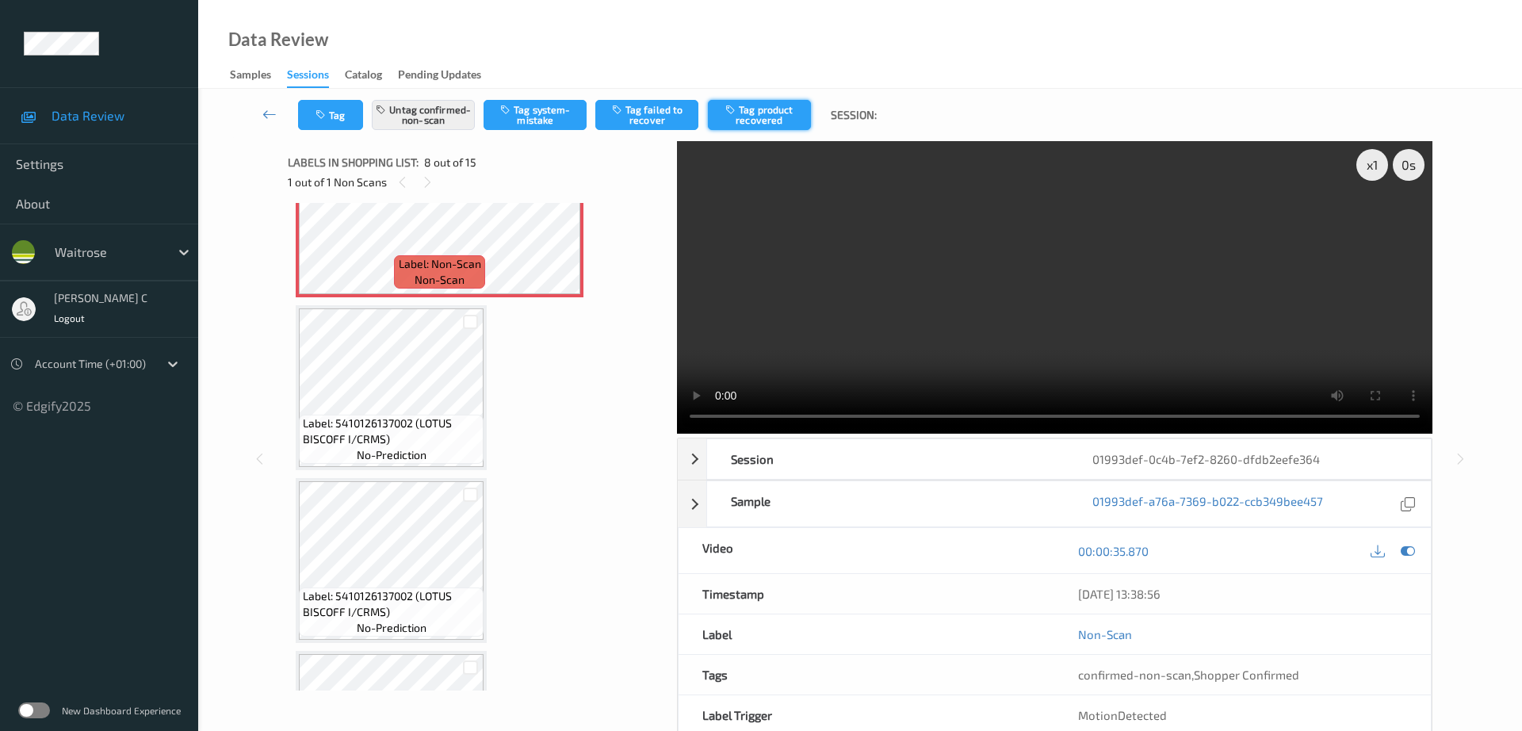
click at [759, 113] on button "Tag product recovered" at bounding box center [759, 115] width 103 height 30
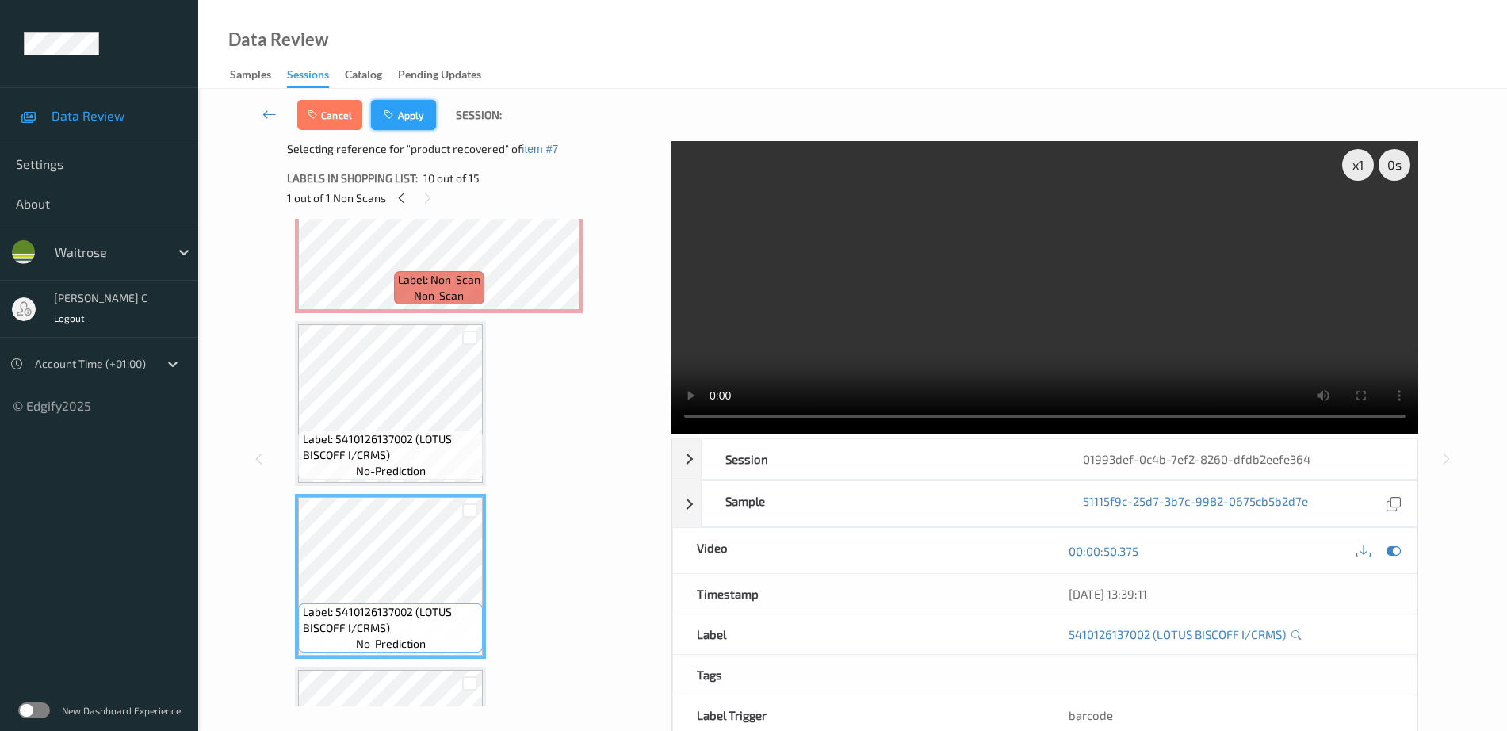
click at [427, 124] on button "Apply" at bounding box center [403, 115] width 65 height 30
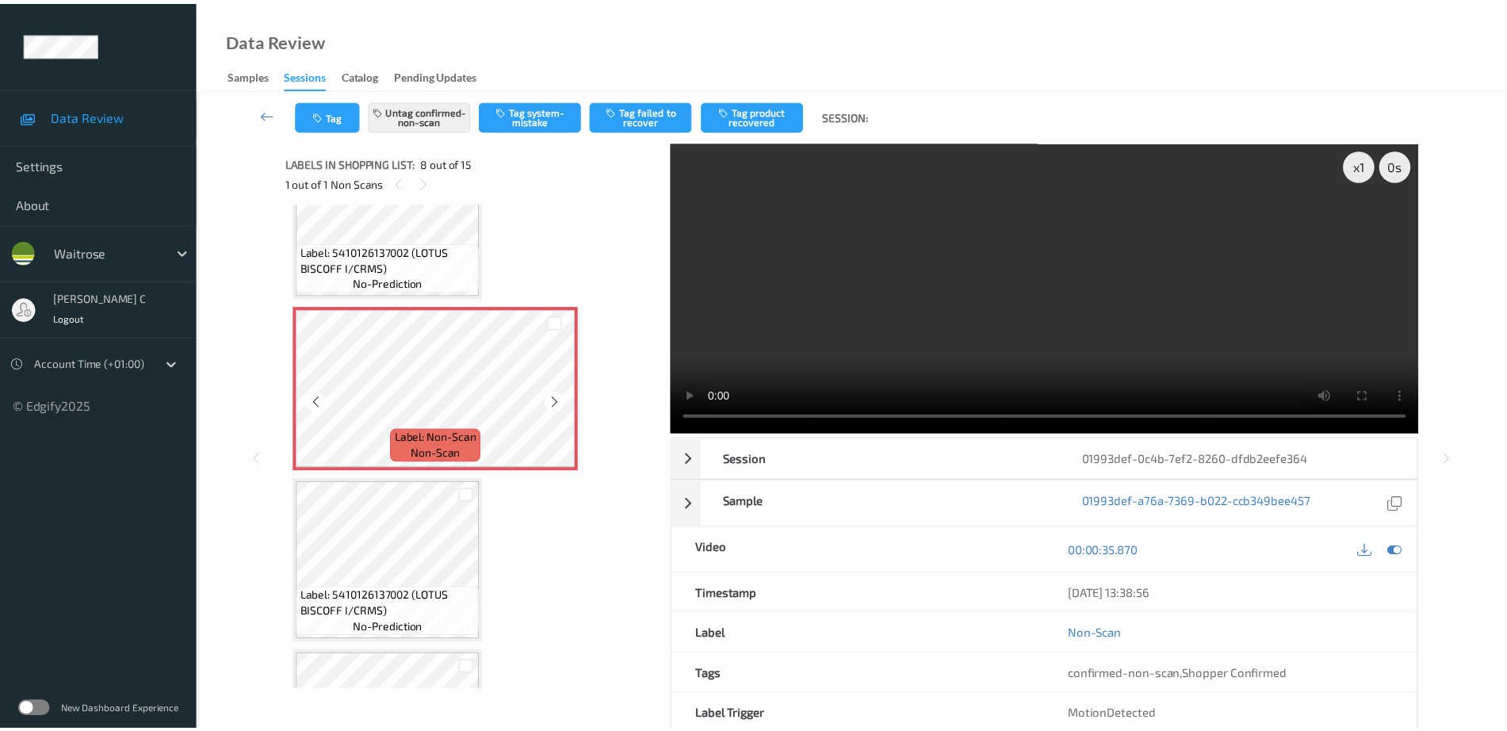
scroll to position [1144, 0]
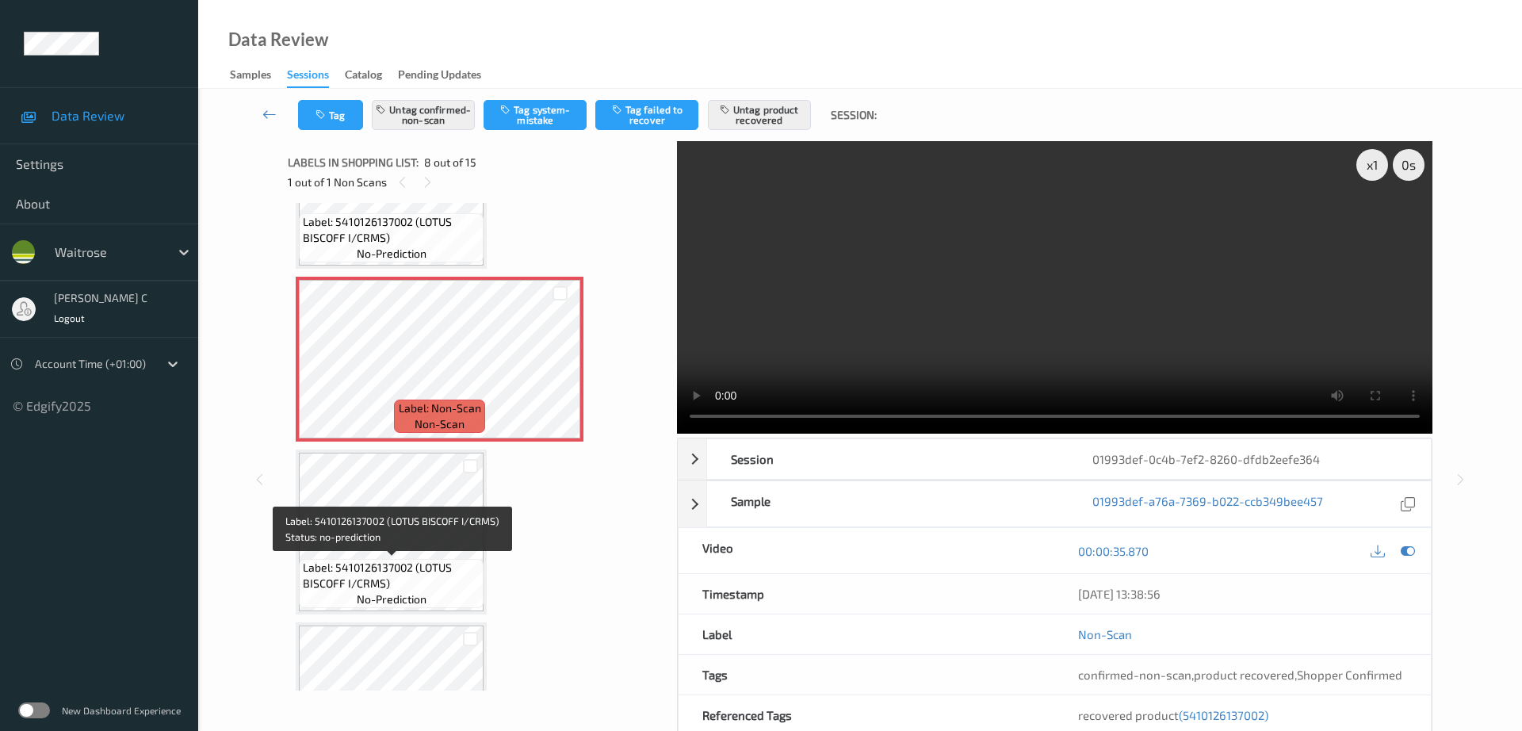
click at [388, 561] on span "Label: 5410126137002 (LOTUS BISCOFF I/CRMS)" at bounding box center [391, 576] width 177 height 32
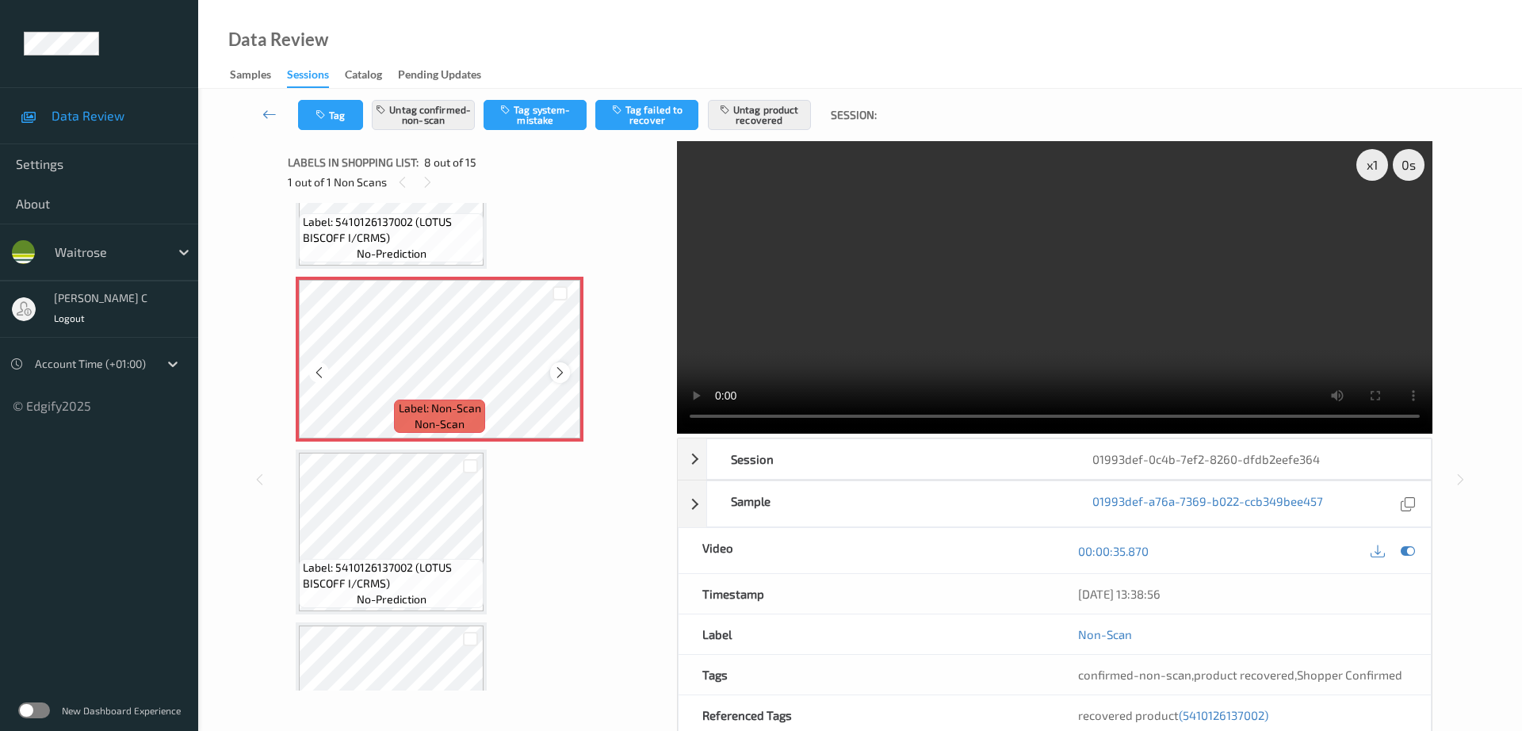
click at [560, 373] on icon at bounding box center [559, 372] width 13 height 14
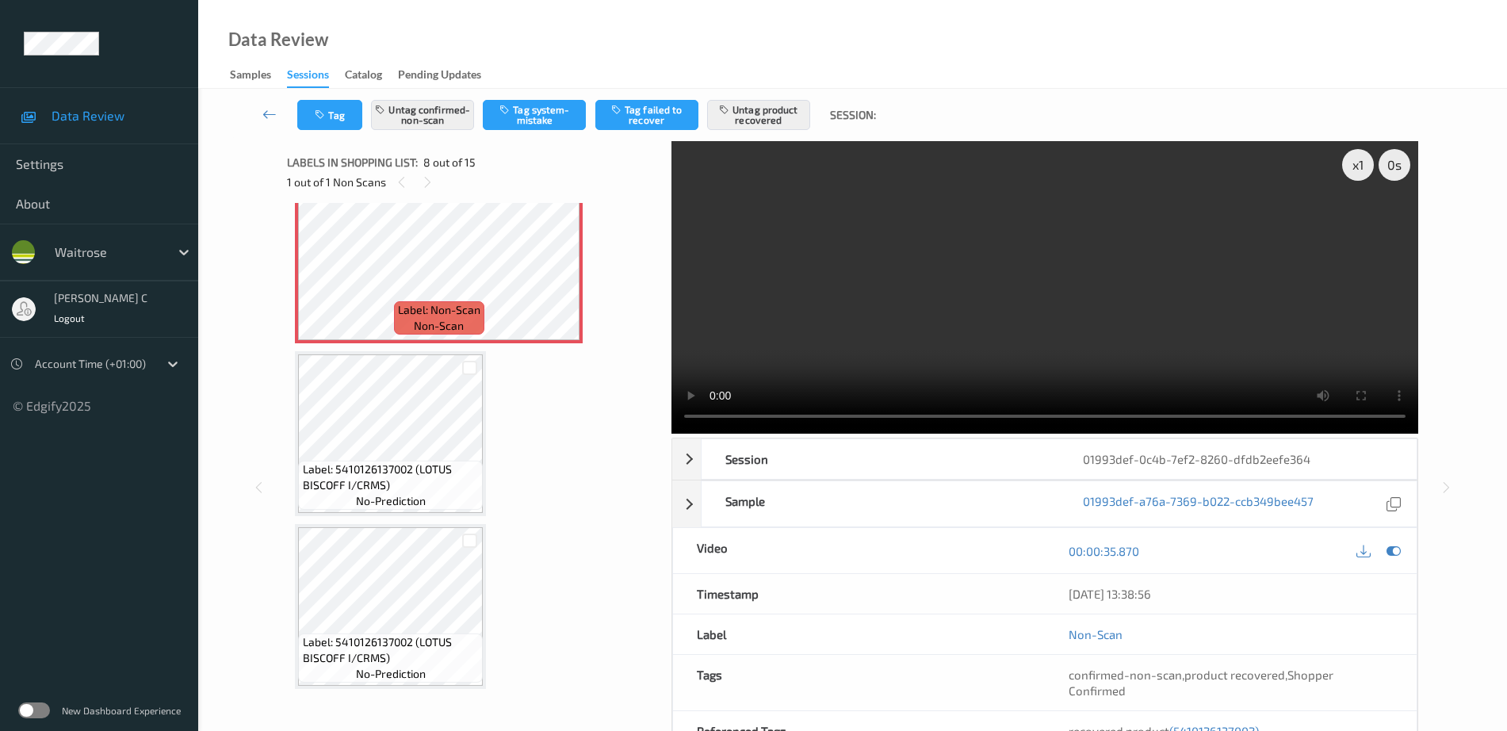
scroll to position [1243, 0]
click at [560, 277] on icon at bounding box center [559, 273] width 13 height 14
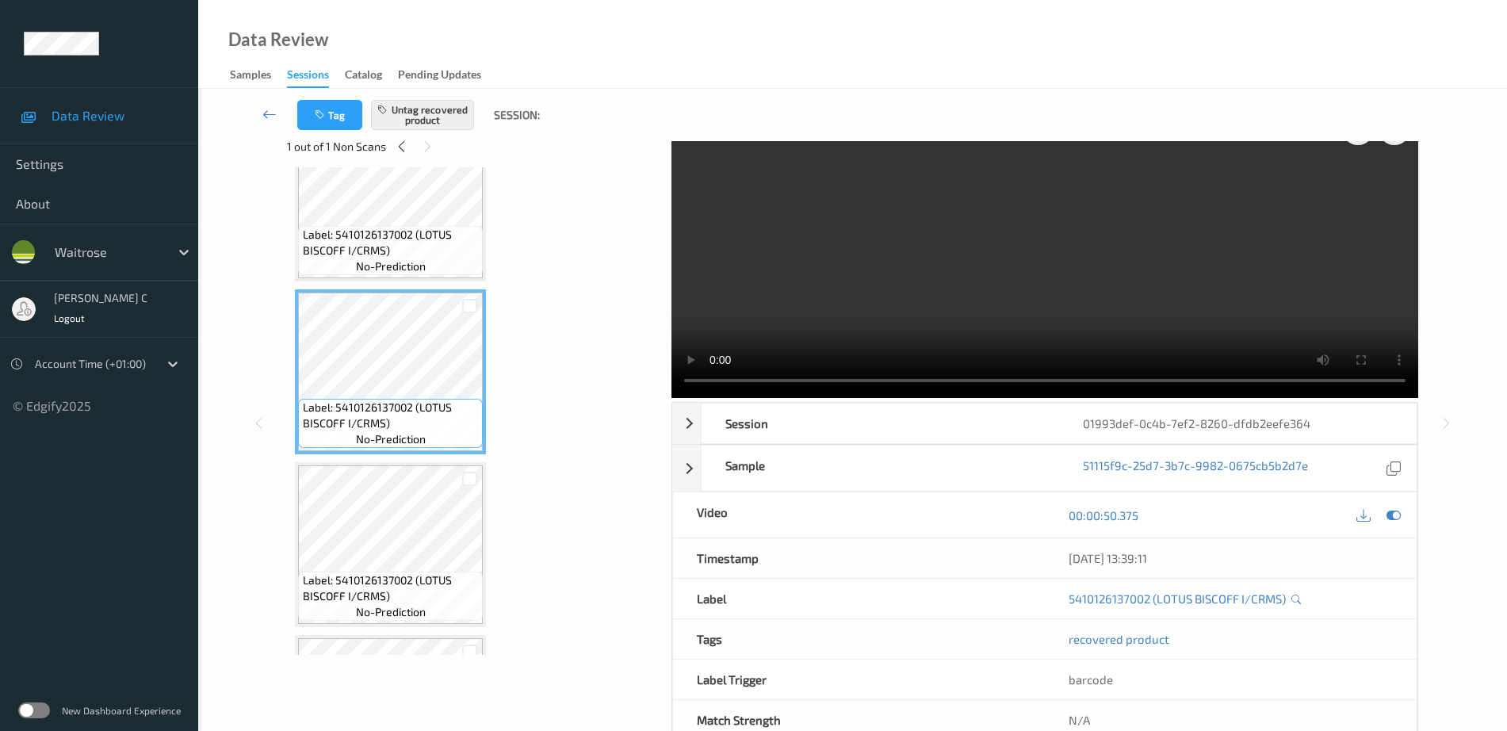
scroll to position [0, 0]
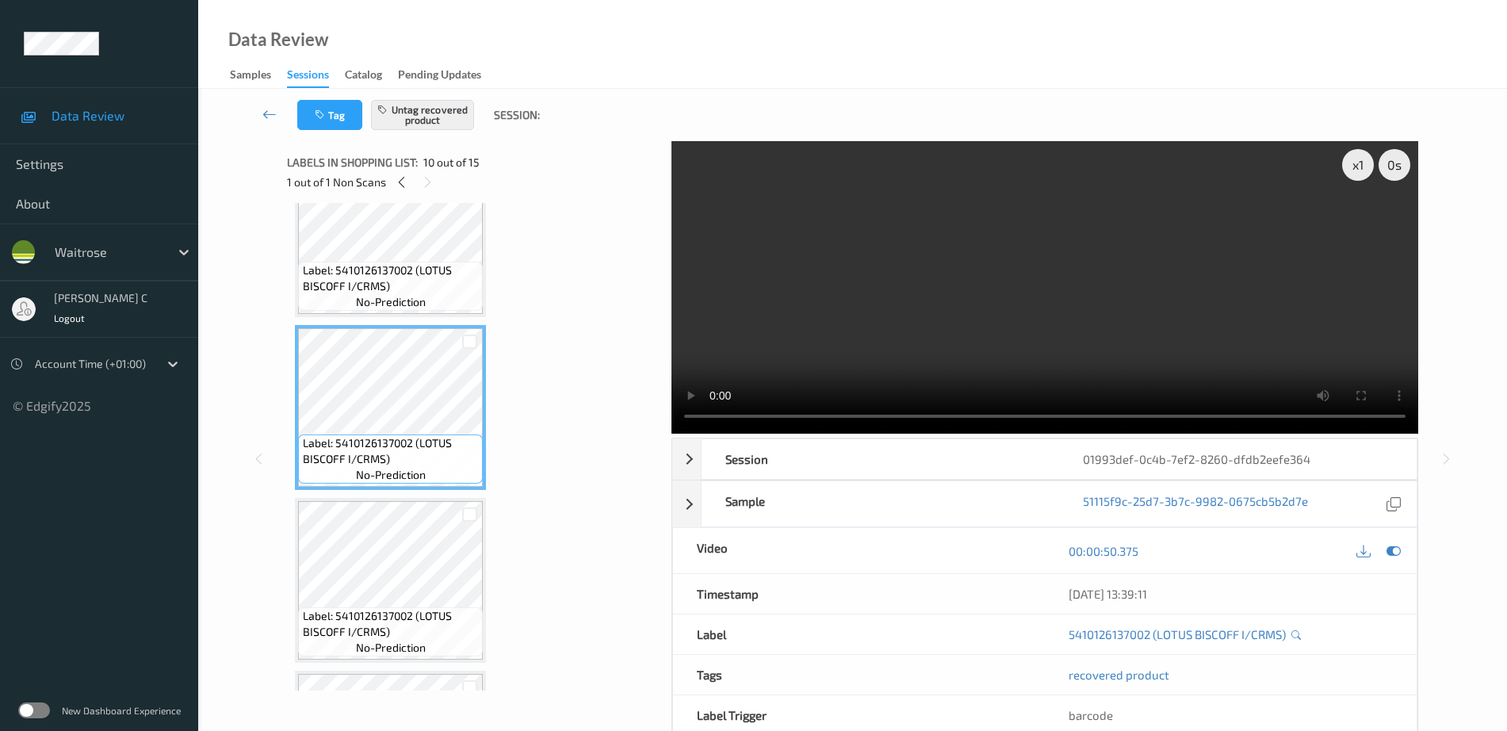
click at [425, 279] on span "Label: 5410126137002 (LOTUS BISCOFF I/CRMS)" at bounding box center [391, 278] width 177 height 32
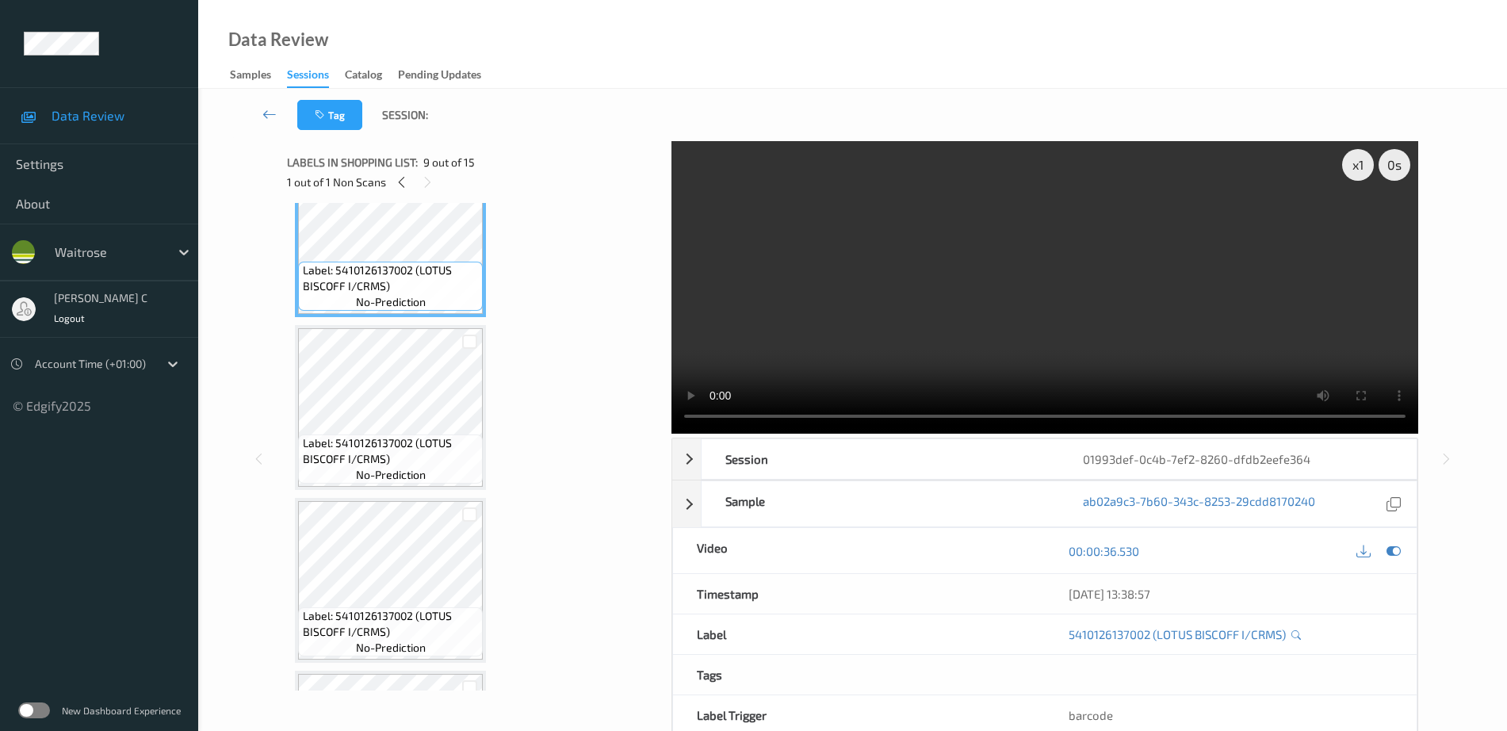
scroll to position [1243, 0]
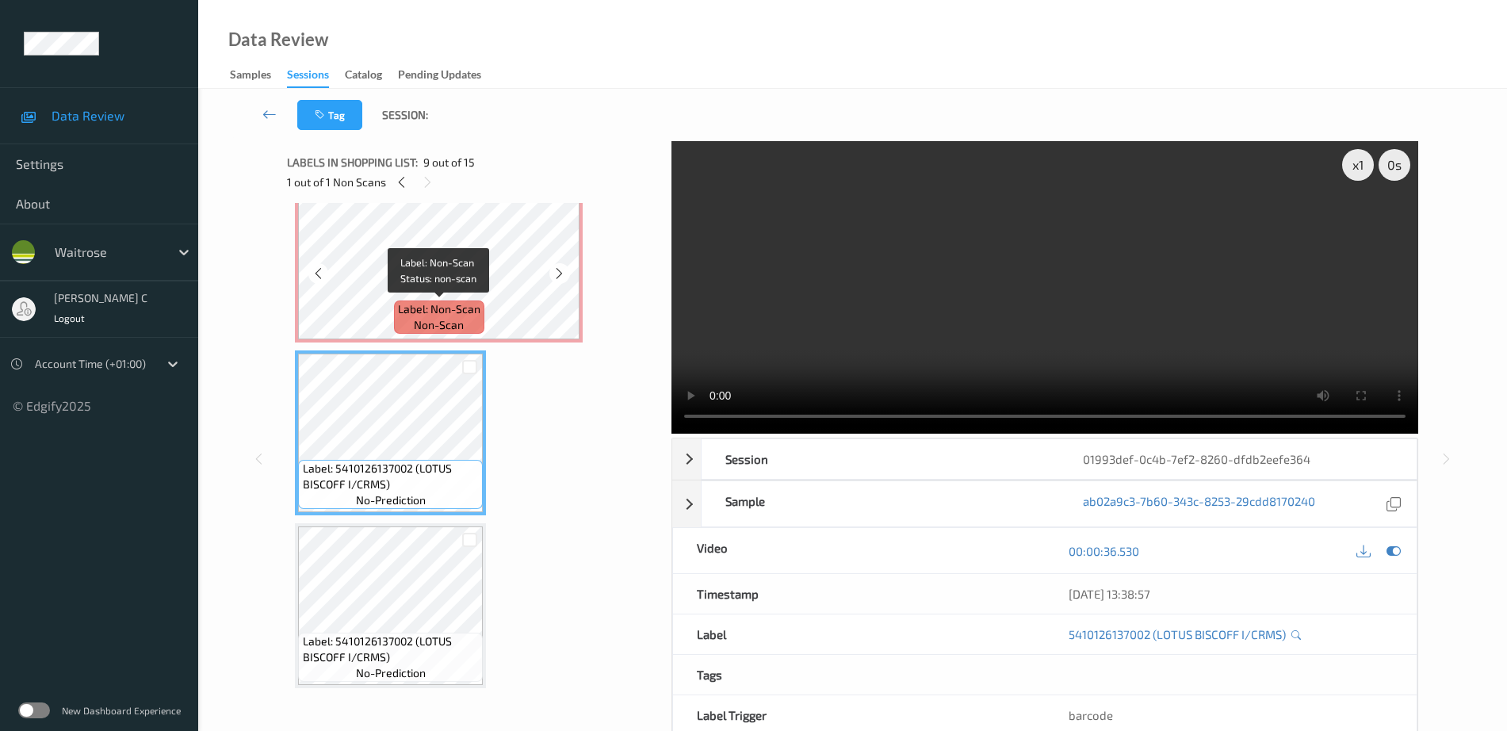
click at [404, 306] on span "Label: Non-Scan" at bounding box center [439, 309] width 82 height 16
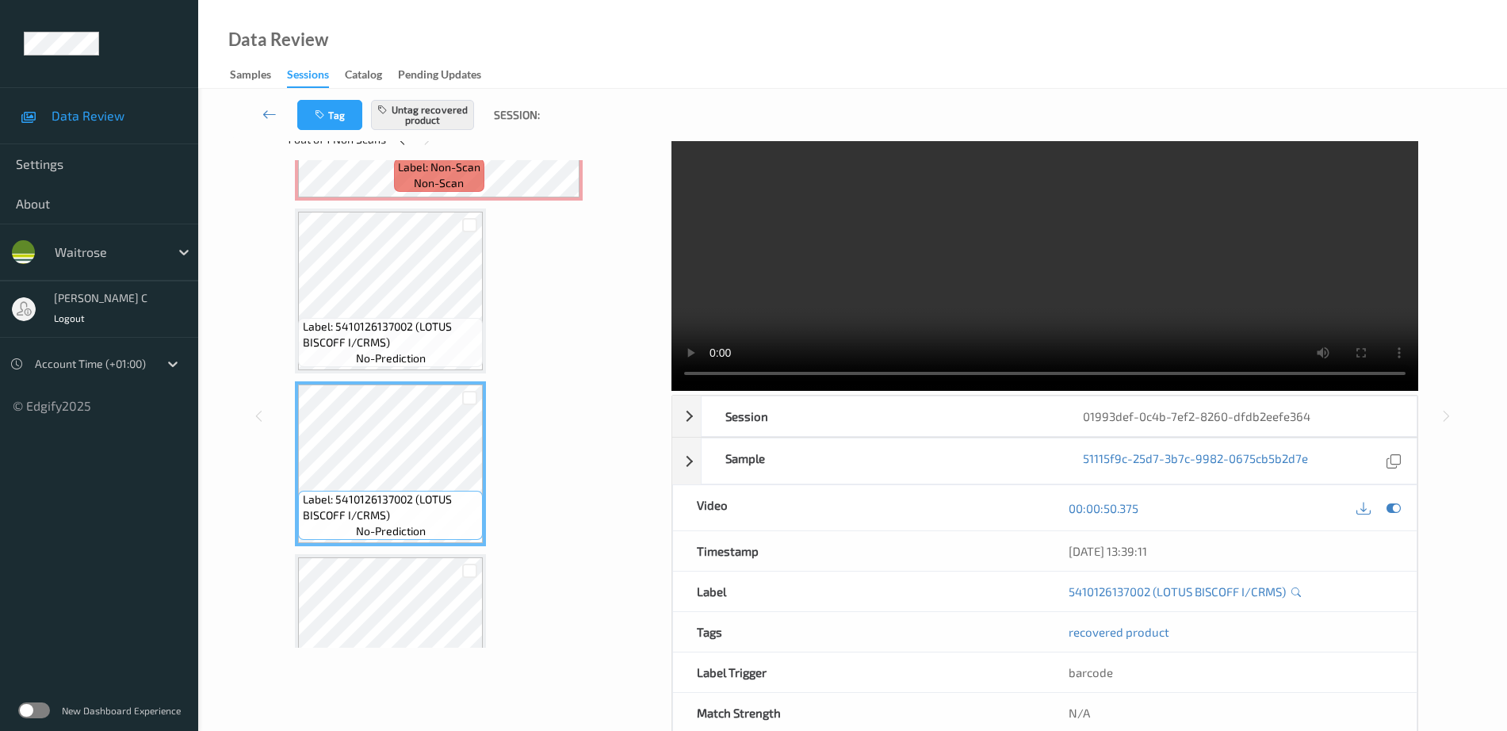
scroll to position [78, 0]
